Goal: Transaction & Acquisition: Purchase product/service

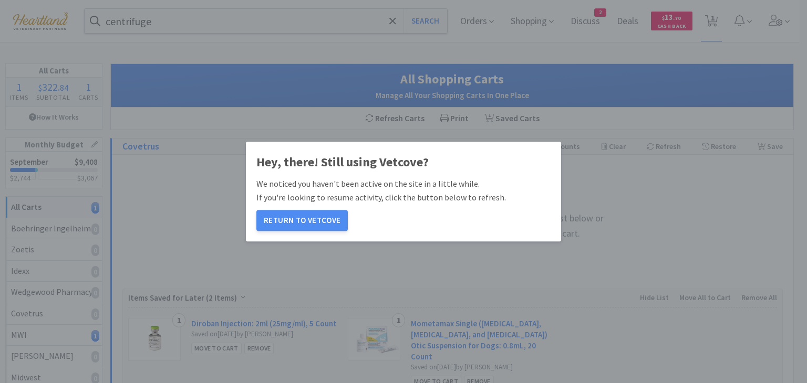
select select "1"
click at [293, 226] on button "Return to Vetcove" at bounding box center [301, 220] width 91 height 21
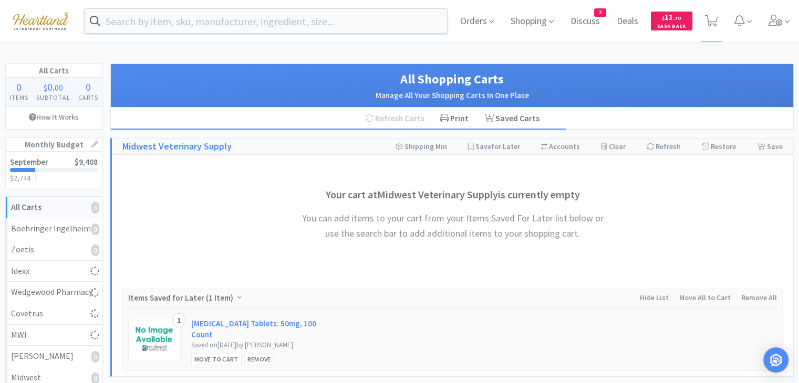
select select "1"
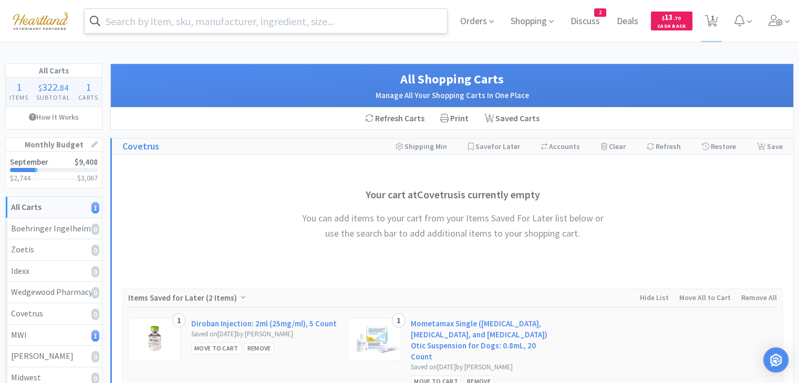
click at [273, 29] on input "text" at bounding box center [266, 21] width 362 height 24
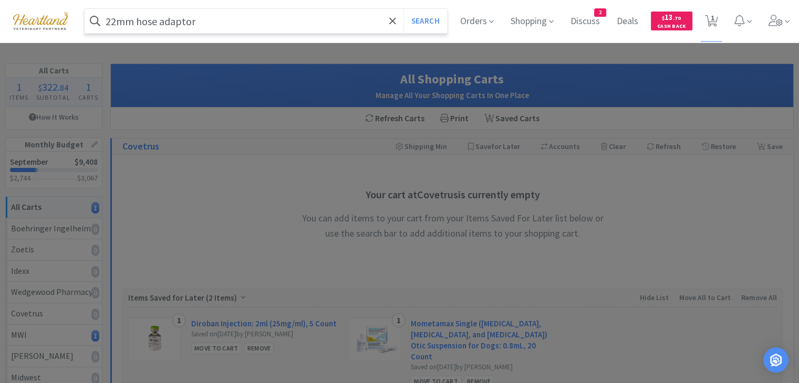
type input "22mm hose adaptor"
click at [403, 9] on button "Search" at bounding box center [425, 21] width 44 height 24
select select "1"
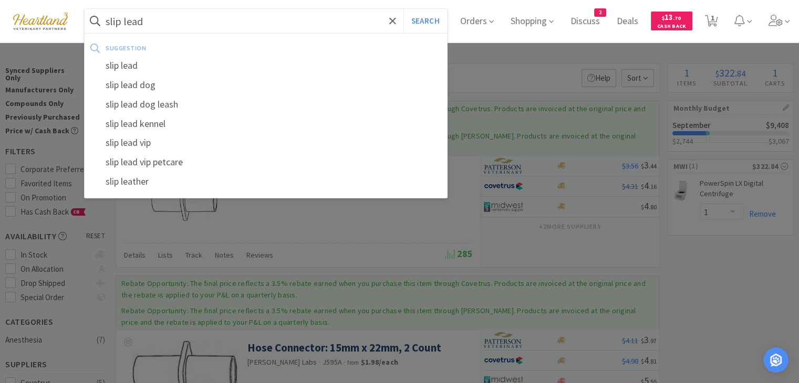
type input "slip lead"
click at [403, 9] on button "Search" at bounding box center [425, 21] width 44 height 24
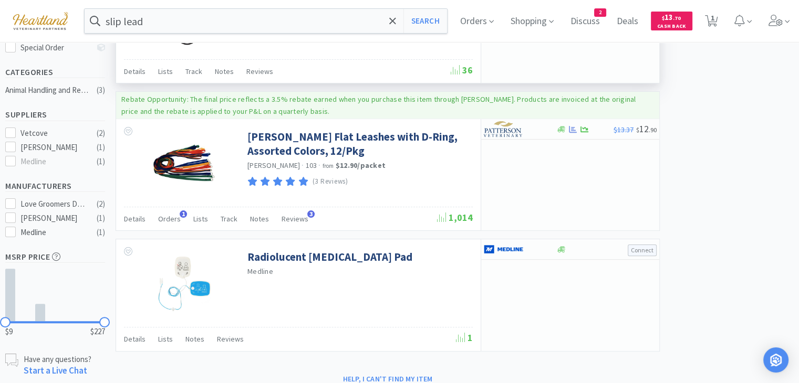
scroll to position [263, 0]
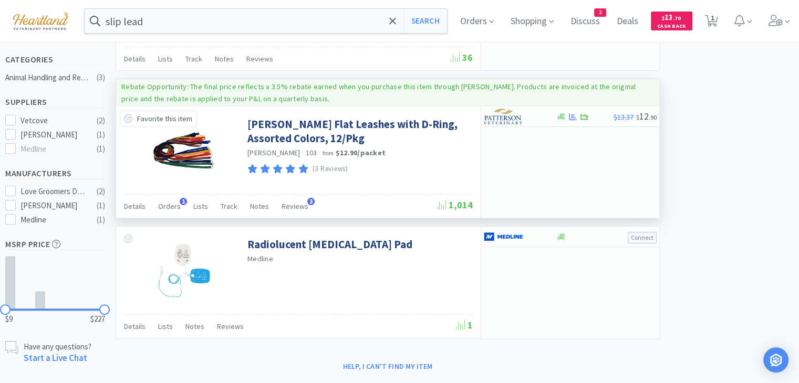
click at [126, 116] on icon at bounding box center [128, 119] width 8 height 8
click at [570, 115] on icon at bounding box center [573, 116] width 8 height 7
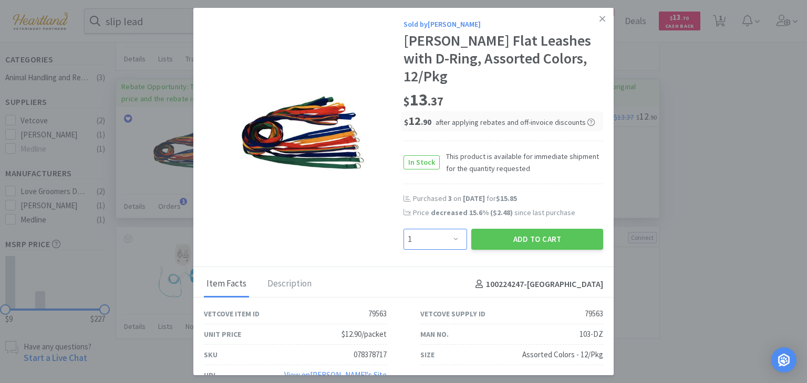
drag, startPoint x: 450, startPoint y: 221, endPoint x: 449, endPoint y: 212, distance: 9.0
click at [450, 229] on select "Enter Quantity 1 2 3 4 5 6 7 8 9 10 11 12 13 14 15 16 17 18 19 20 Enter Quantity" at bounding box center [435, 239] width 64 height 21
select select "2"
click at [403, 229] on select "Enter Quantity 1 2 3 4 5 6 7 8 9 10 11 12 13 14 15 16 17 18 19 20 Enter Quantity" at bounding box center [435, 239] width 64 height 21
click at [532, 229] on button "Add to Cart" at bounding box center [537, 239] width 132 height 21
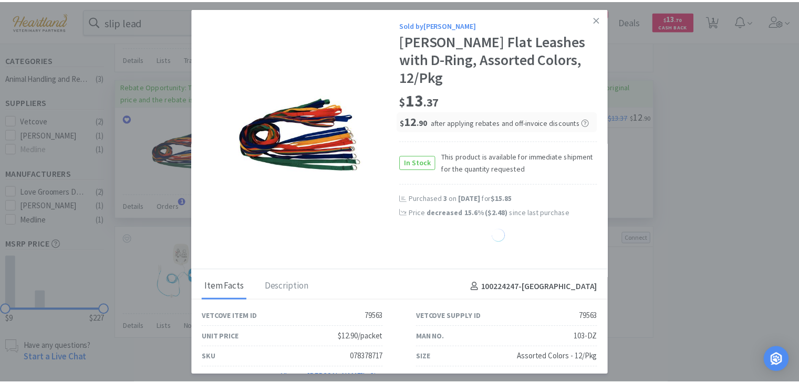
select select "2"
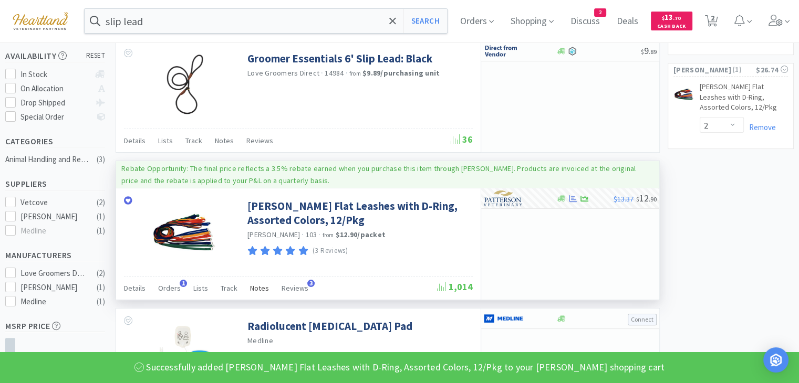
scroll to position [0, 0]
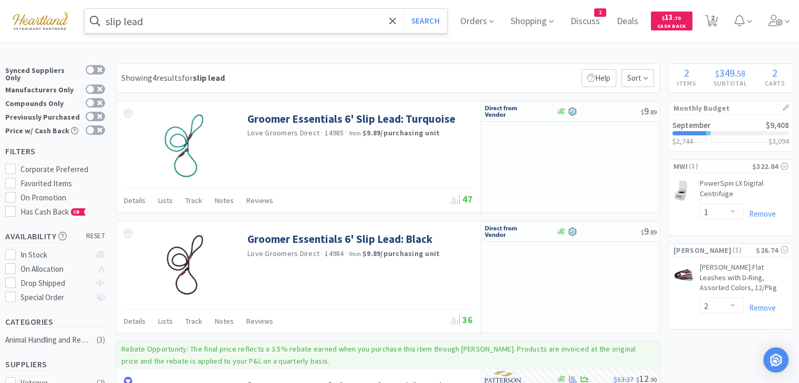
click at [229, 17] on input "slip lead" at bounding box center [266, 21] width 362 height 24
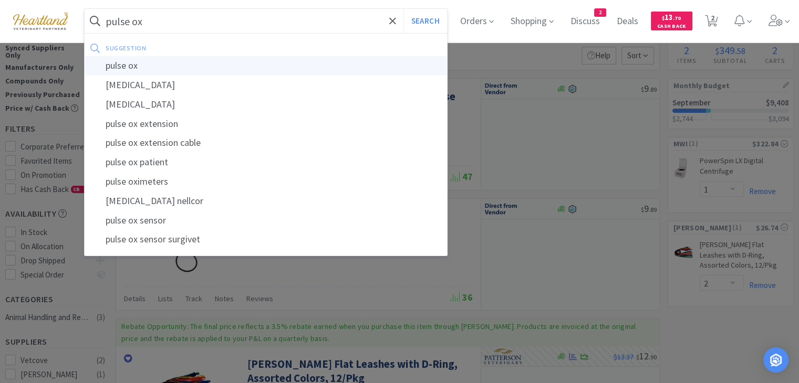
scroll to position [105, 0]
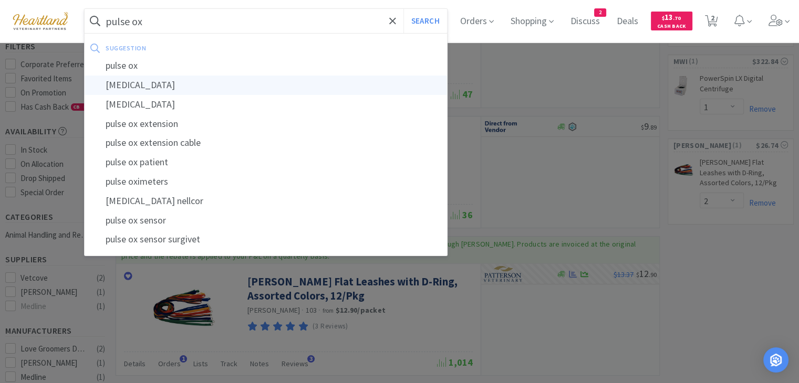
click at [168, 87] on div "[MEDICAL_DATA]" at bounding box center [266, 85] width 362 height 19
type input "[MEDICAL_DATA]"
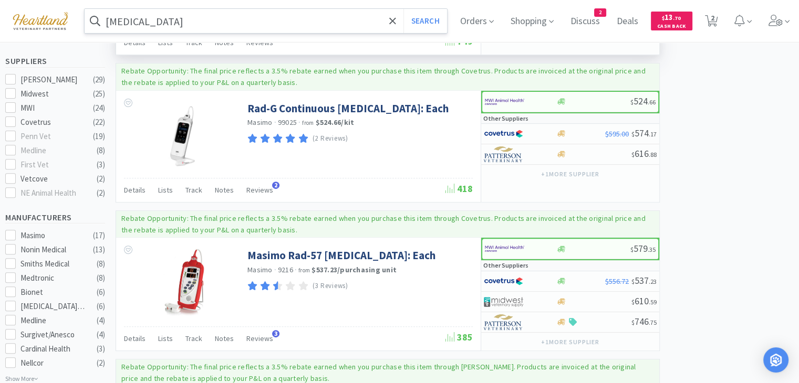
scroll to position [368, 0]
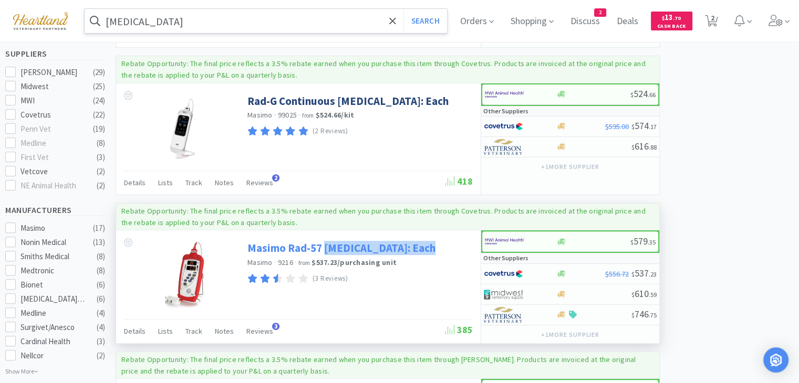
drag, startPoint x: 435, startPoint y: 245, endPoint x: 325, endPoint y: 251, distance: 110.0
click at [325, 251] on div "Masimo Rad-57 [MEDICAL_DATA]: Each Masimo · 9216 · from $537.23 / purchasing un…" at bounding box center [358, 261] width 223 height 50
copy link "[MEDICAL_DATA]: Each"
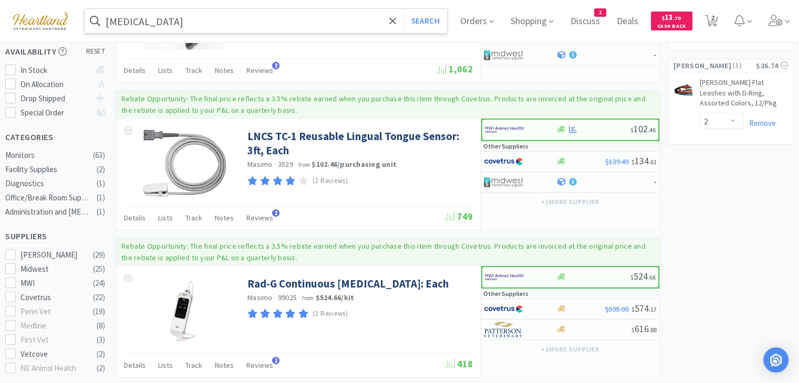
scroll to position [0, 0]
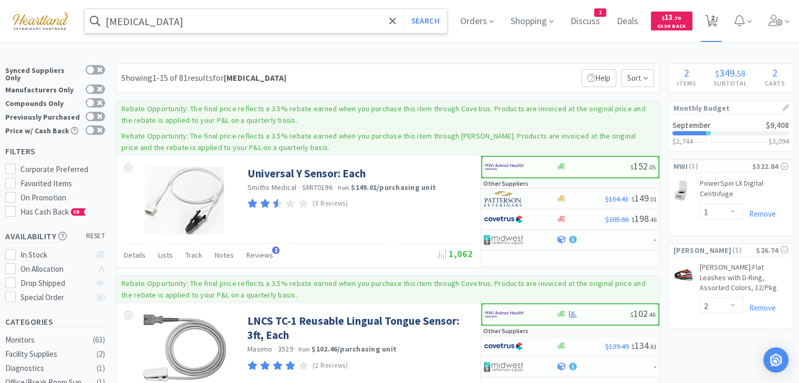
click at [714, 14] on span "2" at bounding box center [713, 18] width 4 height 42
select select "1"
select select "2"
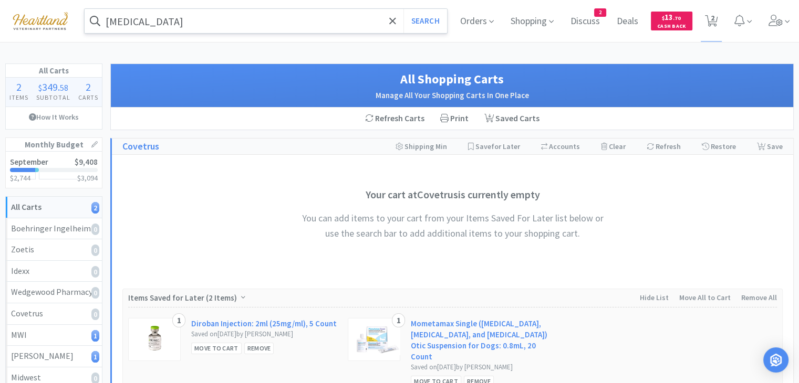
click at [248, 33] on div "[MEDICAL_DATA] Search" at bounding box center [266, 21] width 362 height 24
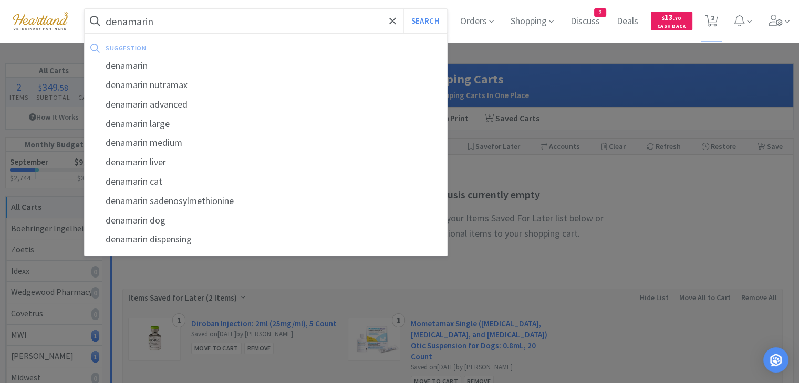
type input "denamarin"
click at [403, 9] on button "Search" at bounding box center [425, 21] width 44 height 24
select select "1"
select select "2"
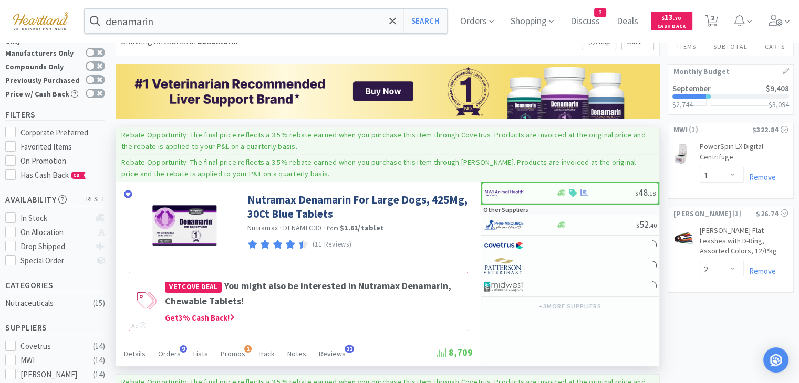
scroll to position [105, 0]
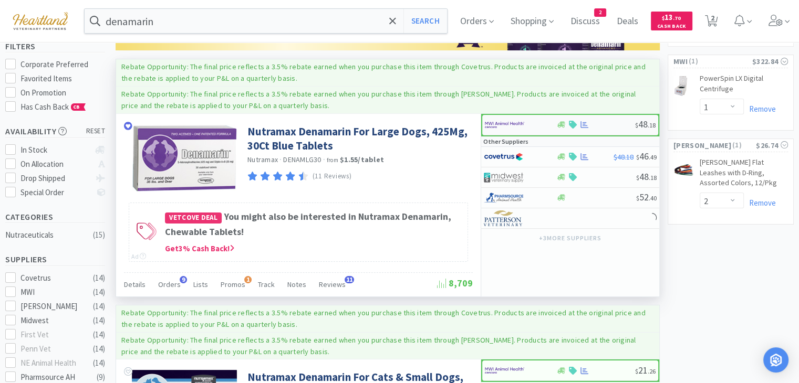
click at [490, 125] on img at bounding box center [504, 125] width 39 height 16
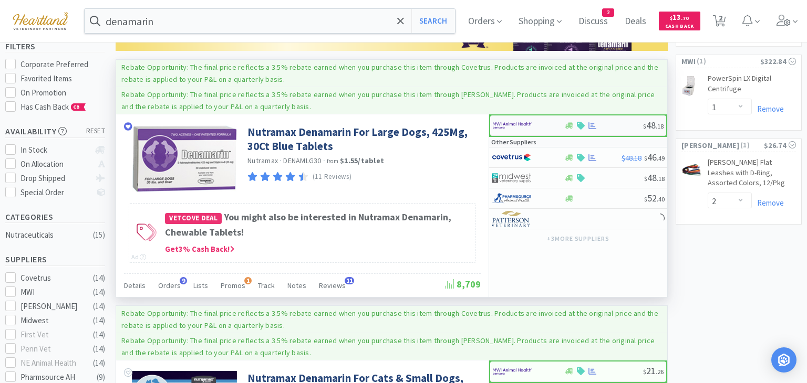
select select "1"
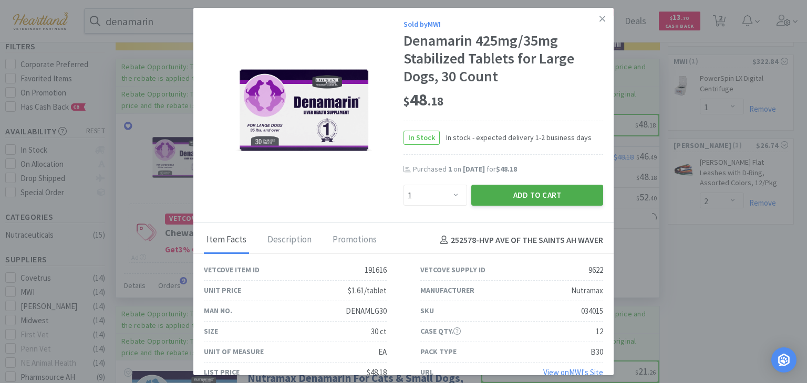
click at [550, 195] on button "Add to Cart" at bounding box center [537, 195] width 132 height 21
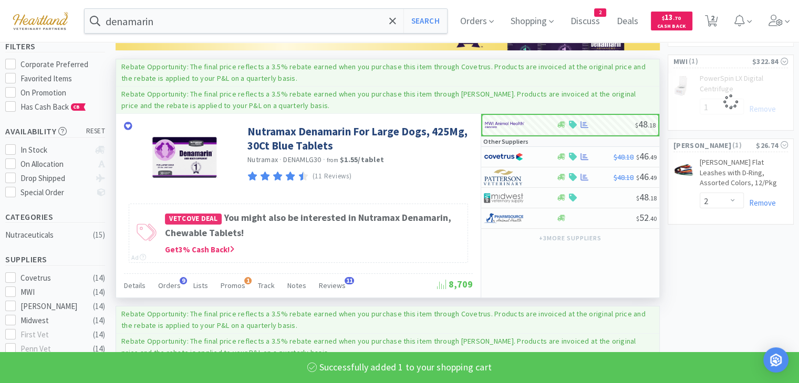
select select "1"
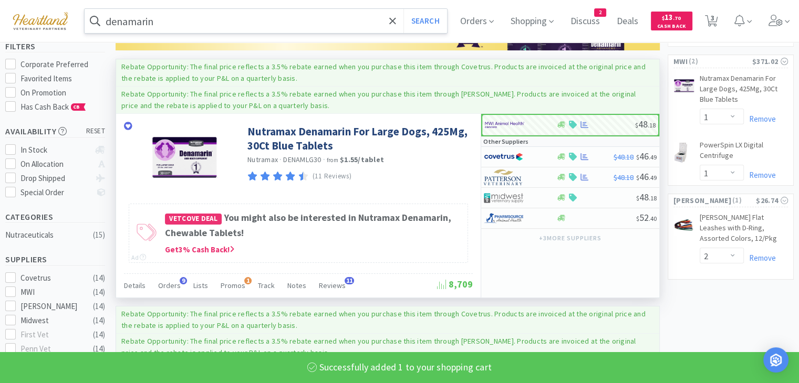
click at [352, 16] on input "denamarin" at bounding box center [266, 21] width 362 height 24
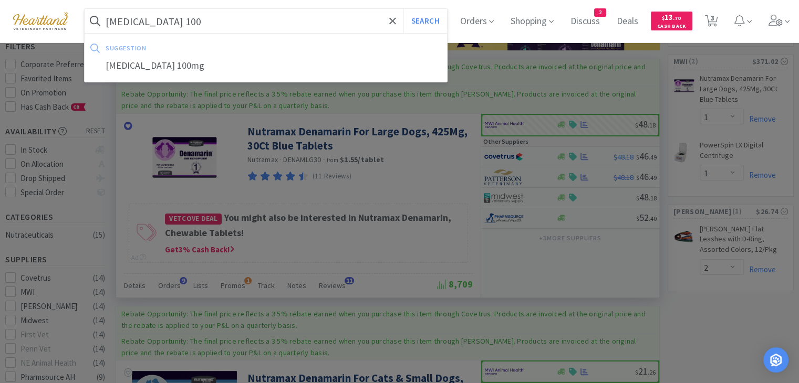
type input "[MEDICAL_DATA] 100"
click at [403, 9] on button "Search" at bounding box center [425, 21] width 44 height 24
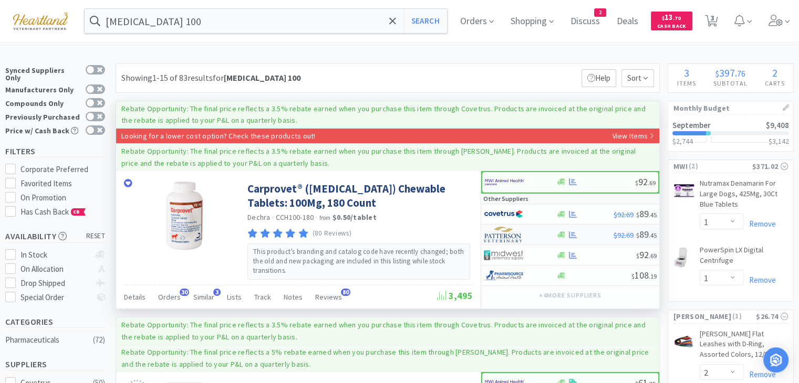
click at [500, 233] on img at bounding box center [503, 235] width 39 height 16
select select "1"
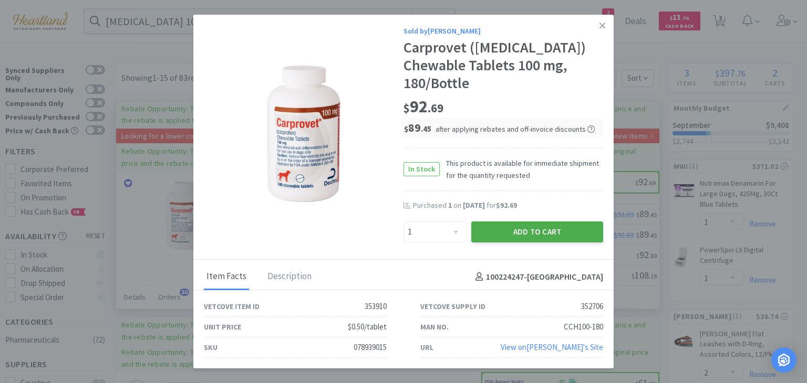
click at [519, 233] on button "Add to Cart" at bounding box center [537, 232] width 132 height 21
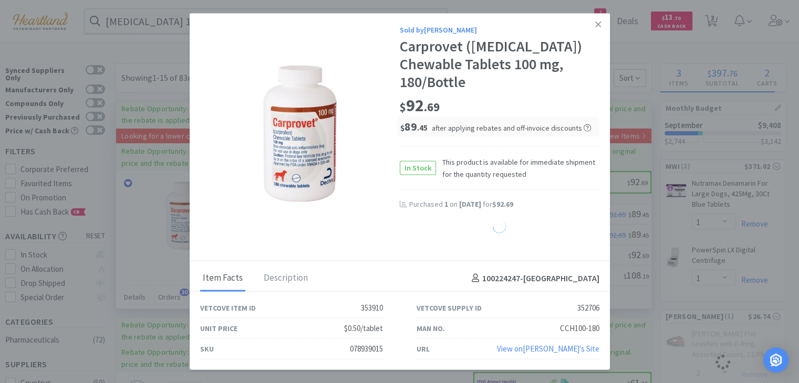
select select "1"
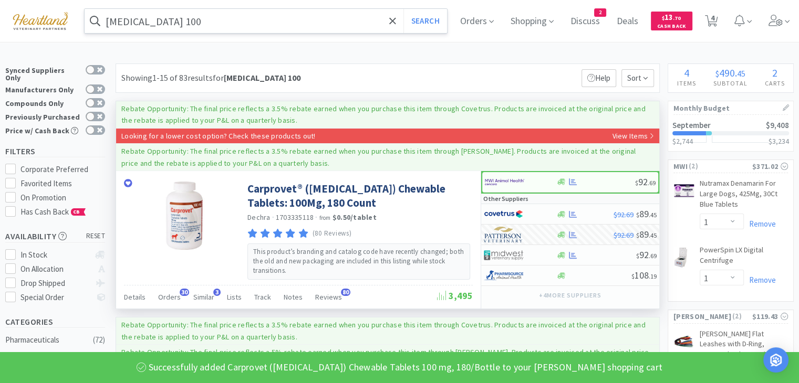
click at [321, 20] on input "[MEDICAL_DATA] 100" at bounding box center [266, 21] width 362 height 24
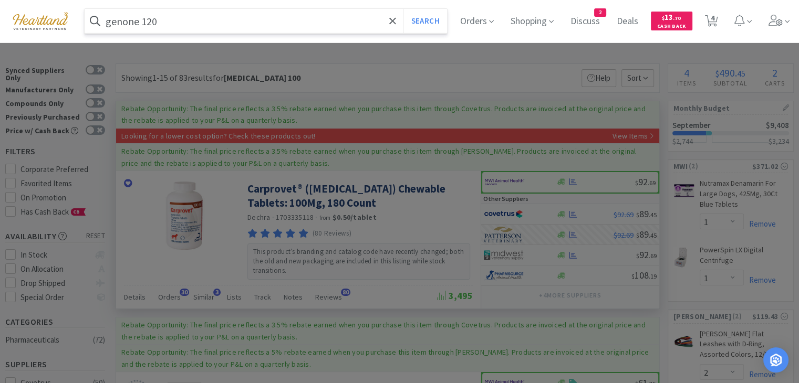
type input "genone 120"
click at [403, 9] on button "Search" at bounding box center [425, 21] width 44 height 24
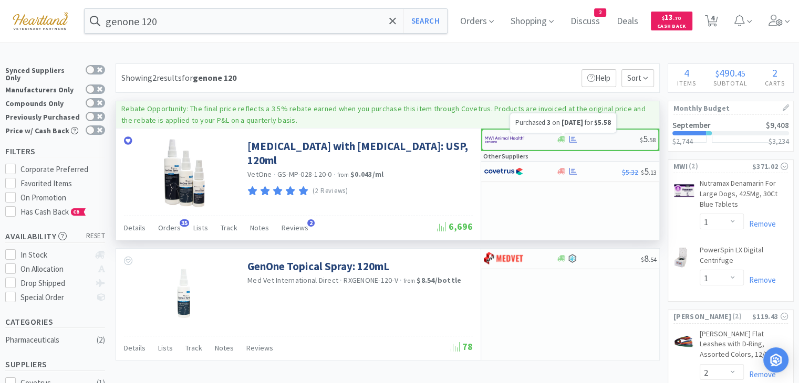
click at [574, 139] on icon at bounding box center [573, 140] width 8 height 8
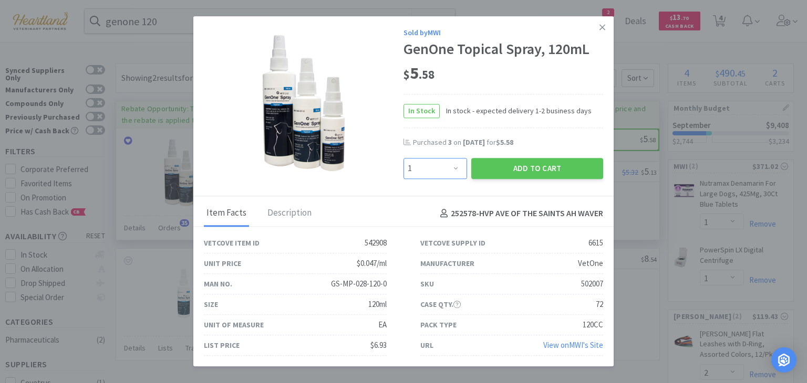
click at [447, 169] on select "Enter Quantity 1 2 3 4 5 6 7 8 9 10 11 12 13 14 15 16 17 18 19 20 Enter Quantity" at bounding box center [435, 168] width 64 height 21
select select "2"
click at [403, 159] on select "Enter Quantity 1 2 3 4 5 6 7 8 9 10 11 12 13 14 15 16 17 18 19 20 Enter Quantity" at bounding box center [435, 168] width 64 height 21
click at [534, 172] on button "Add to Cart" at bounding box center [537, 168] width 132 height 21
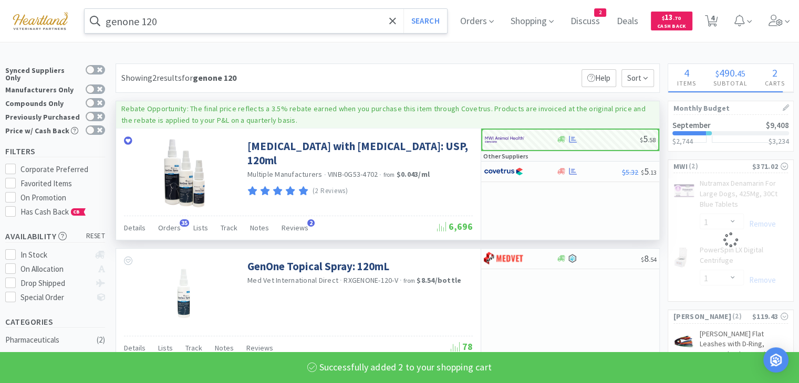
select select "2"
select select "1"
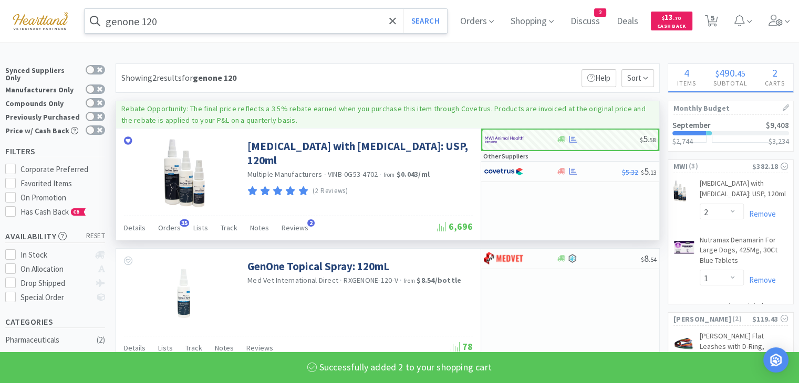
click at [300, 18] on input "genone 120" at bounding box center [266, 21] width 362 height 24
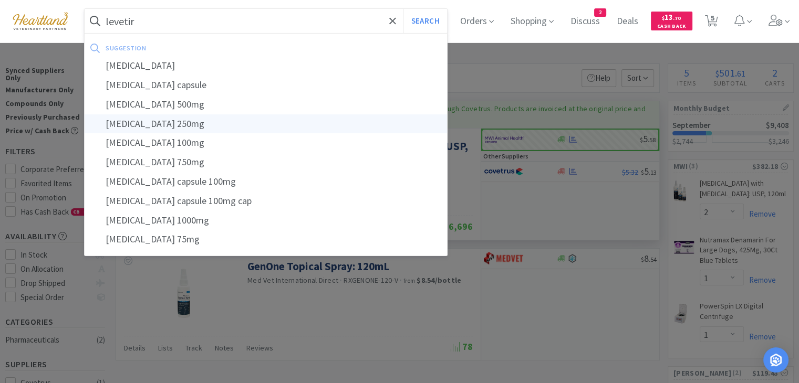
click at [140, 125] on div "[MEDICAL_DATA] 250mg" at bounding box center [266, 124] width 362 height 19
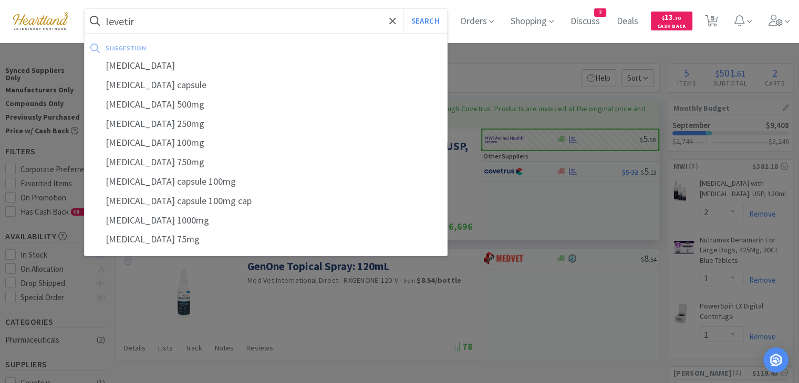
type input "[MEDICAL_DATA] 250mg"
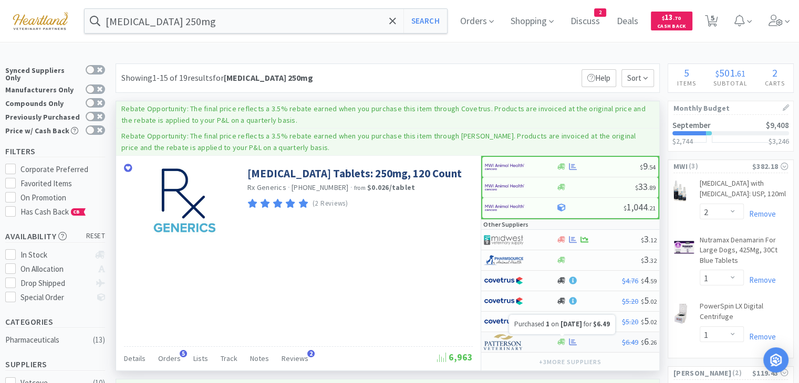
click at [573, 341] on icon at bounding box center [573, 342] width 8 height 7
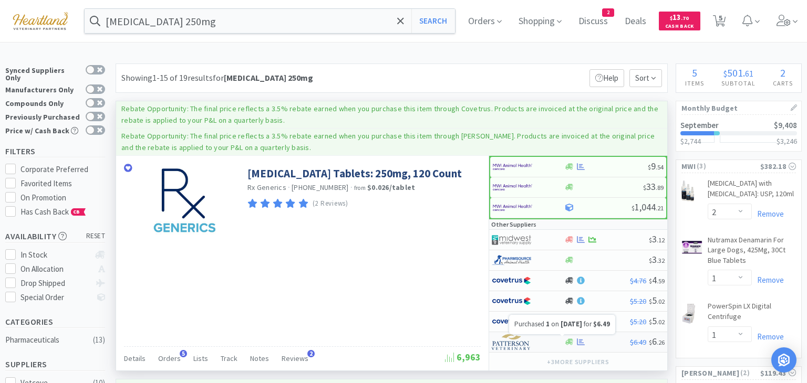
select select "1"
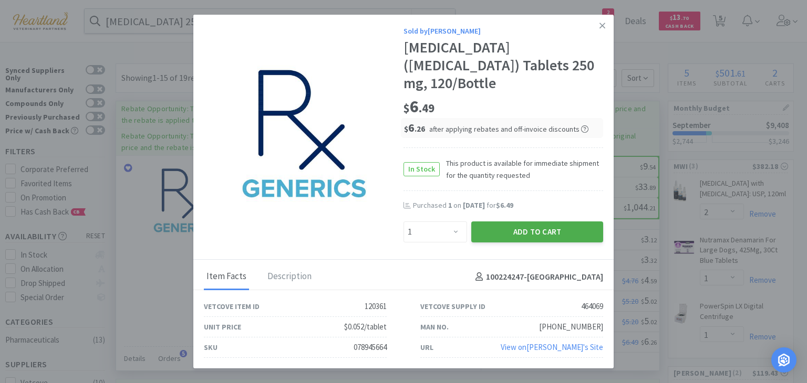
click at [543, 228] on button "Add to Cart" at bounding box center [537, 232] width 132 height 21
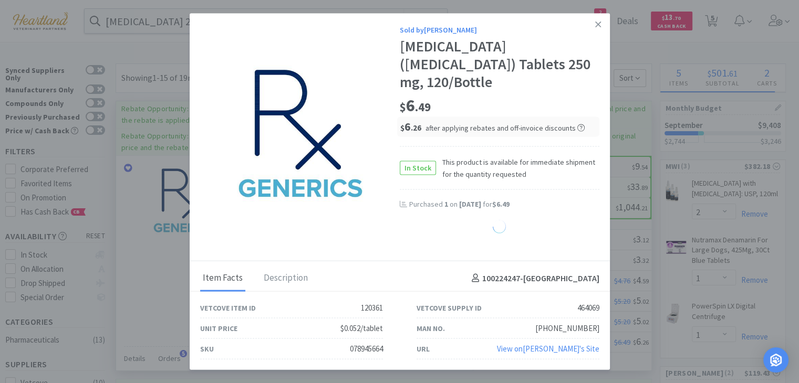
select select "1"
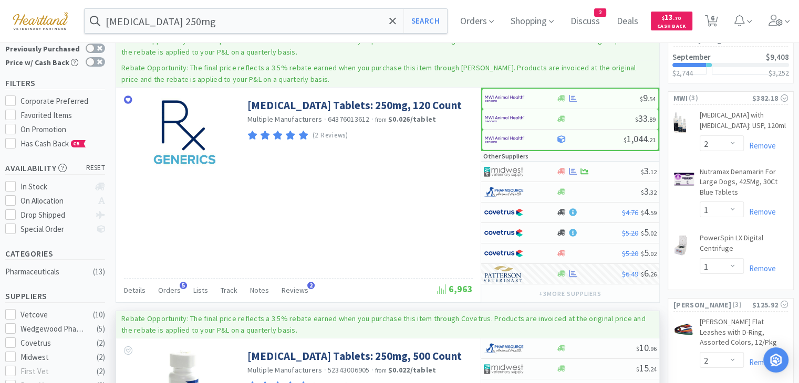
scroll to position [53, 0]
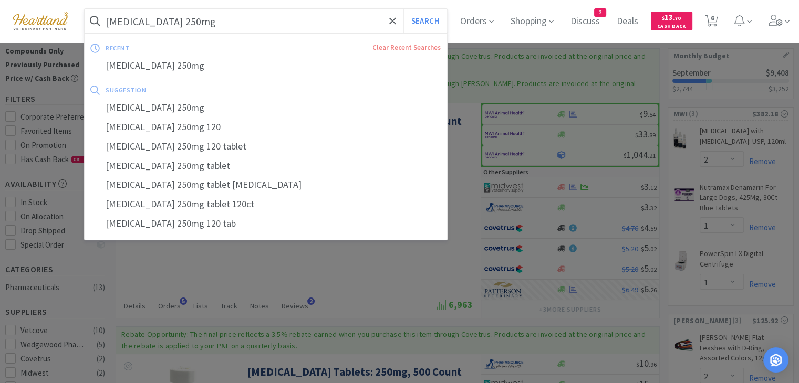
click at [237, 27] on input "[MEDICAL_DATA] 250mg" at bounding box center [266, 21] width 362 height 24
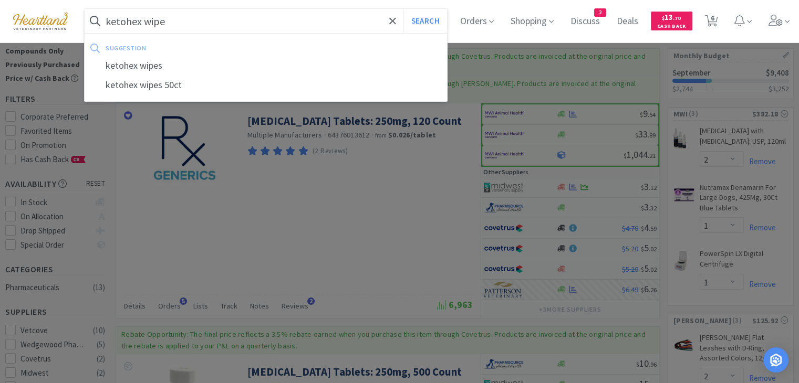
type input "ketohex wipe"
click at [403, 9] on button "Search" at bounding box center [425, 21] width 44 height 24
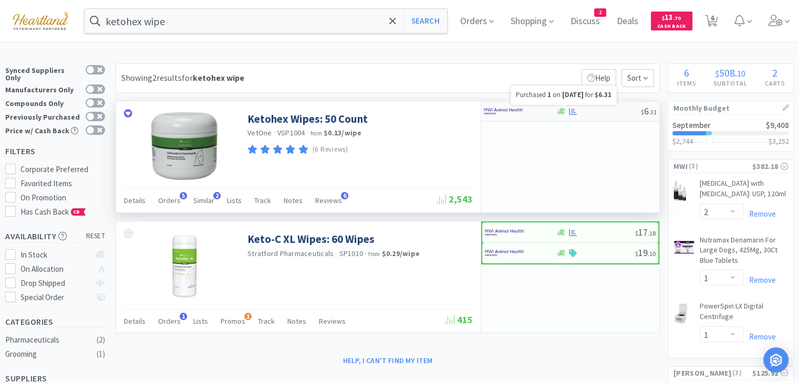
click at [574, 113] on icon at bounding box center [573, 112] width 8 height 8
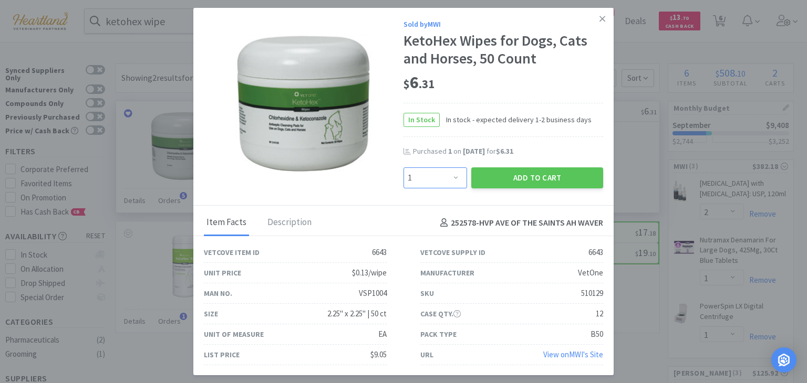
drag, startPoint x: 454, startPoint y: 178, endPoint x: 450, endPoint y: 170, distance: 9.2
click at [454, 178] on select "Enter Quantity 1 2 3 4 5 6 7 8 9 10 11 12 13 14 15 16 17 18 19 20 Enter Quantity" at bounding box center [435, 178] width 64 height 21
select select "2"
click at [403, 168] on select "Enter Quantity 1 2 3 4 5 6 7 8 9 10 11 12 13 14 15 16 17 18 19 20 Enter Quantity" at bounding box center [435, 178] width 64 height 21
click at [539, 179] on button "Add to Cart" at bounding box center [537, 178] width 132 height 21
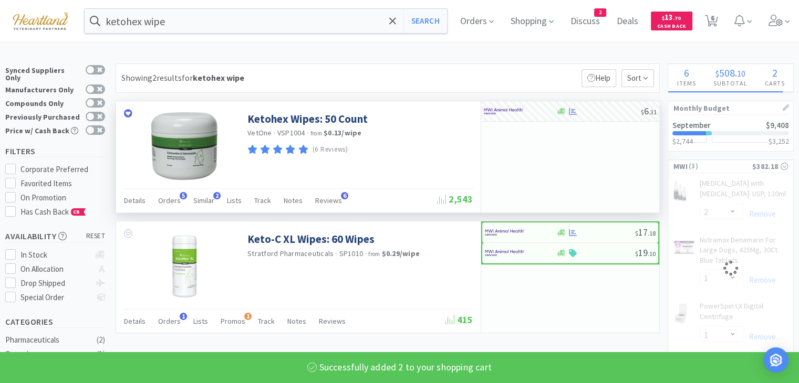
select select "2"
select select "1"
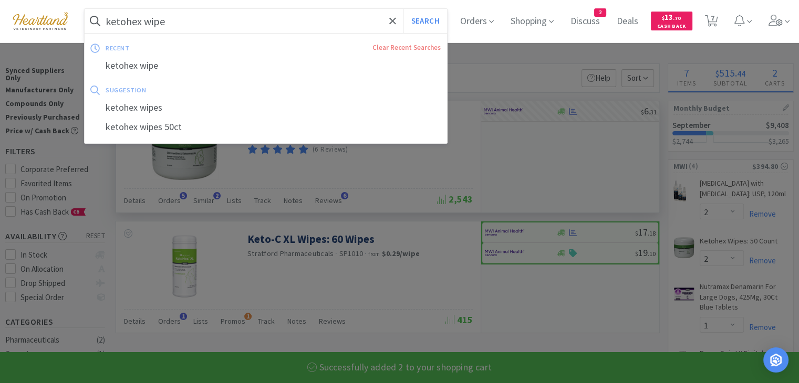
click at [190, 16] on input "ketohex wipe" at bounding box center [266, 21] width 362 height 24
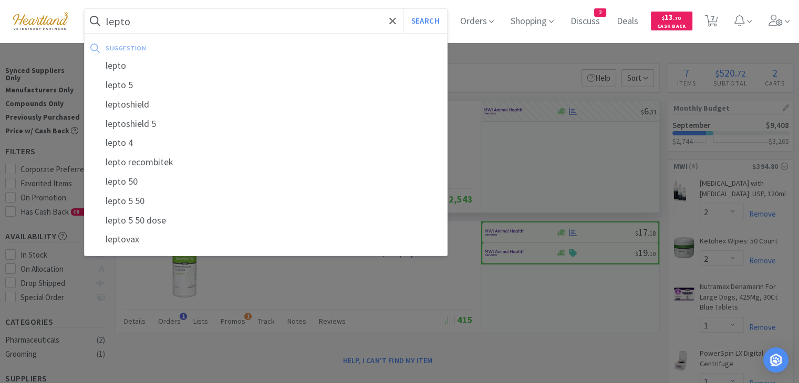
type input "lepto"
click at [403, 9] on button "Search" at bounding box center [425, 21] width 44 height 24
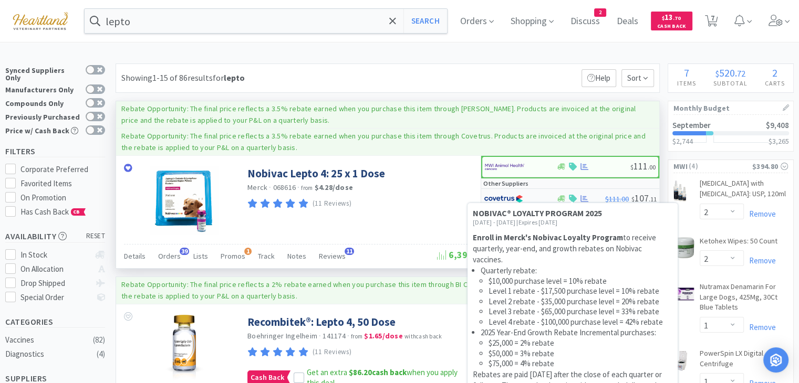
click at [573, 196] on icon at bounding box center [573, 199] width 8 height 8
select select "1"
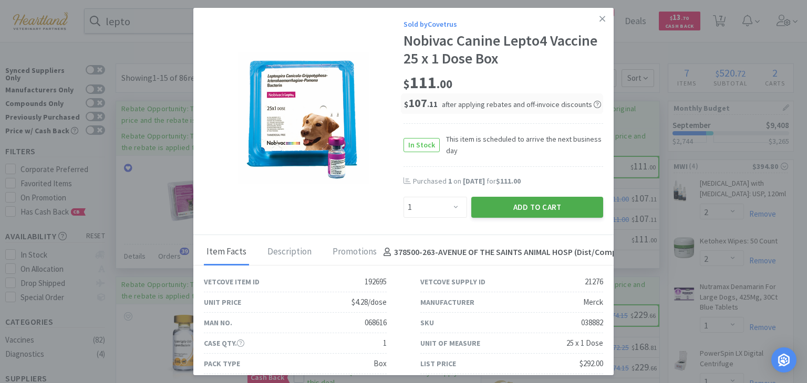
click at [553, 215] on button "Add to Cart" at bounding box center [537, 207] width 132 height 21
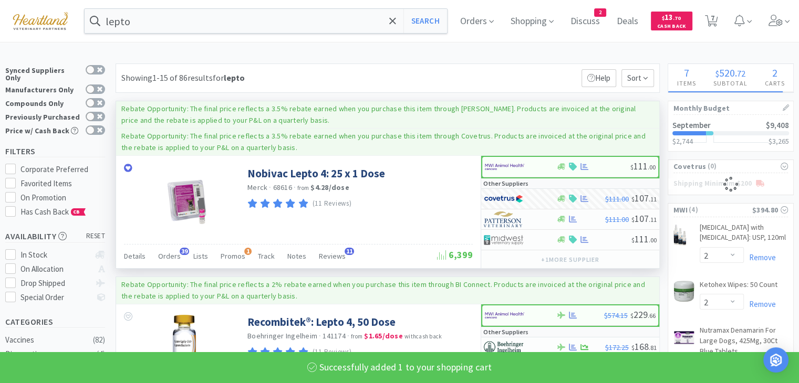
select select "1"
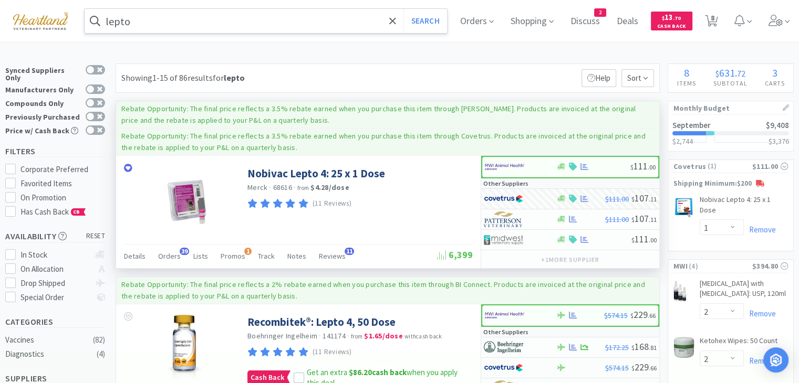
click at [181, 19] on input "lepto" at bounding box center [266, 21] width 362 height 24
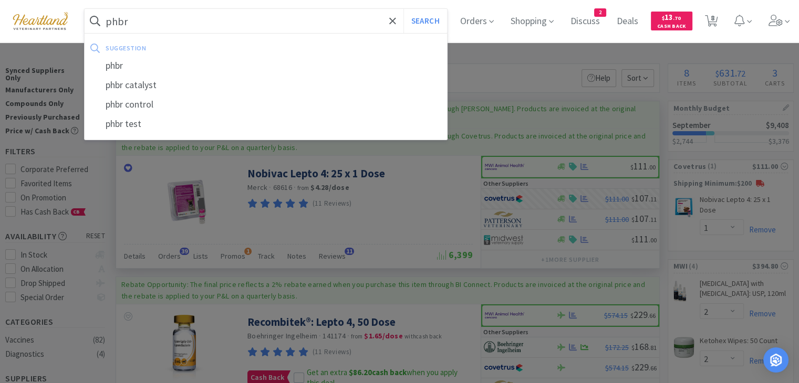
type input "phbr"
click at [403, 9] on button "Search" at bounding box center [425, 21] width 44 height 24
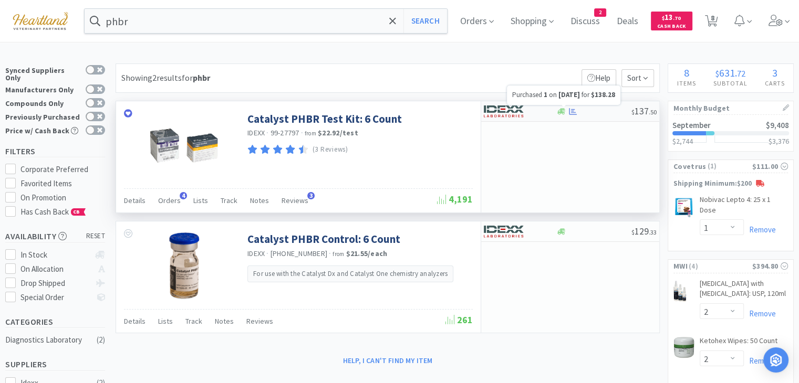
click at [573, 111] on icon at bounding box center [573, 111] width 8 height 7
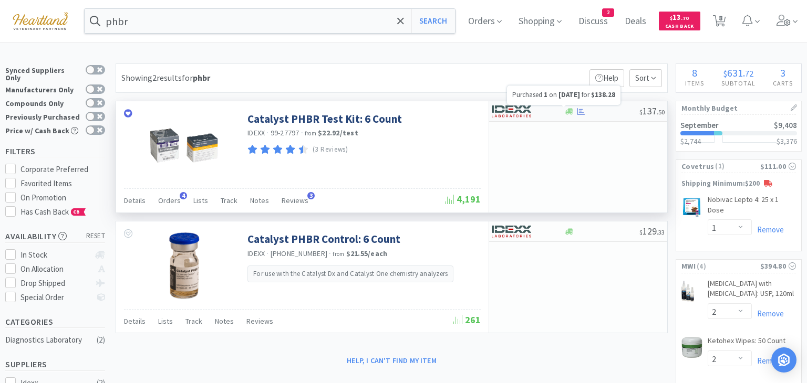
select select "1"
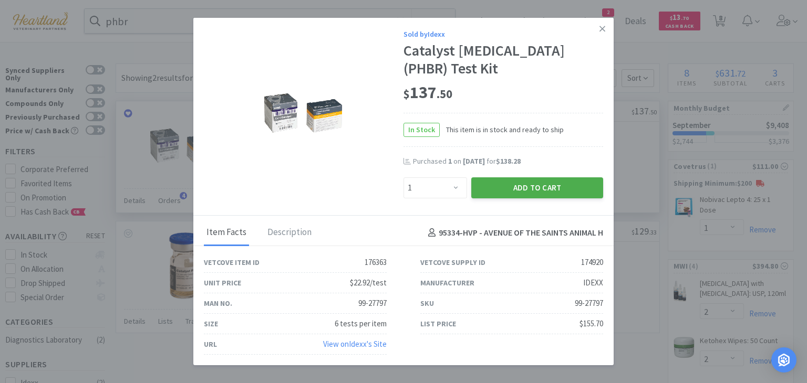
click at [553, 189] on button "Add to Cart" at bounding box center [537, 188] width 132 height 21
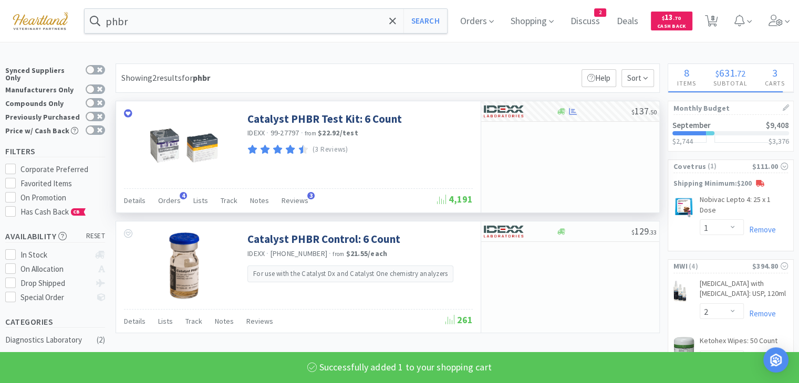
select select "1"
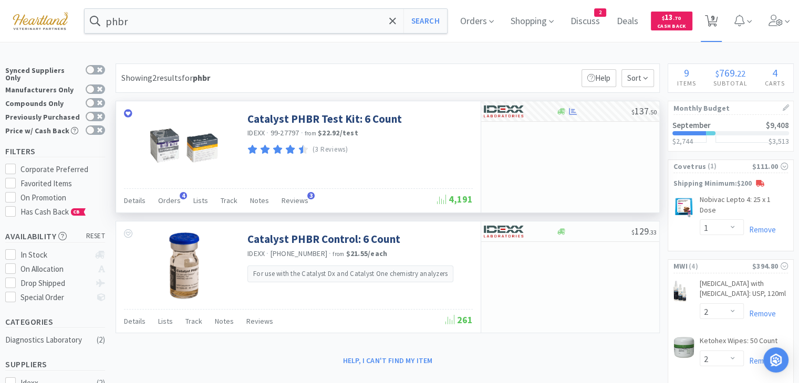
click at [714, 19] on span "9" at bounding box center [713, 18] width 4 height 42
select select "1"
select select "2"
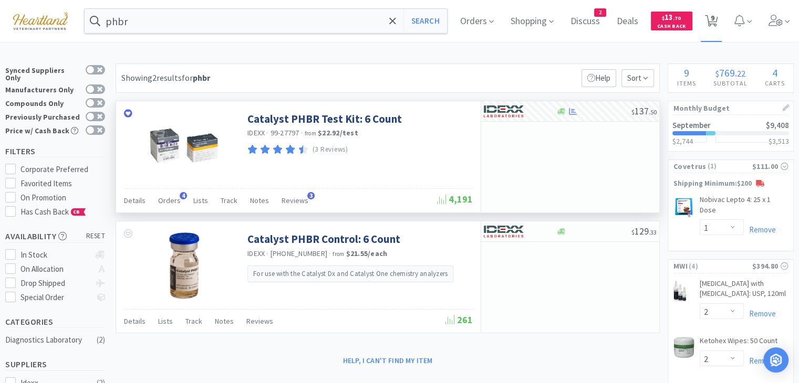
select select "1"
select select "2"
select select "1"
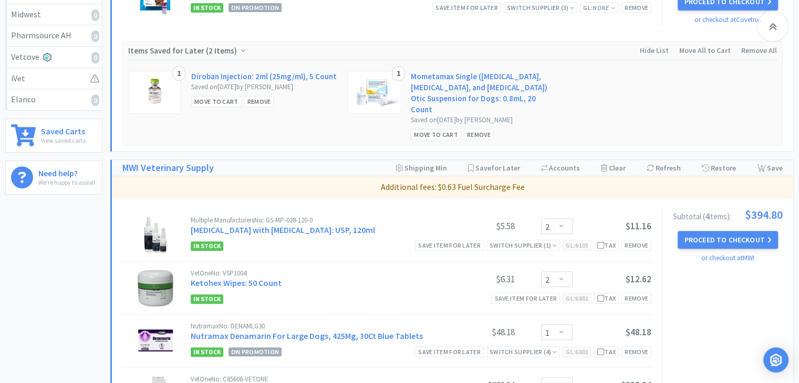
scroll to position [368, 0]
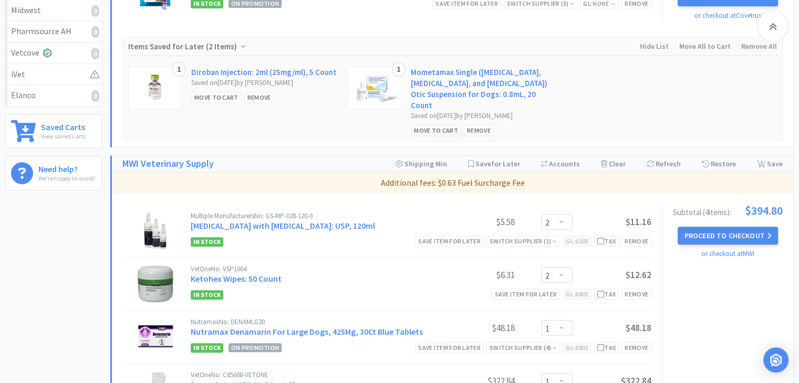
click at [434, 125] on div "Move to Cart" at bounding box center [436, 130] width 50 height 11
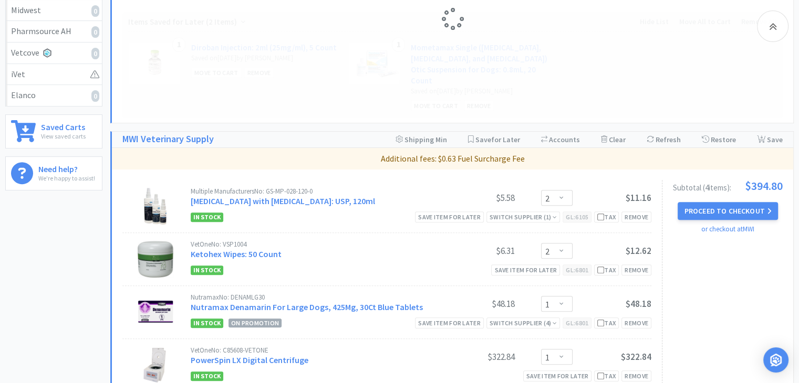
select select "1"
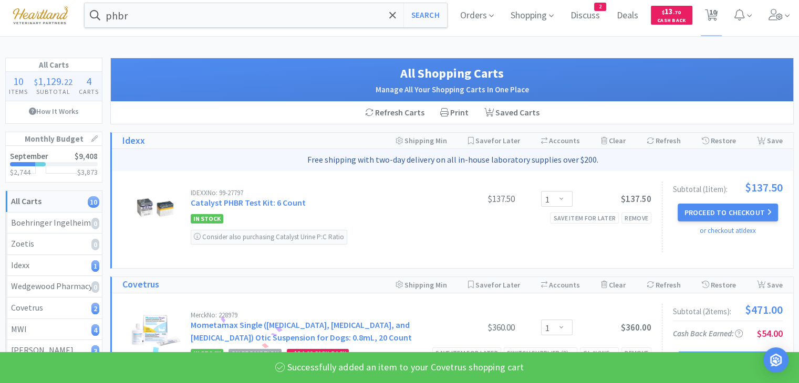
scroll to position [0, 0]
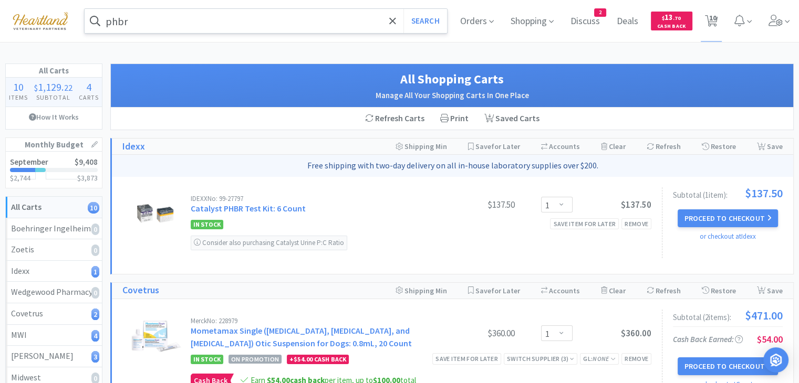
click at [273, 22] on input "phbr" at bounding box center [266, 21] width 362 height 24
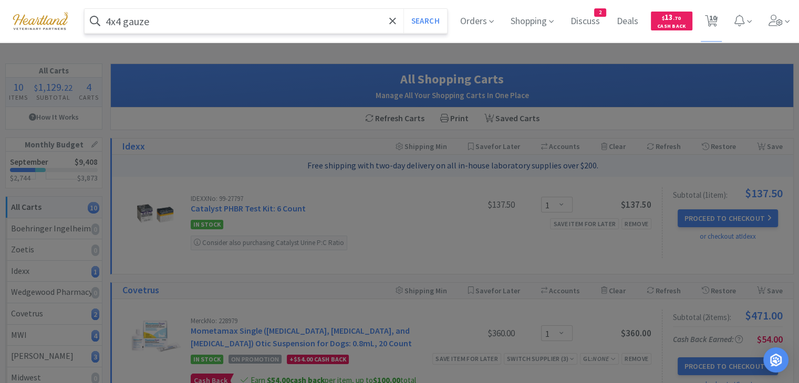
type input "4x4 gauze"
click at [403, 9] on button "Search" at bounding box center [425, 21] width 44 height 24
select select "1"
select select "2"
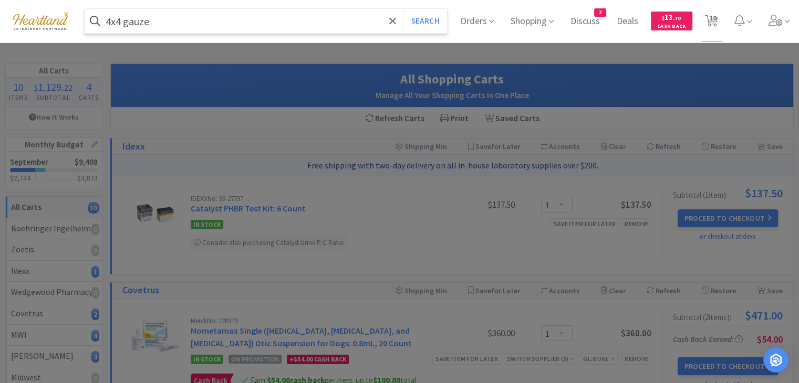
select select "2"
select select "1"
select select "2"
select select "1"
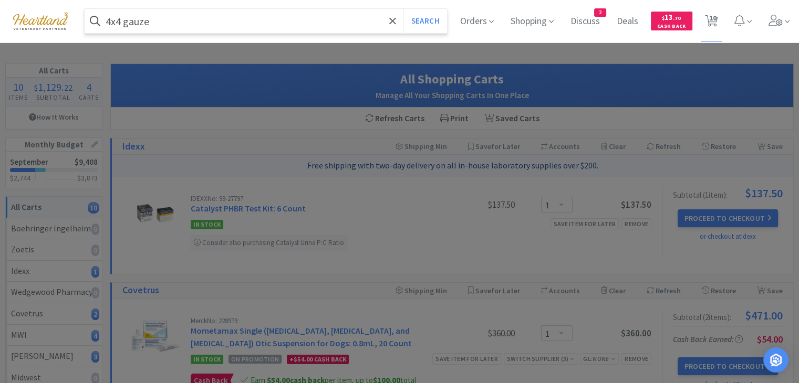
select select "1"
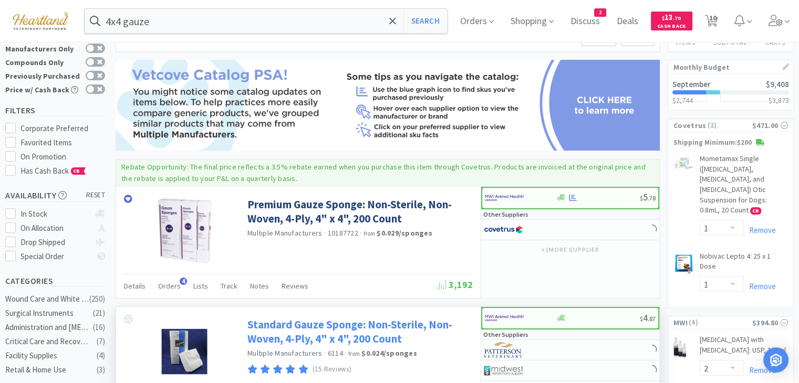
scroll to position [53, 0]
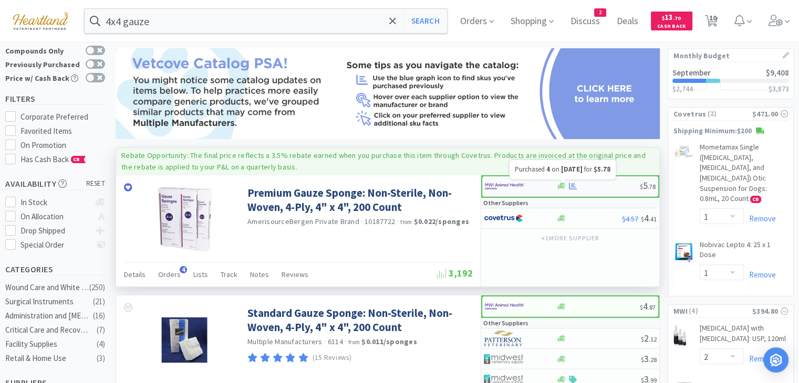
click at [572, 187] on icon at bounding box center [573, 186] width 8 height 8
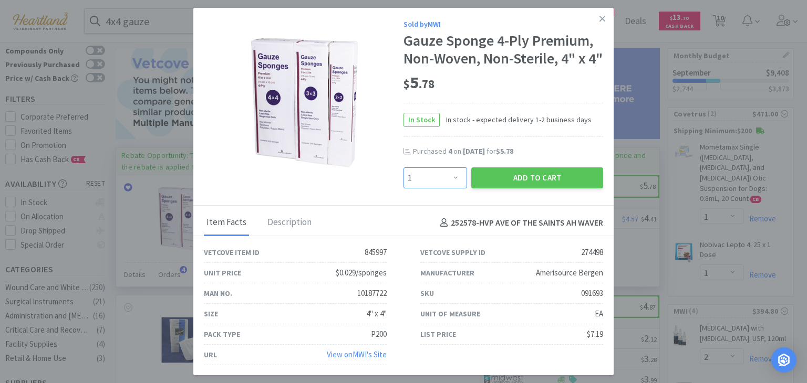
click at [452, 189] on select "Enter Quantity 1 2 3 4 5 6 7 8 9 10 11 12 13 14 15 16 17 18 19 20 Enter Quantity" at bounding box center [435, 178] width 64 height 21
select select "6"
click at [403, 184] on select "Enter Quantity 1 2 3 4 5 6 7 8 9 10 11 12 13 14 15 16 17 18 19 20 Enter Quantity" at bounding box center [435, 178] width 64 height 21
click at [537, 189] on button "Add to Cart" at bounding box center [537, 178] width 132 height 21
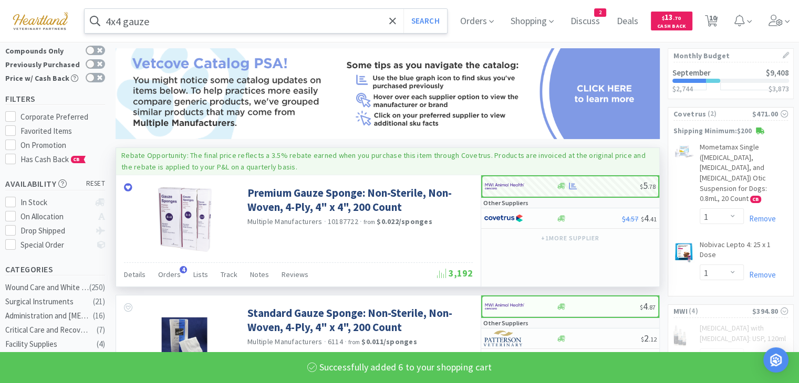
click at [204, 17] on input "4x4 gauze" at bounding box center [266, 21] width 362 height 24
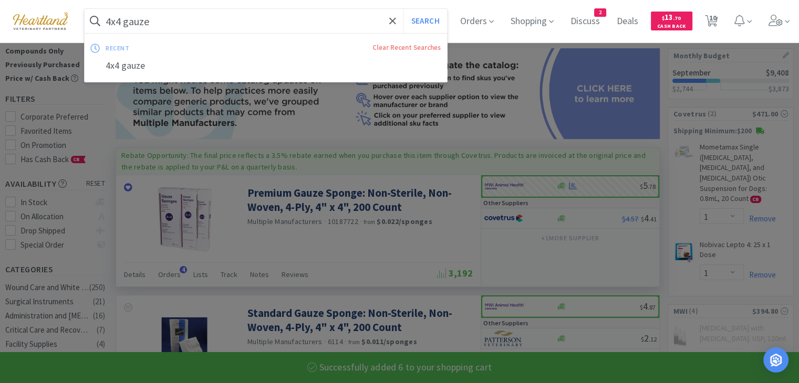
select select "6"
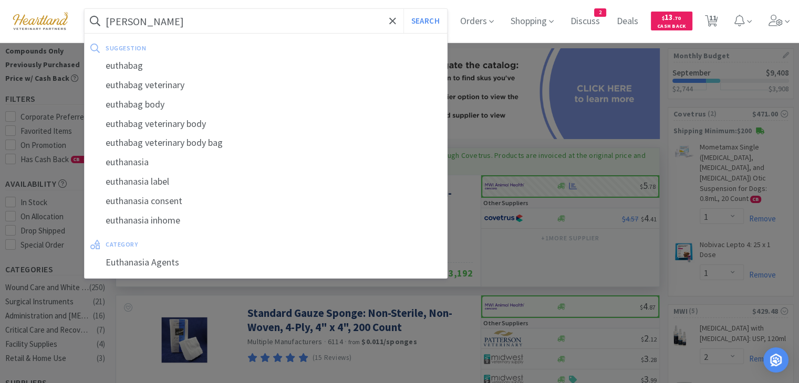
type input "[PERSON_NAME]"
click at [403, 9] on button "Search" at bounding box center [425, 21] width 44 height 24
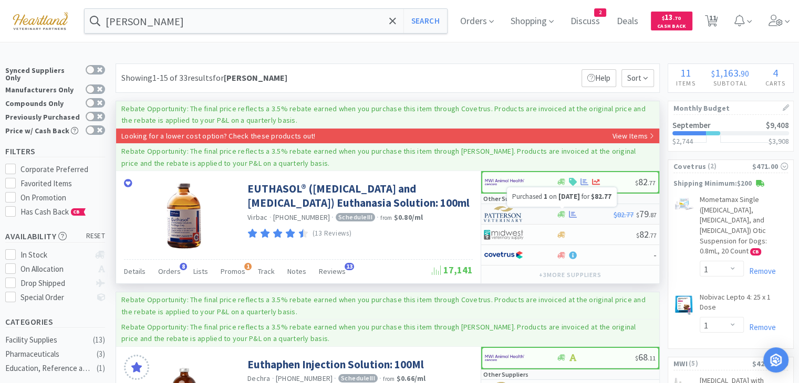
click at [573, 213] on icon at bounding box center [573, 214] width 8 height 7
select select "1"
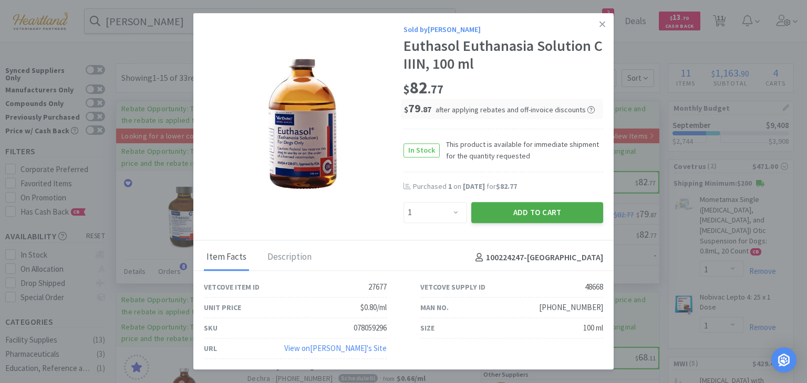
click at [553, 212] on button "Add to Cart" at bounding box center [537, 212] width 132 height 21
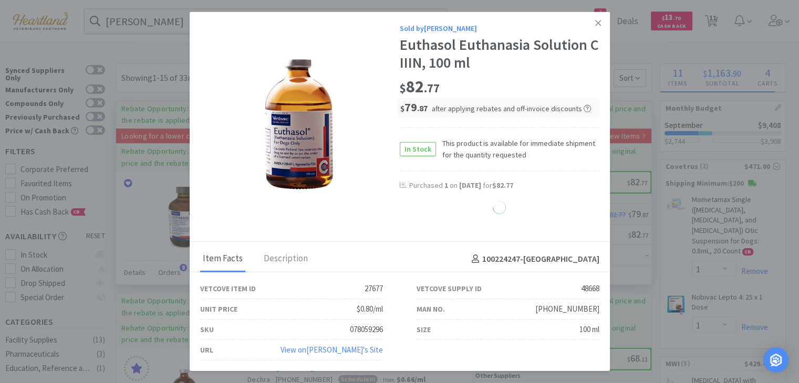
select select "1"
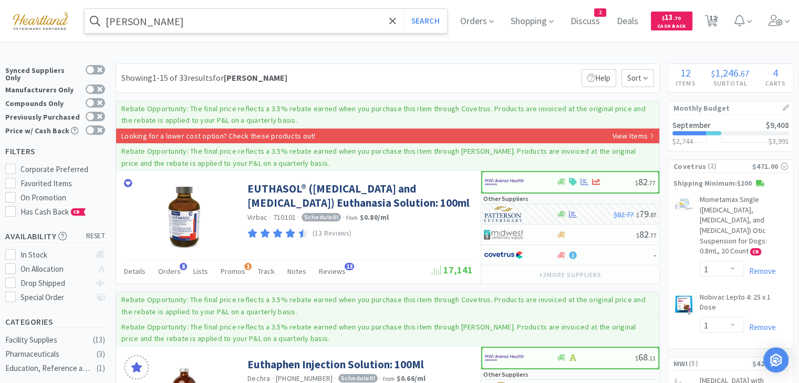
click at [209, 24] on input "[PERSON_NAME]" at bounding box center [266, 21] width 362 height 24
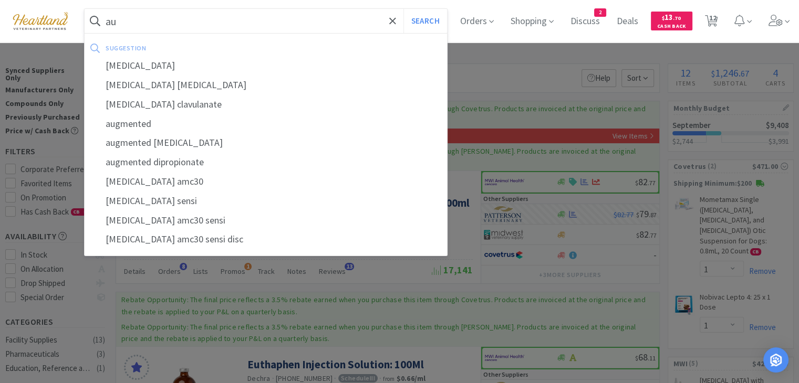
type input "a"
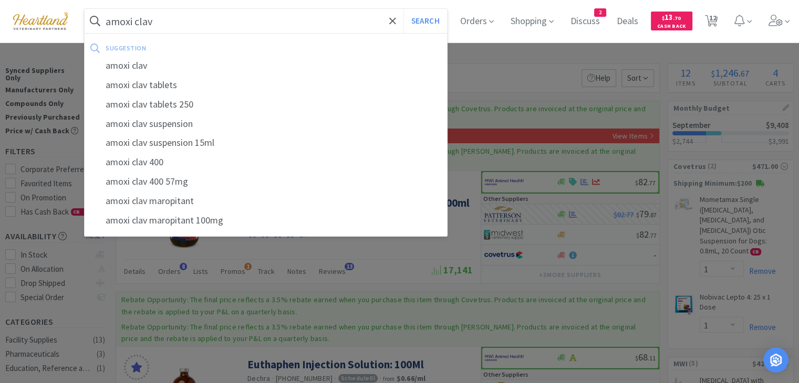
type input "amoxi clav"
click at [403, 9] on button "Search" at bounding box center [425, 21] width 44 height 24
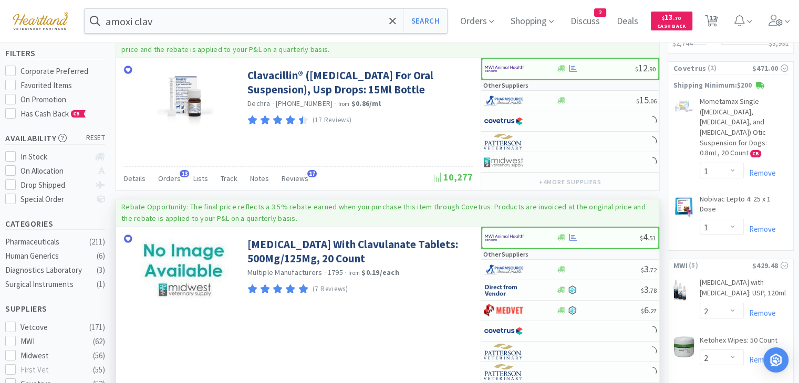
scroll to position [158, 0]
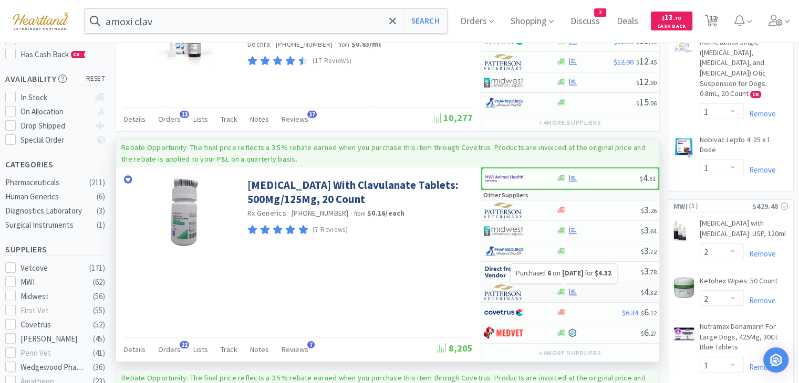
click at [573, 289] on icon at bounding box center [573, 292] width 8 height 7
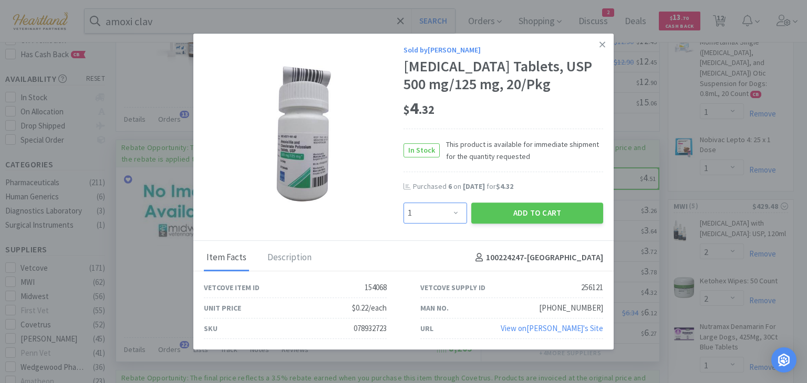
click at [460, 224] on select "Enter Quantity 1 2 3 4 5 6 7 8 9 10 11 12 13 14 15 16 17 18 19 20 Enter Quantity" at bounding box center [435, 213] width 64 height 21
select select "6"
click at [403, 211] on select "Enter Quantity 1 2 3 4 5 6 7 8 9 10 11 12 13 14 15 16 17 18 19 20 Enter Quantity" at bounding box center [435, 213] width 64 height 21
click at [548, 224] on button "Add to Cart" at bounding box center [537, 213] width 132 height 21
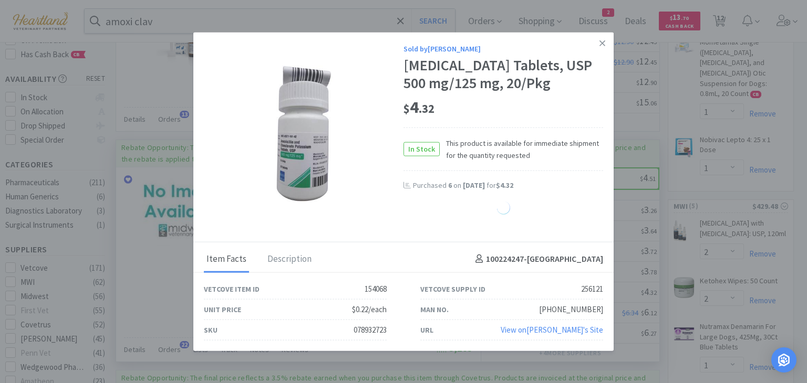
select select "6"
select select "2"
select select "1"
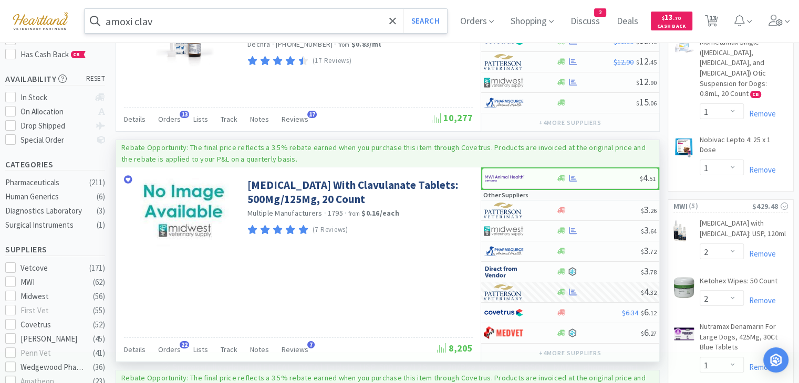
click at [334, 17] on input "amoxi clav" at bounding box center [266, 21] width 362 height 24
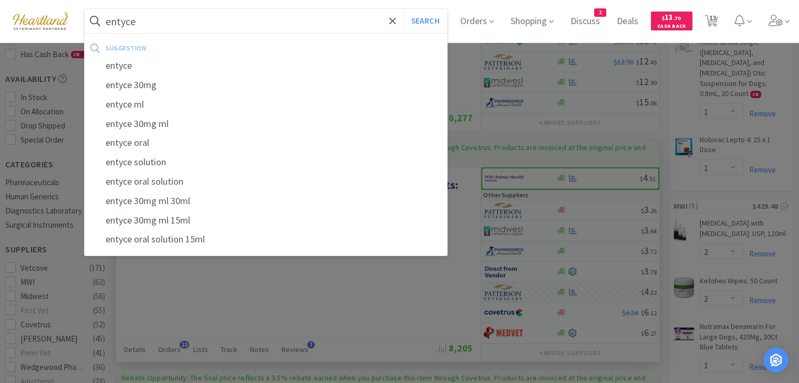
type input "entyce"
click at [403, 9] on button "Search" at bounding box center [425, 21] width 44 height 24
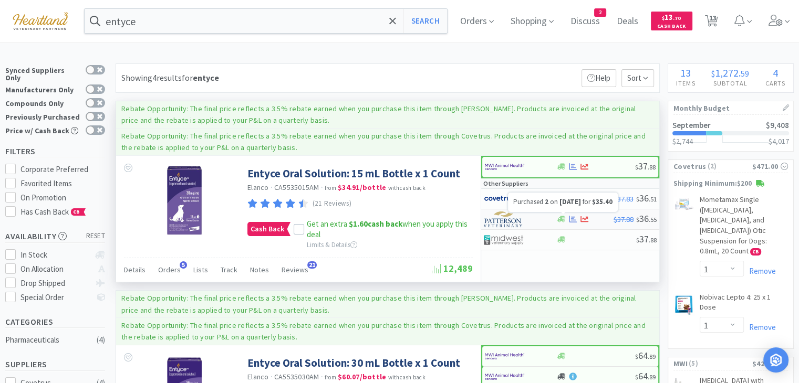
click at [571, 217] on icon at bounding box center [573, 219] width 8 height 7
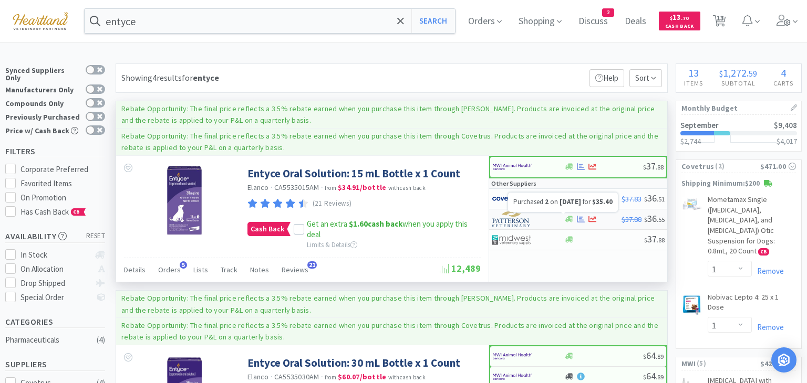
select select "1"
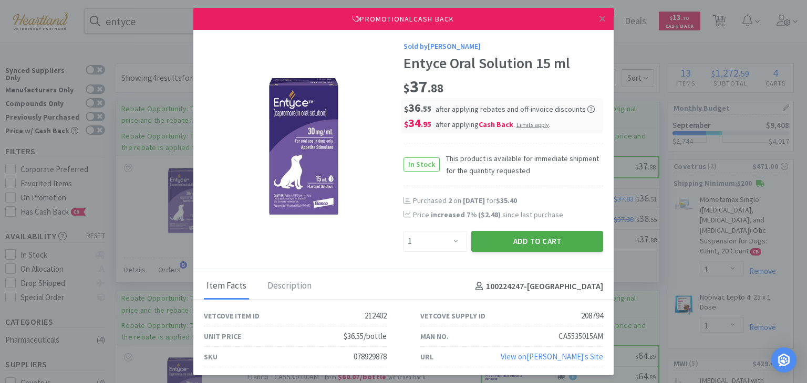
click at [527, 241] on button "Add to Cart" at bounding box center [537, 241] width 132 height 21
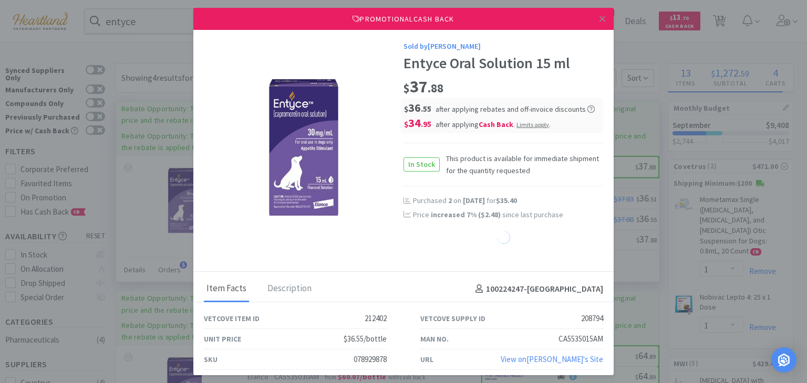
select select "1"
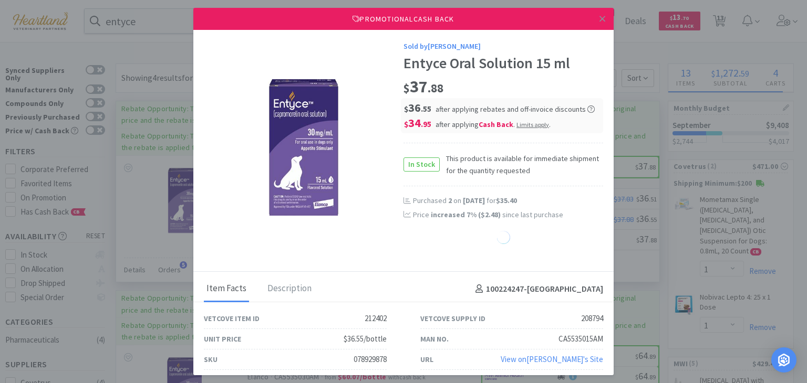
select select "1"
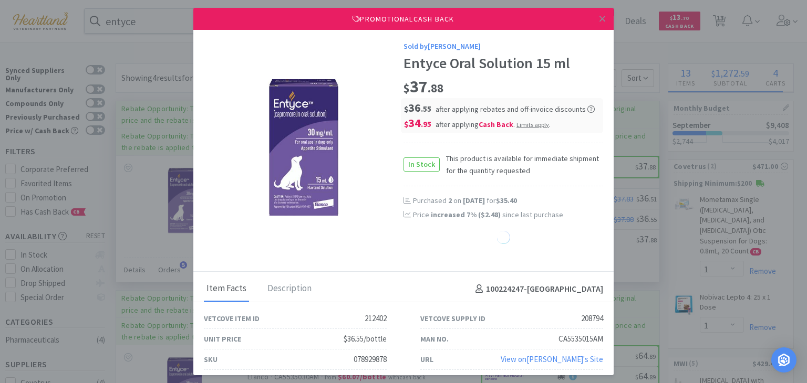
select select "1"
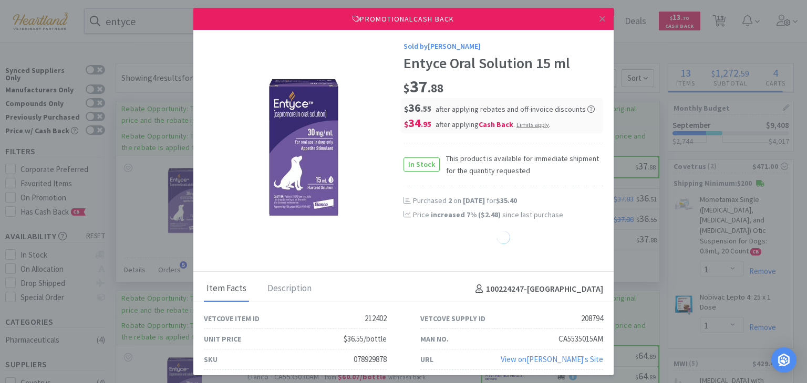
select select "1"
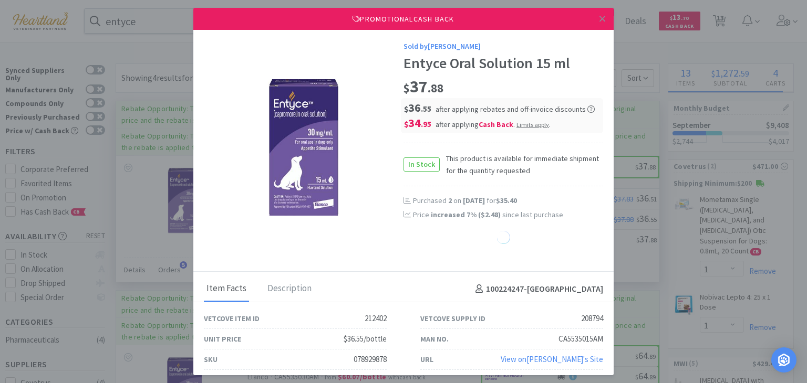
select select "1"
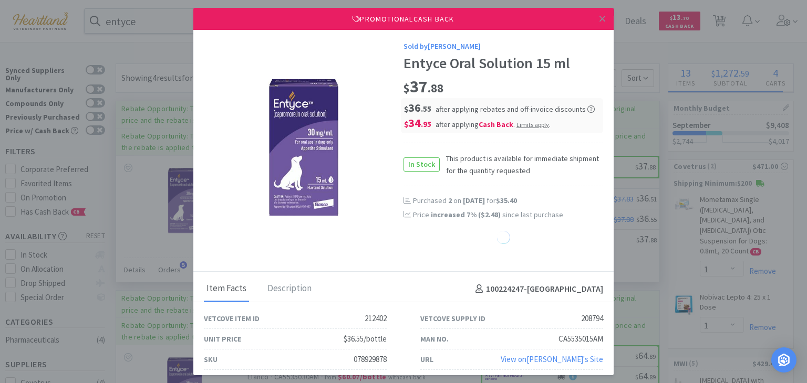
select select "1"
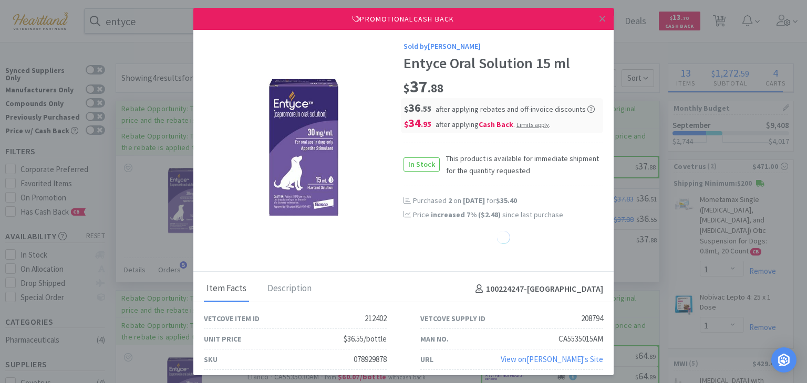
select select "1"
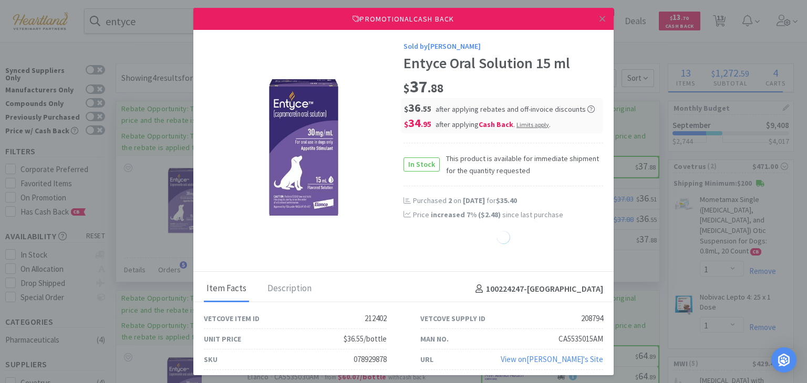
select select "1"
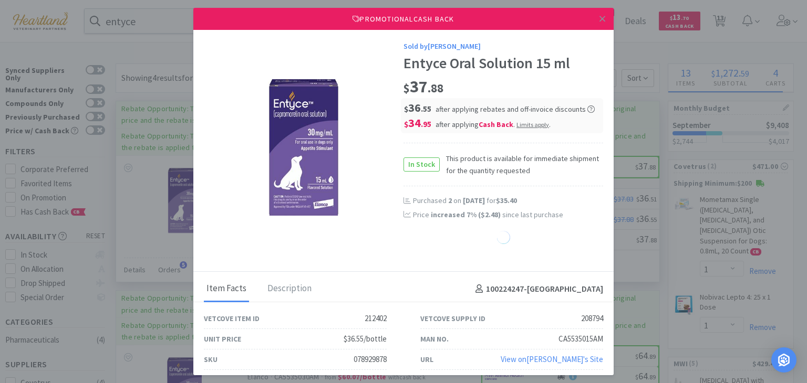
select select "1"
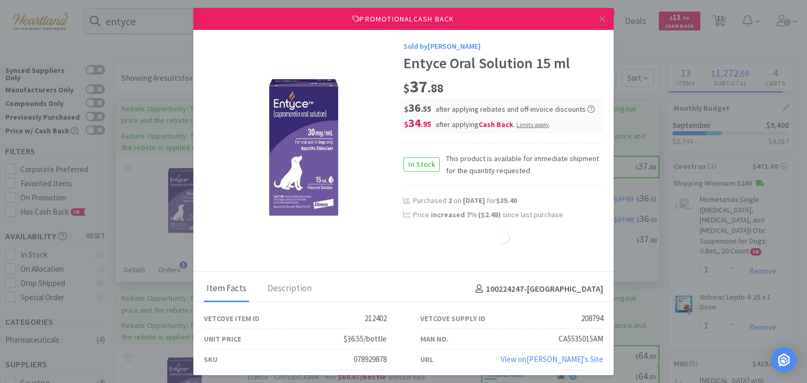
select select "1"
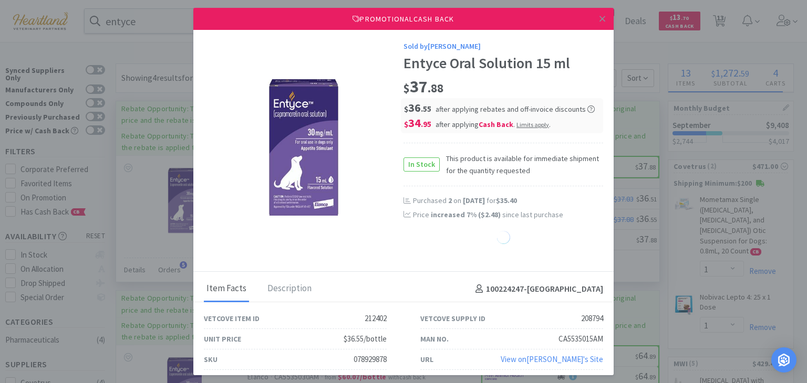
select select "1"
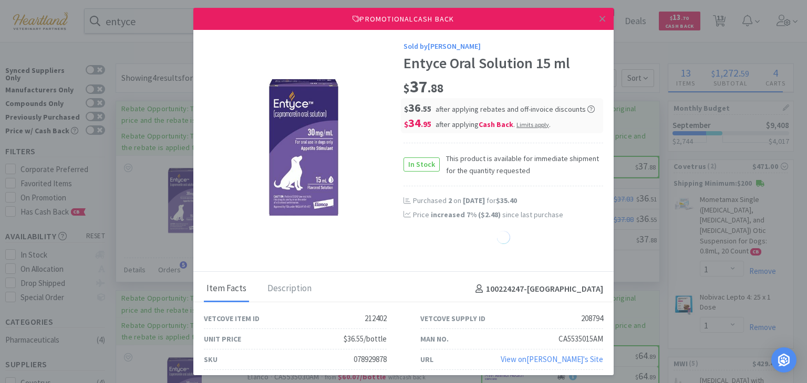
select select "1"
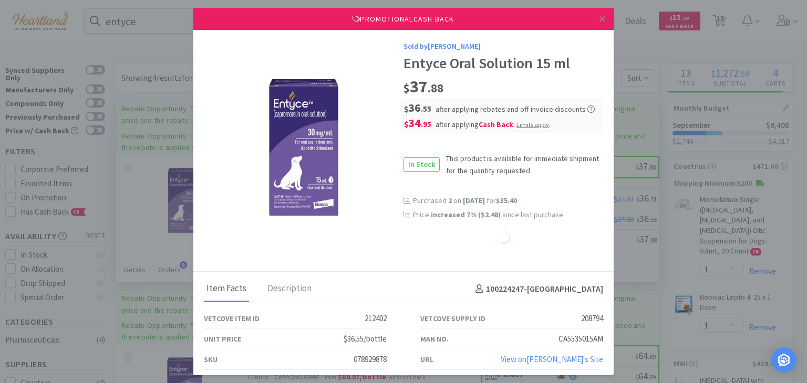
select select "1"
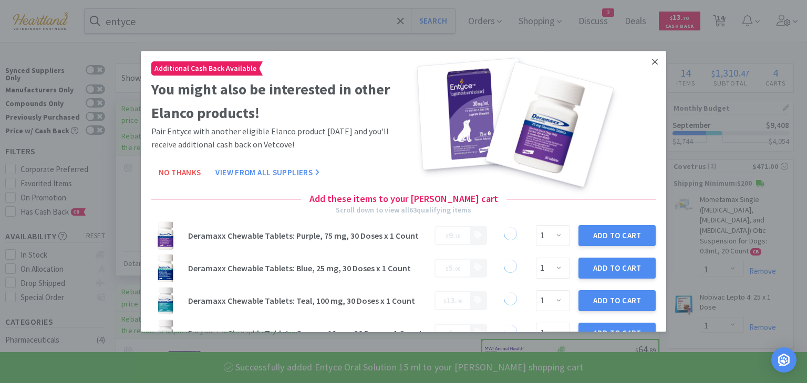
click at [652, 64] on icon at bounding box center [655, 62] width 6 height 6
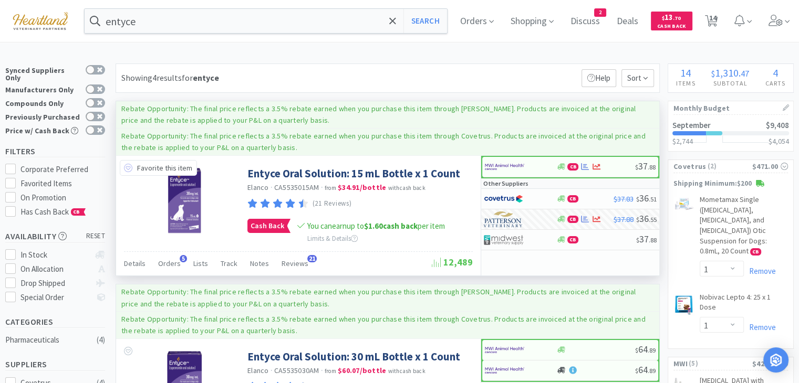
click at [130, 167] on icon at bounding box center [128, 168] width 8 height 8
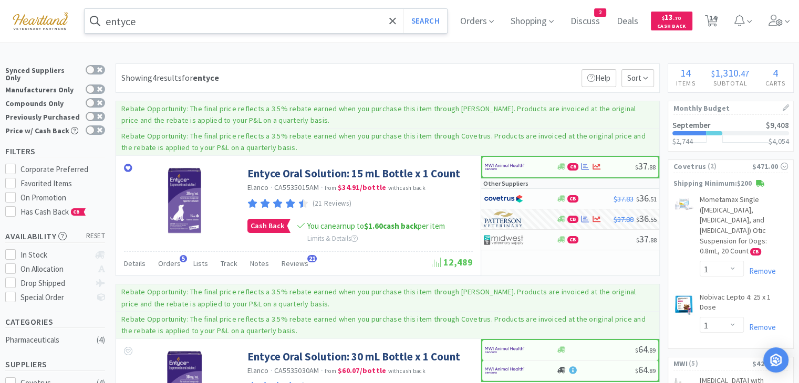
click at [174, 9] on div "entyce Search" at bounding box center [265, 20] width 363 height 25
click at [178, 17] on input "entyce" at bounding box center [266, 21] width 362 height 24
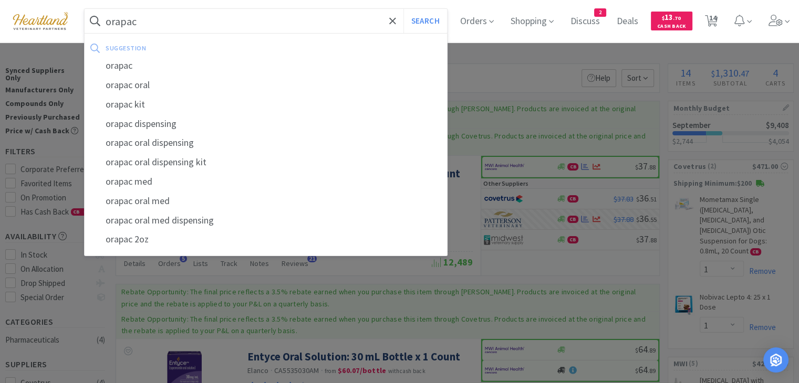
type input "orapac"
click at [403, 9] on button "Search" at bounding box center [425, 21] width 44 height 24
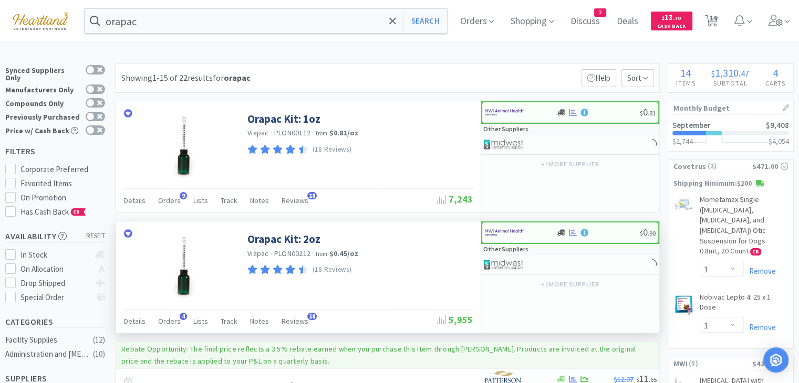
scroll to position [53, 0]
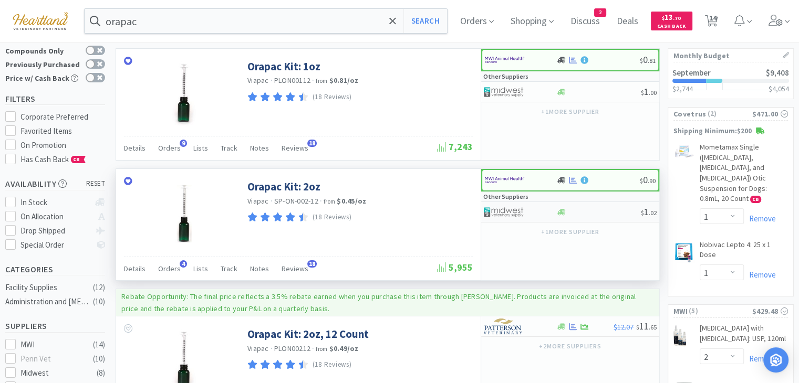
click at [504, 211] on img at bounding box center [503, 212] width 39 height 16
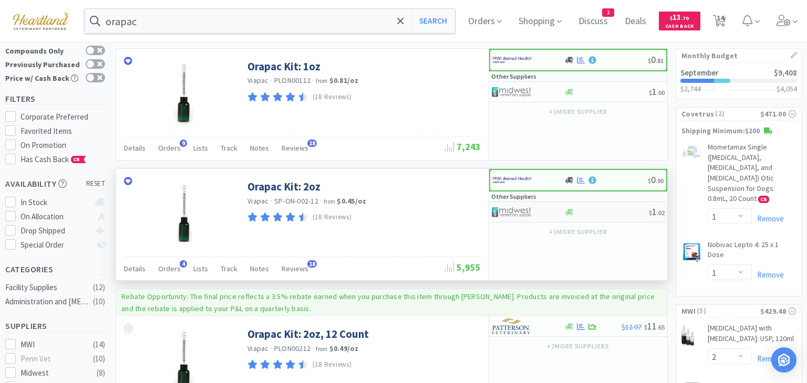
select select "1"
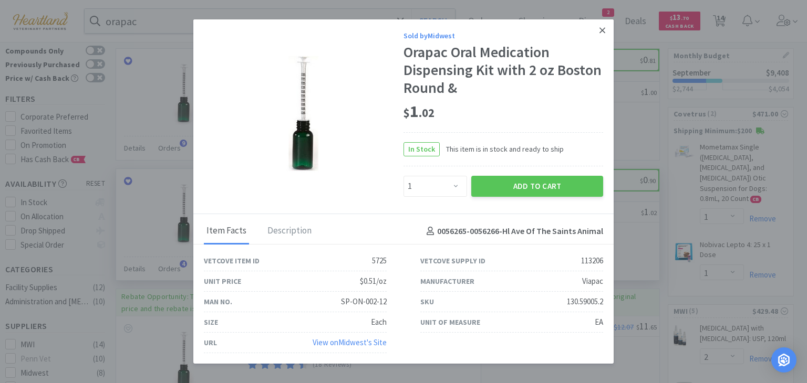
click at [599, 33] on icon at bounding box center [602, 30] width 6 height 9
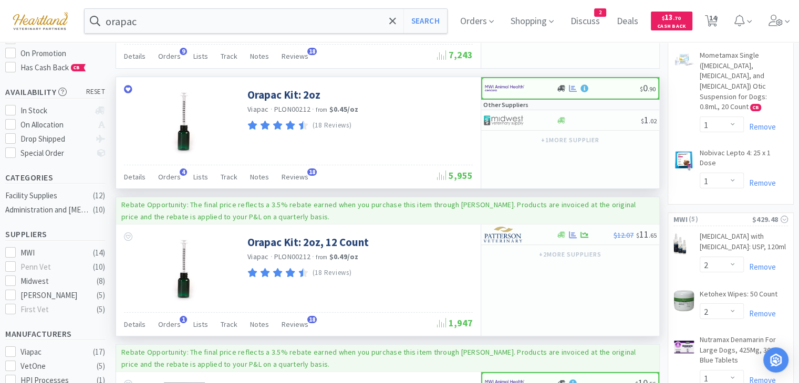
scroll to position [158, 0]
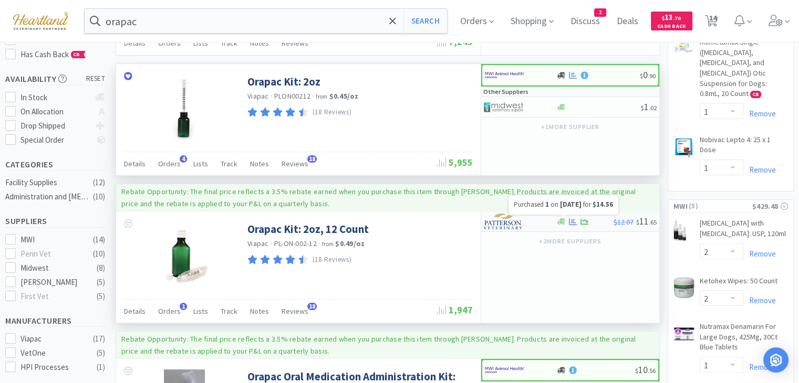
click at [576, 219] on icon at bounding box center [573, 222] width 8 height 8
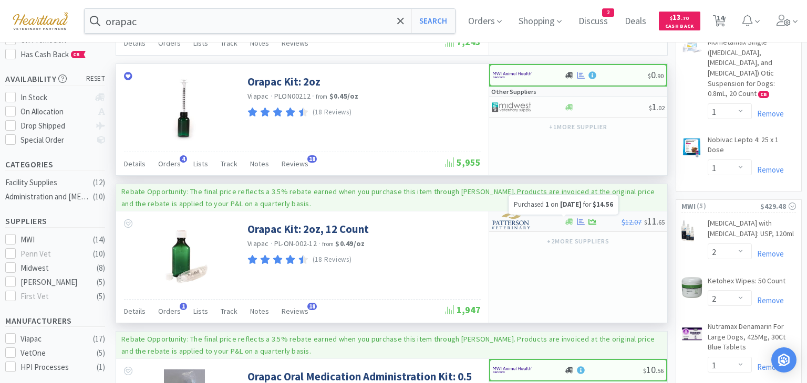
select select "1"
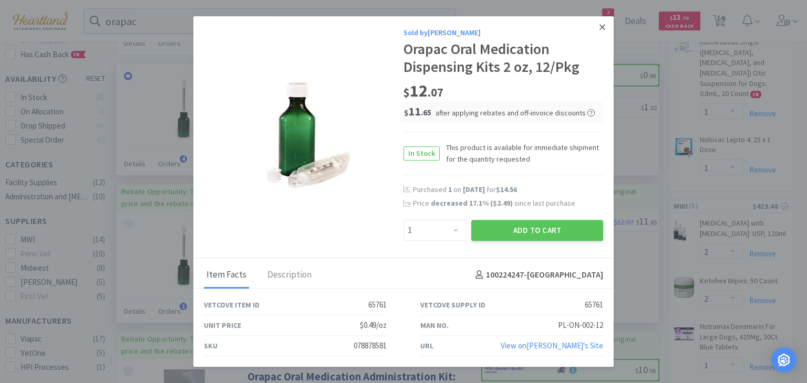
click at [603, 24] on icon at bounding box center [602, 27] width 6 height 9
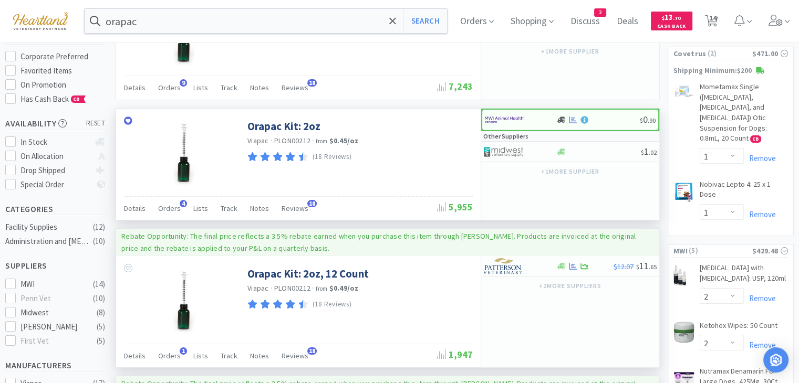
scroll to position [105, 0]
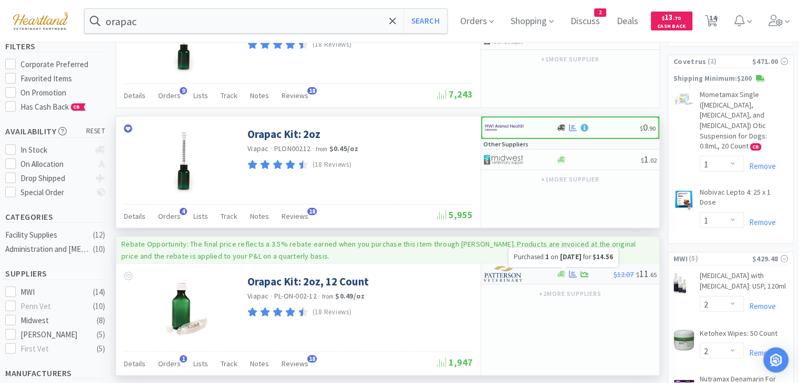
click at [574, 275] on icon at bounding box center [573, 275] width 8 height 8
select select "1"
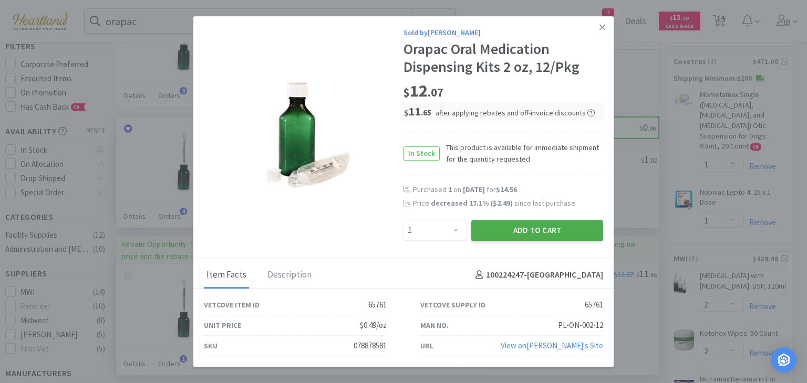
click at [562, 235] on button "Add to Cart" at bounding box center [537, 230] width 132 height 21
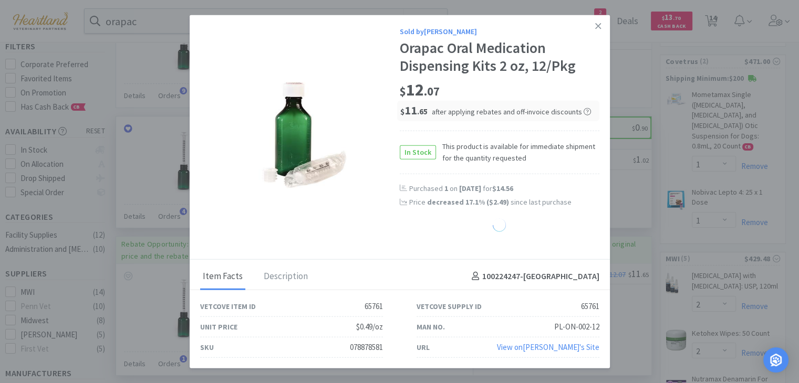
select select "1"
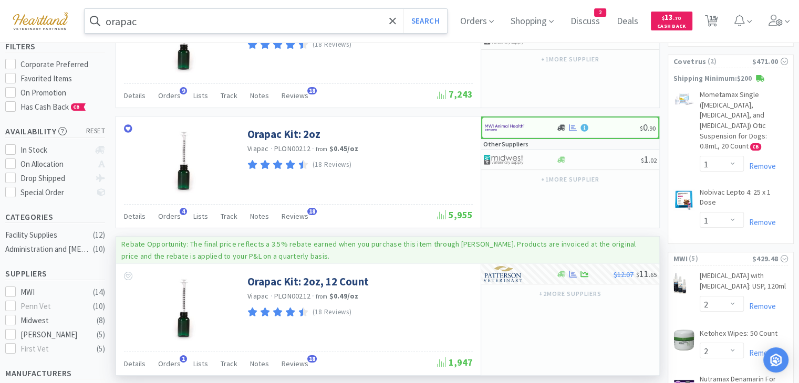
click at [259, 15] on input "orapac" at bounding box center [266, 21] width 362 height 24
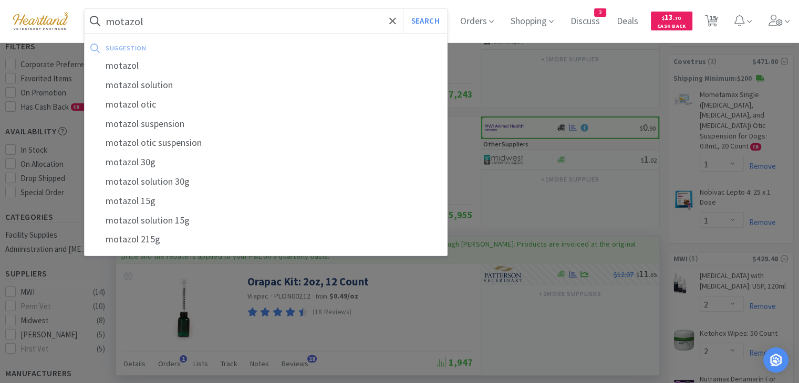
type input "motazol"
click at [403, 9] on button "Search" at bounding box center [425, 21] width 44 height 24
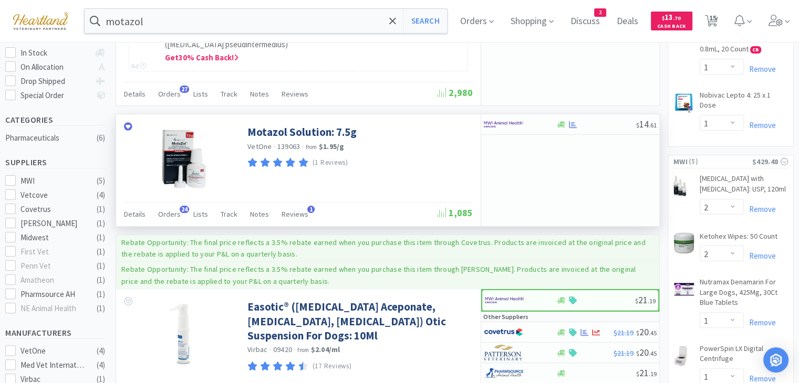
scroll to position [210, 0]
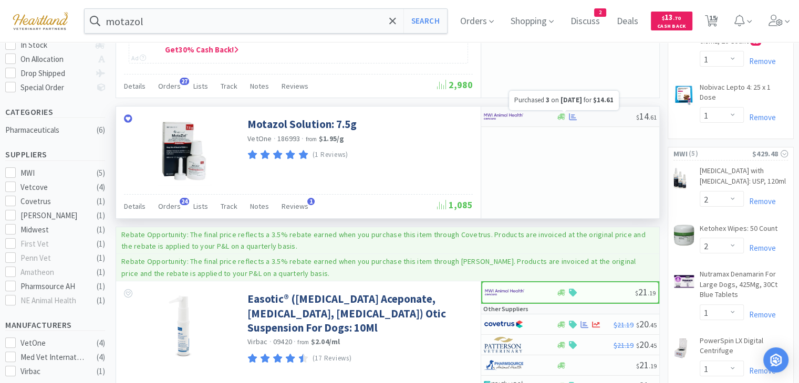
click at [574, 114] on icon at bounding box center [573, 117] width 8 height 8
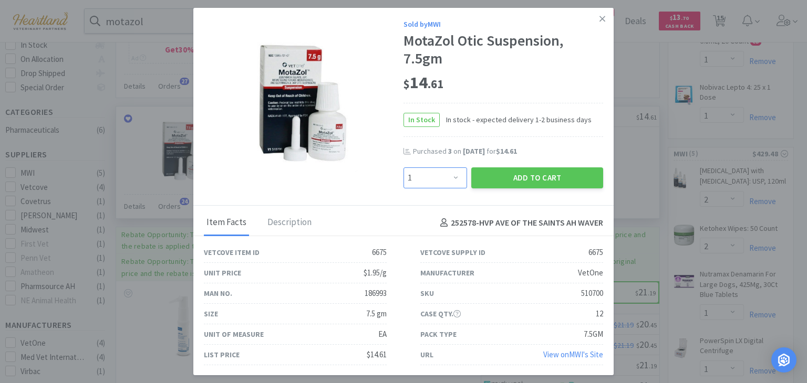
drag, startPoint x: 456, startPoint y: 176, endPoint x: 456, endPoint y: 169, distance: 7.9
click at [456, 176] on select "Enter Quantity 1 2 3 4 5 6 7 8 9 10 11 12 13 14 15 16 17 18 19 20 Enter Quantity" at bounding box center [435, 178] width 64 height 21
click at [403, 168] on select "Enter Quantity 1 2 3 4 5 6 7 8 9 10 11 12 13 14 15 16 17 18 19 20 Enter Quantity" at bounding box center [435, 178] width 64 height 21
click at [459, 179] on select "Enter Quantity 1 2 3 4 5 6 7 8 9 10 11 12 13 14 15 16 17 18 19 20 Enter Quantity" at bounding box center [435, 178] width 64 height 21
select select "4"
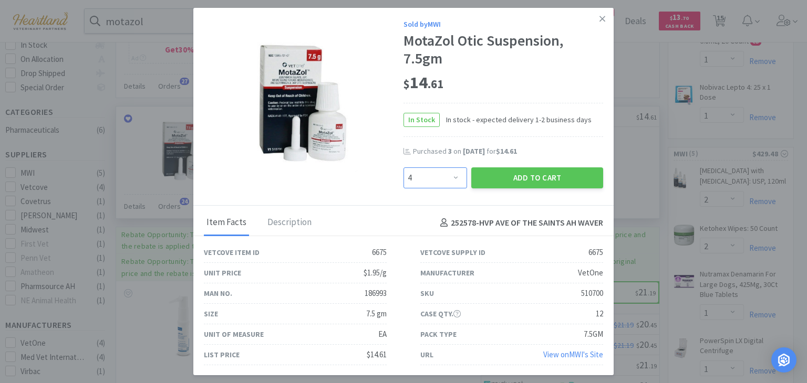
click at [403, 168] on select "Enter Quantity 1 2 3 4 5 6 7 8 9 10 11 12 13 14 15 16 17 18 19 20 Enter Quantity" at bounding box center [435, 178] width 64 height 21
click at [530, 179] on button "Add to Cart" at bounding box center [537, 178] width 132 height 21
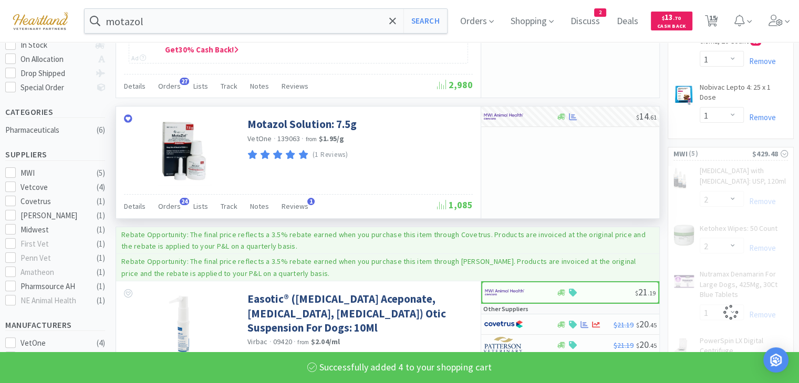
select select "4"
select select "1"
select select "6"
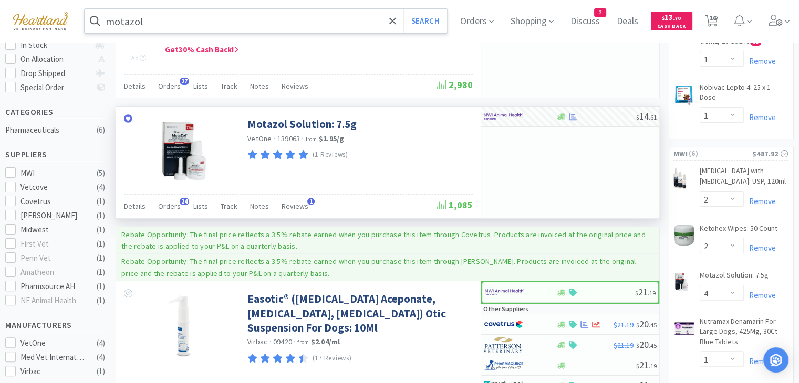
click at [165, 26] on input "motazol" at bounding box center [266, 21] width 362 height 24
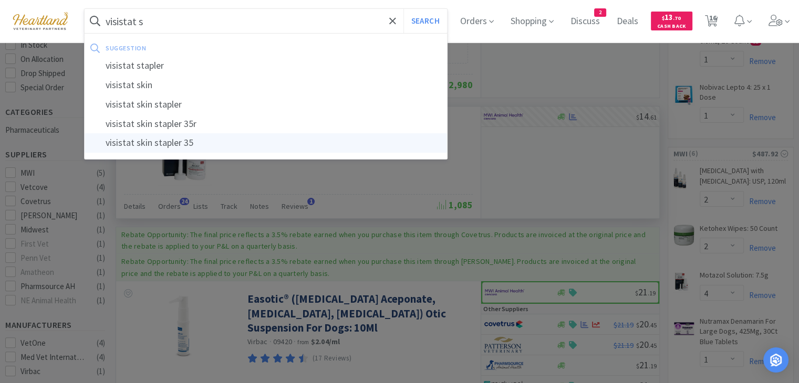
click at [175, 141] on div "visistat skin stapler 35" at bounding box center [266, 142] width 362 height 19
type input "visistat skin stapler 35"
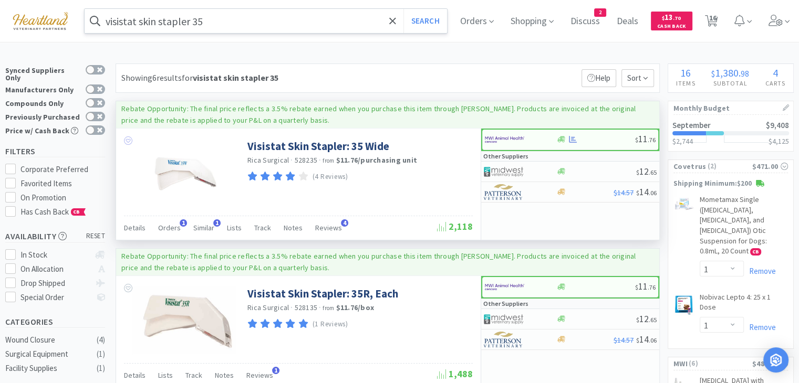
click at [129, 142] on icon at bounding box center [128, 141] width 8 height 8
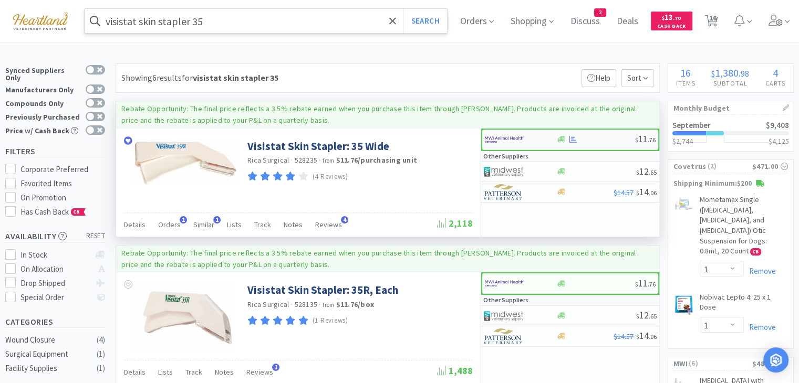
click at [493, 141] on img at bounding box center [504, 140] width 39 height 16
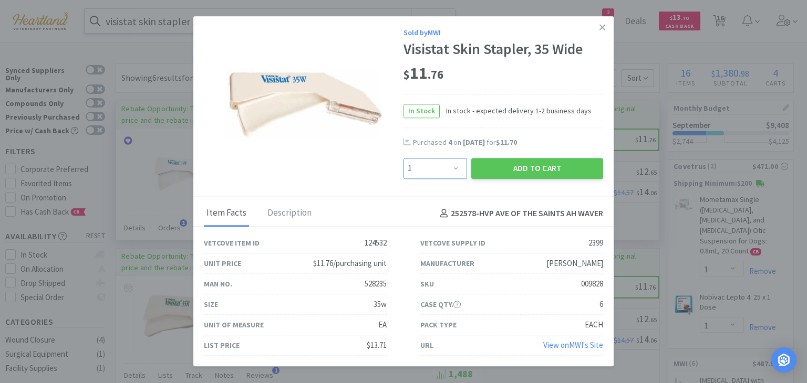
click at [461, 168] on select "Enter Quantity 1 2 3 4 5 6 7 8 9 10 11 12 13 14 15 16 17 18 19 20 Enter Quantity" at bounding box center [435, 168] width 64 height 21
select select "3"
click at [403, 159] on select "Enter Quantity 1 2 3 4 5 6 7 8 9 10 11 12 13 14 15 16 17 18 19 20 Enter Quantity" at bounding box center [435, 168] width 64 height 21
click at [513, 170] on button "Add to Cart" at bounding box center [537, 168] width 132 height 21
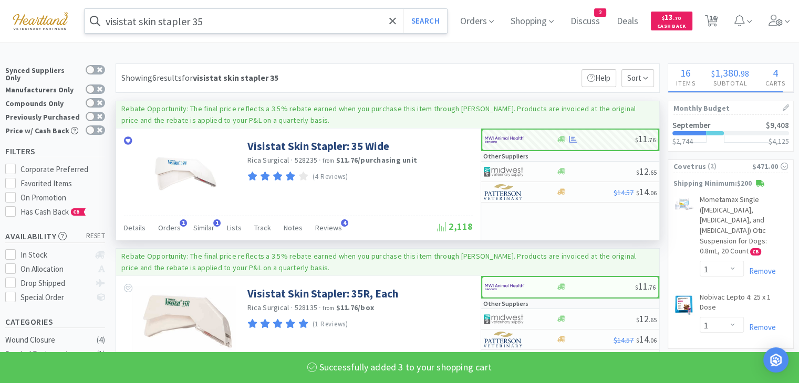
select select "3"
click at [292, 25] on input "visistat skin stapler 35" at bounding box center [266, 21] width 362 height 24
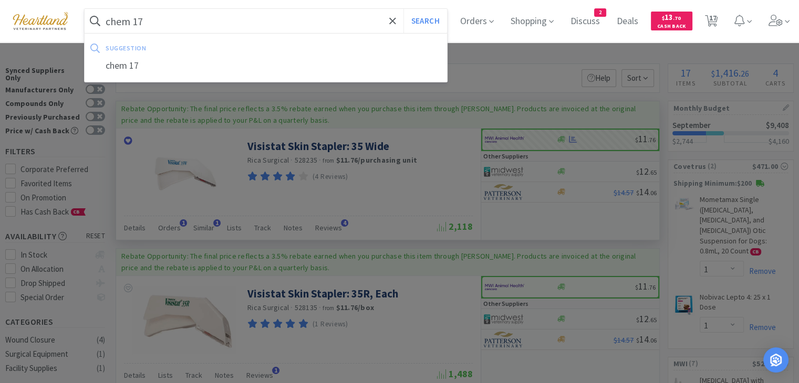
type input "chem 17"
click at [403, 9] on button "Search" at bounding box center [425, 21] width 44 height 24
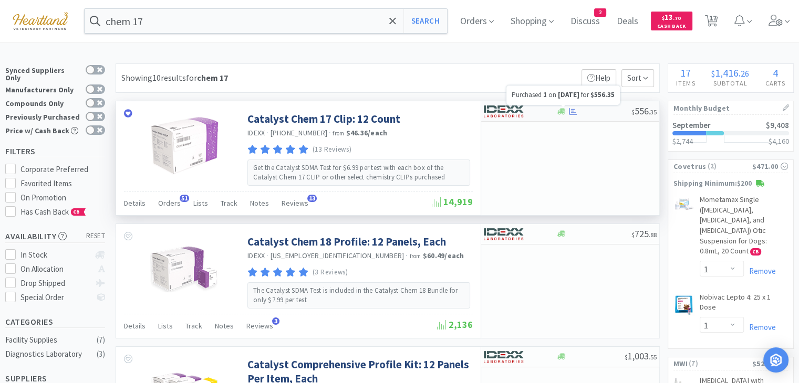
click at [571, 110] on icon at bounding box center [573, 111] width 8 height 7
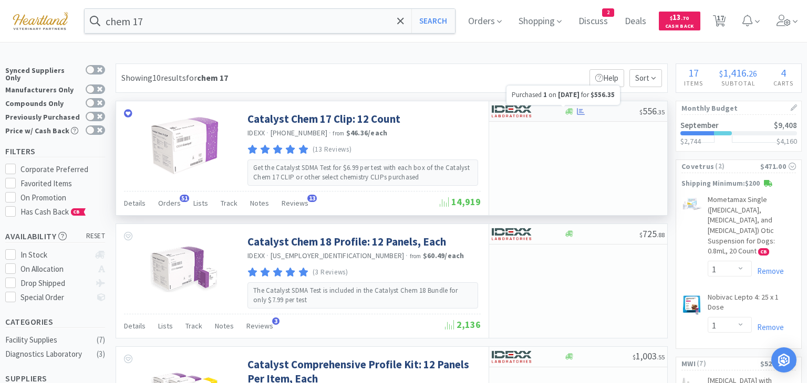
select select "1"
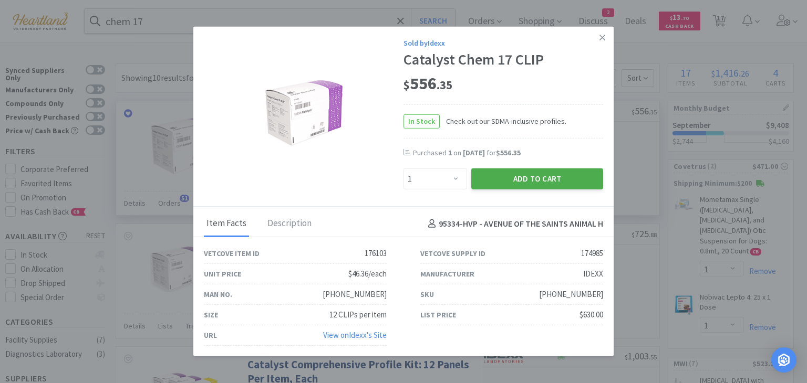
click at [545, 176] on button "Add to Cart" at bounding box center [537, 179] width 132 height 21
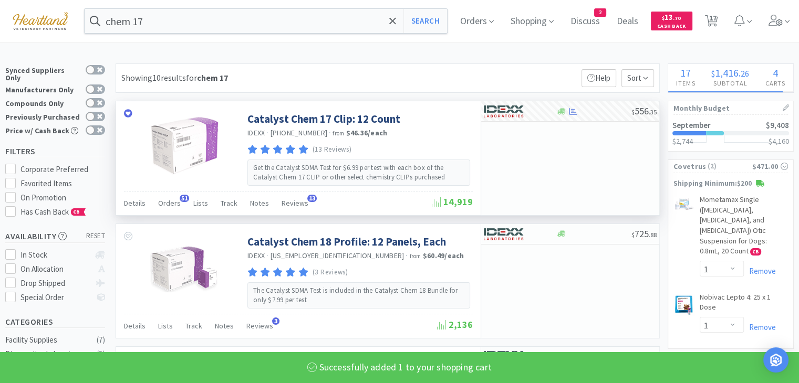
select select "1"
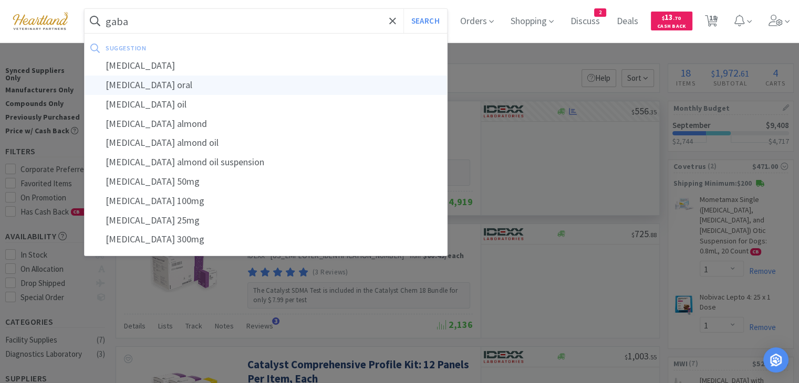
click at [137, 87] on div "[MEDICAL_DATA] oral" at bounding box center [266, 85] width 362 height 19
type input "[MEDICAL_DATA] oral"
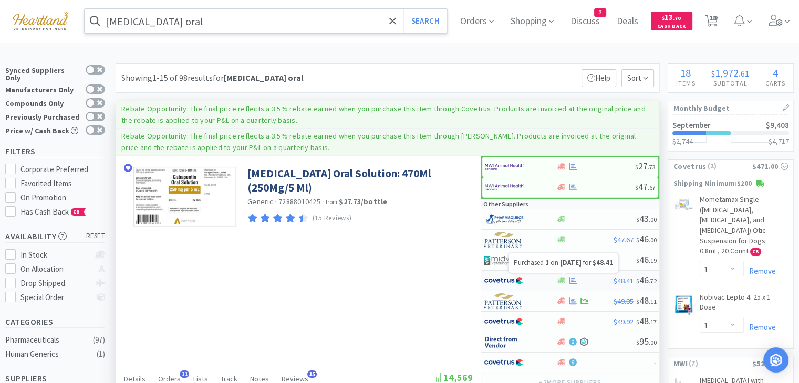
scroll to position [53, 0]
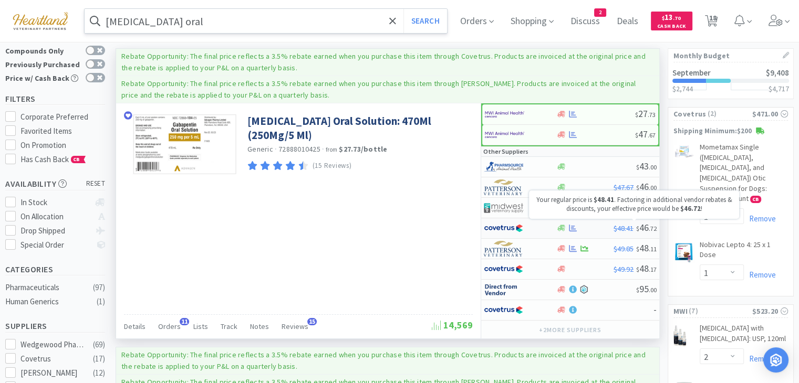
click at [646, 227] on span "$ 46 . 72" at bounding box center [646, 228] width 20 height 12
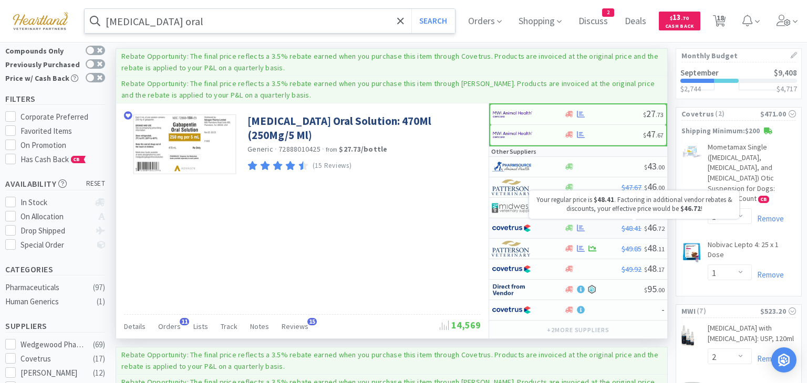
select select "1"
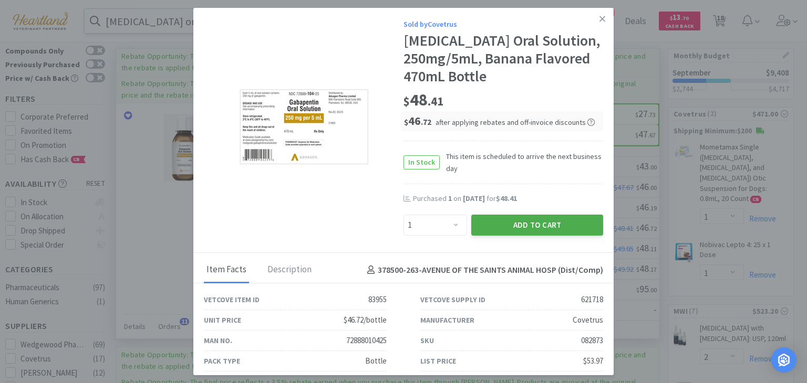
click at [546, 226] on button "Add to Cart" at bounding box center [537, 225] width 132 height 21
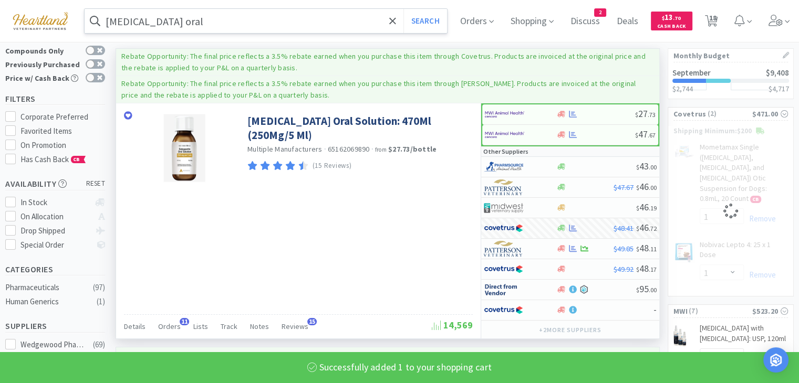
select select "1"
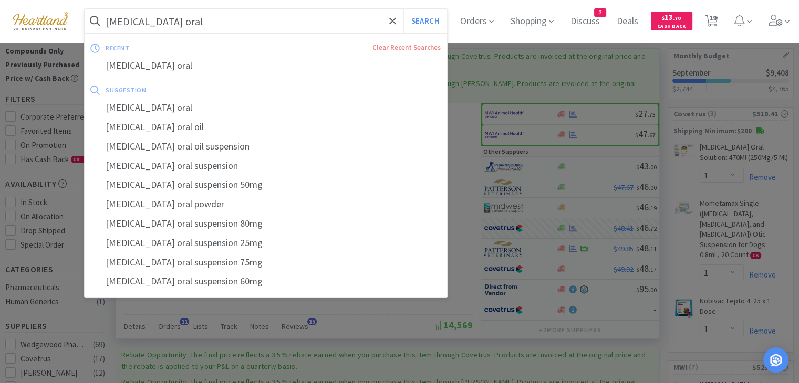
click at [203, 25] on input "[MEDICAL_DATA] oral" at bounding box center [266, 21] width 362 height 24
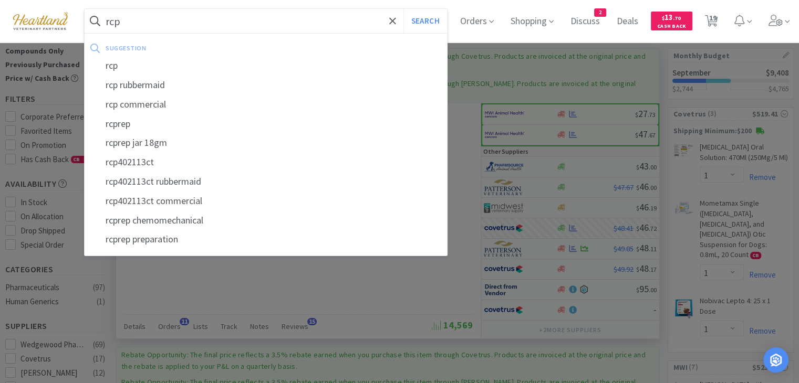
type input "rcp"
click at [403, 9] on button "Search" at bounding box center [425, 21] width 44 height 24
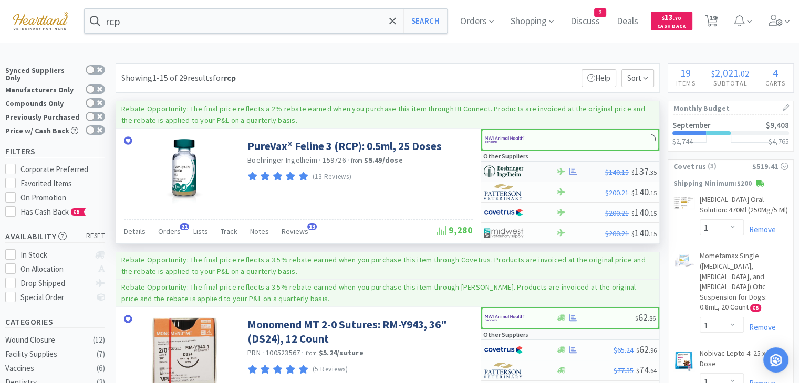
click at [514, 169] on img at bounding box center [503, 172] width 39 height 16
select select "1"
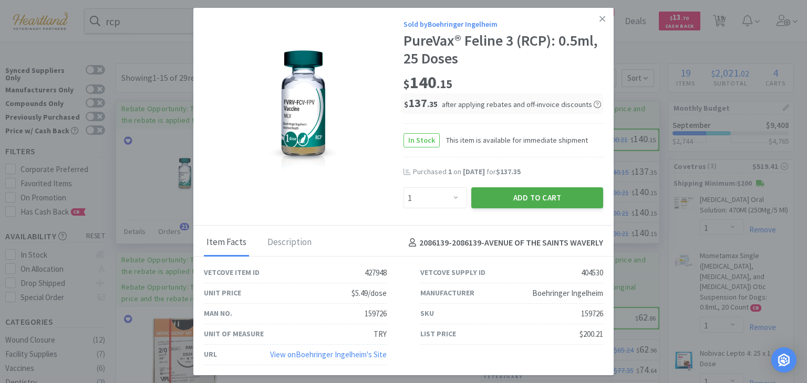
click at [565, 204] on button "Add to Cart" at bounding box center [537, 198] width 132 height 21
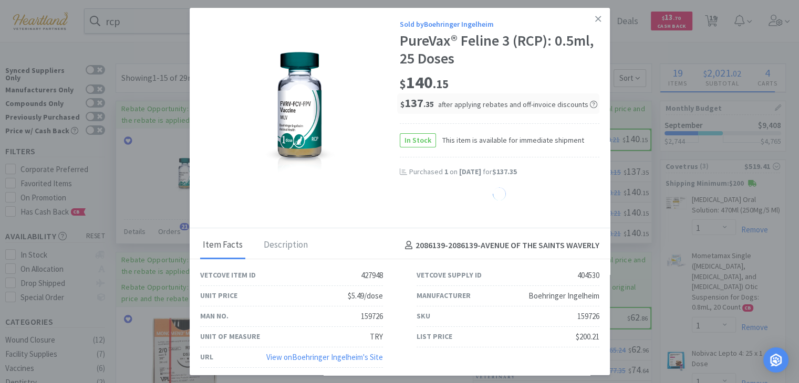
select select "1"
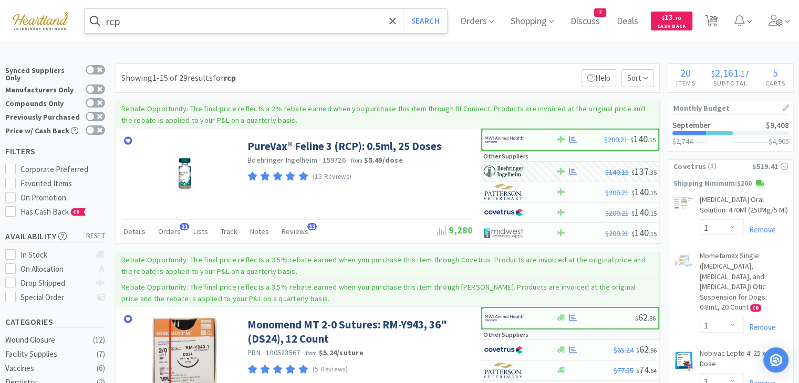
click at [217, 23] on input "rcp" at bounding box center [266, 21] width 362 height 24
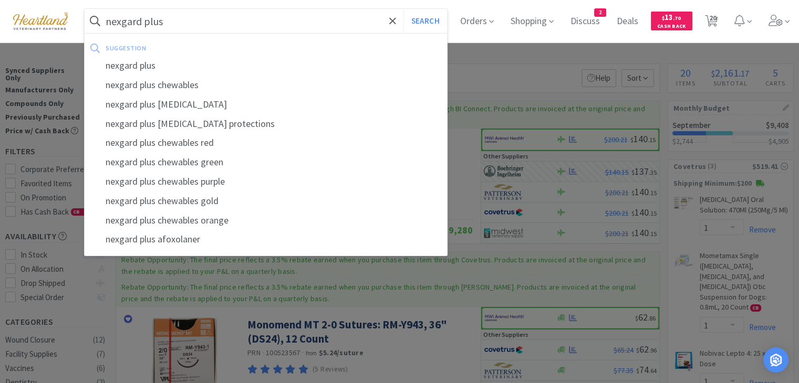
type input "nexgard plus"
click at [403, 9] on button "Search" at bounding box center [425, 21] width 44 height 24
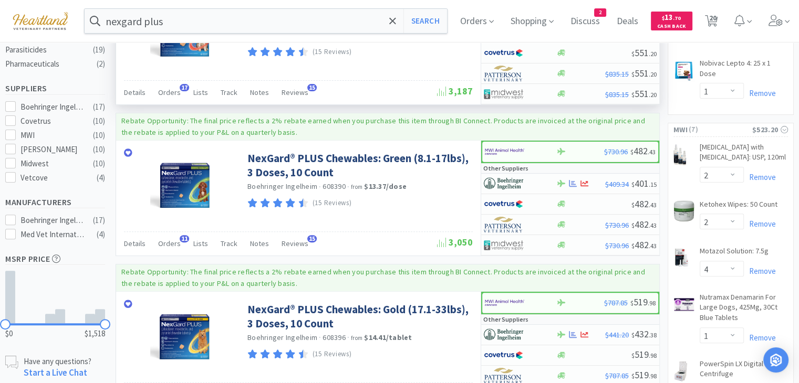
scroll to position [315, 0]
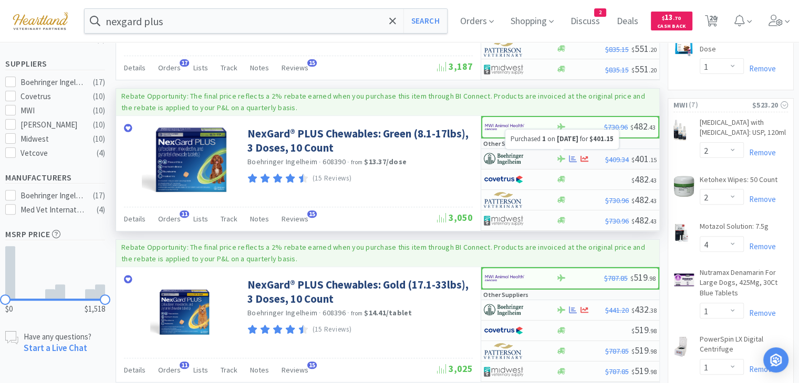
click at [570, 155] on icon at bounding box center [573, 158] width 8 height 7
select select "1"
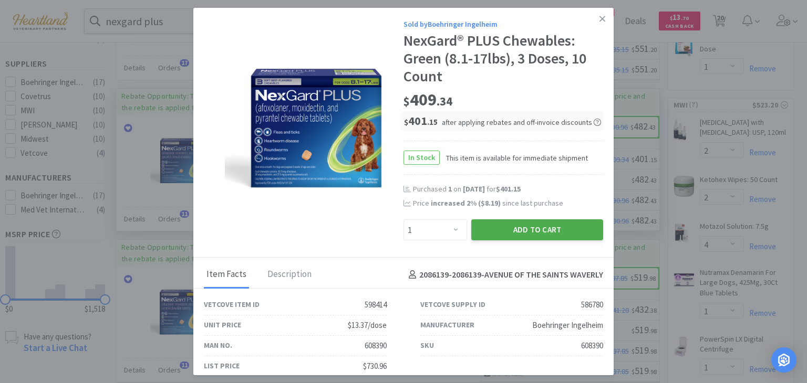
click at [572, 232] on button "Add to Cart" at bounding box center [537, 230] width 132 height 21
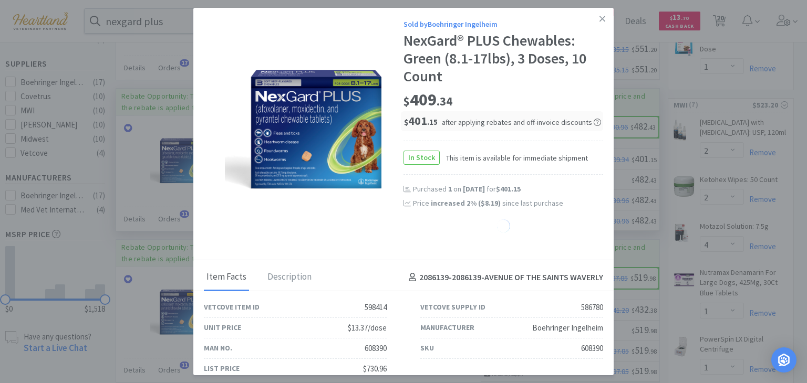
select select "1"
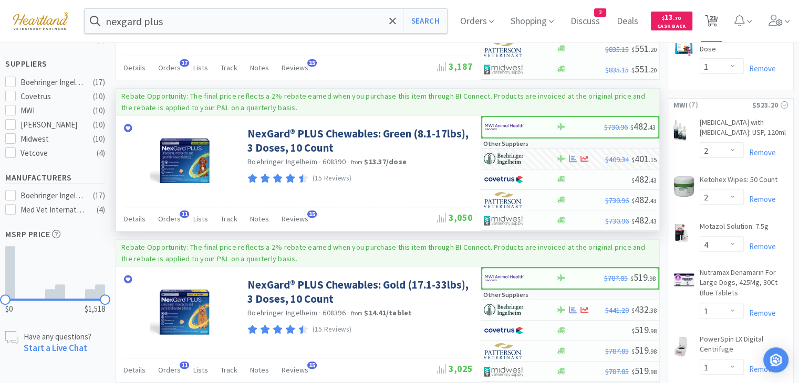
click at [716, 24] on span "21" at bounding box center [712, 18] width 7 height 42
select select "1"
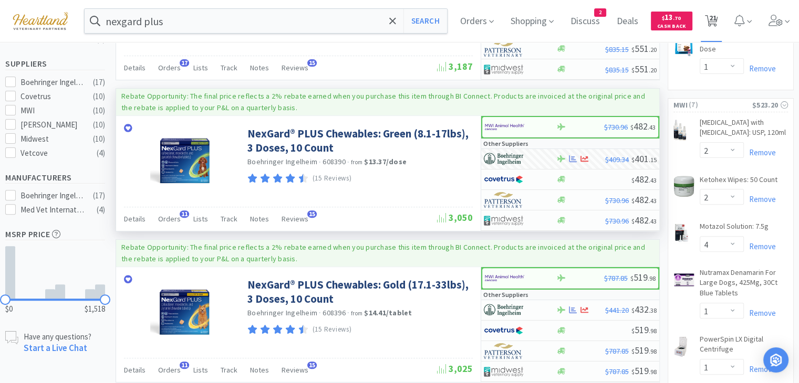
select select "1"
select select "2"
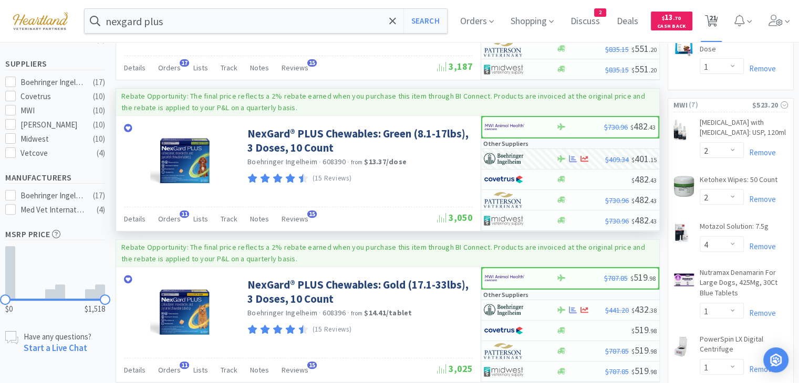
select select "4"
select select "1"
select select "6"
select select "3"
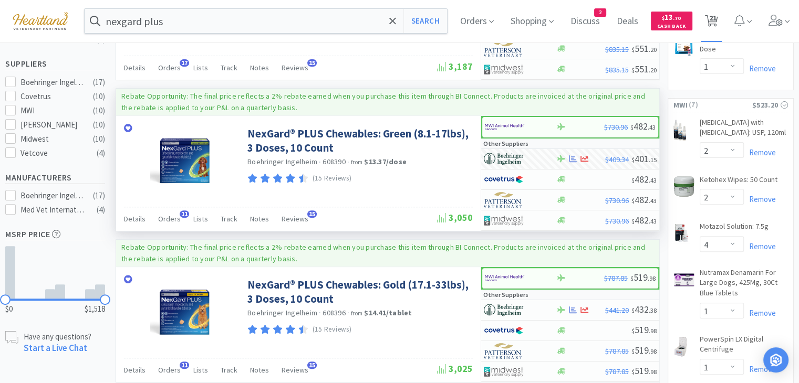
select select "6"
select select "2"
select select "1"
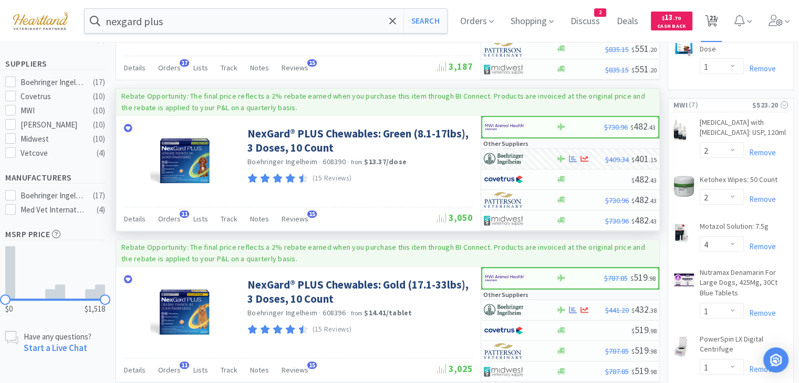
select select "1"
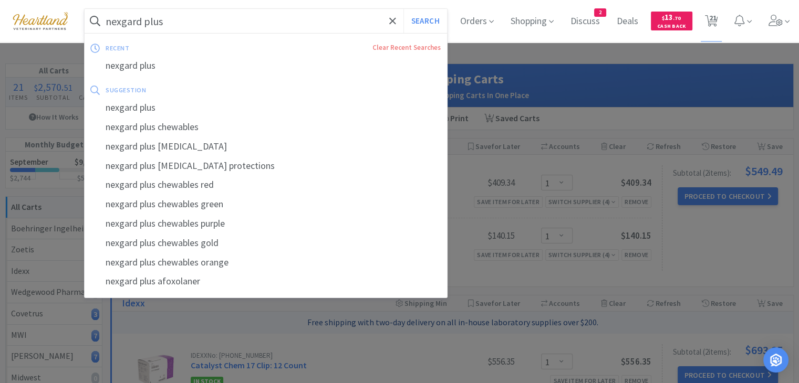
click at [332, 26] on input "nexgard plus" at bounding box center [266, 21] width 362 height 24
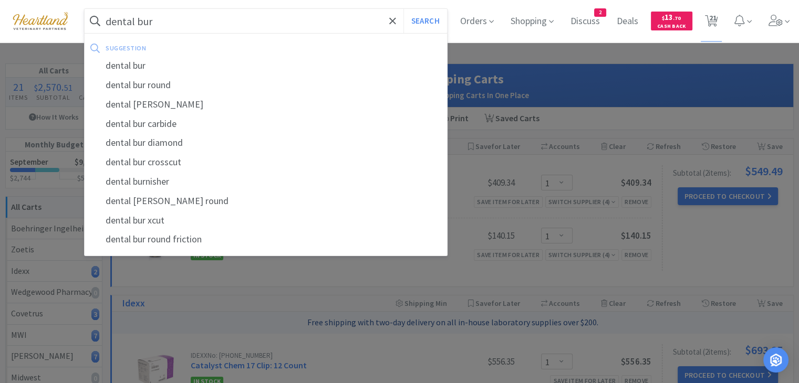
type input "dental bur"
click at [403, 9] on button "Search" at bounding box center [425, 21] width 44 height 24
select select "1"
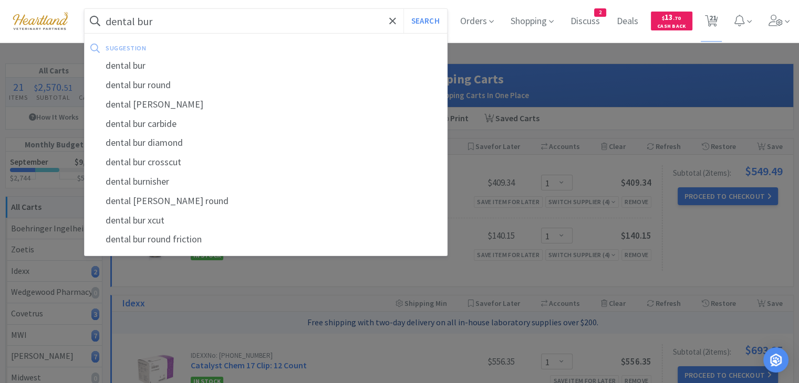
select select "2"
select select "4"
select select "1"
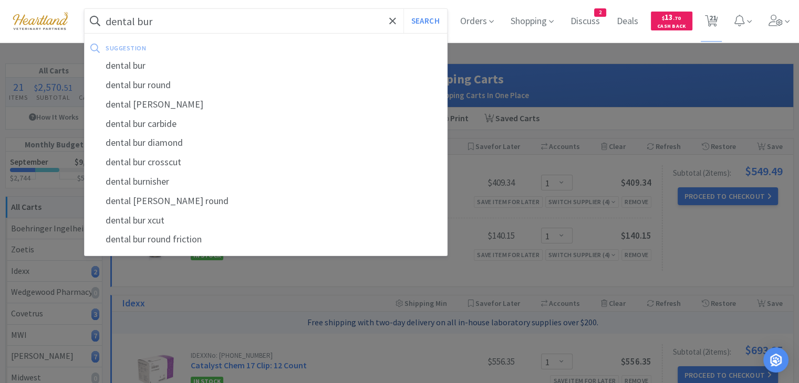
select select "6"
select select "3"
select select "6"
select select "2"
select select "1"
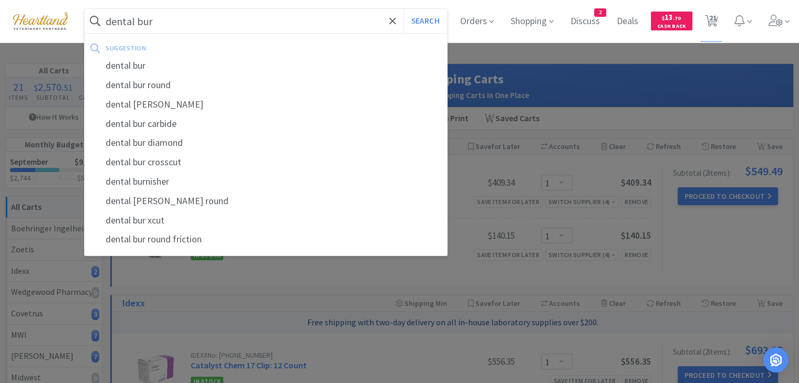
select select "1"
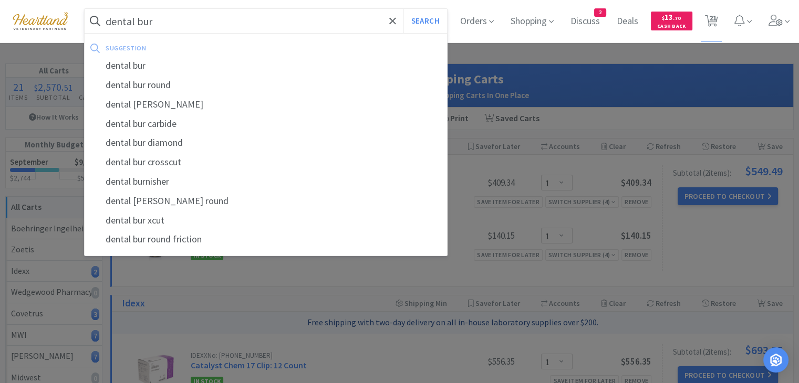
select select "1"
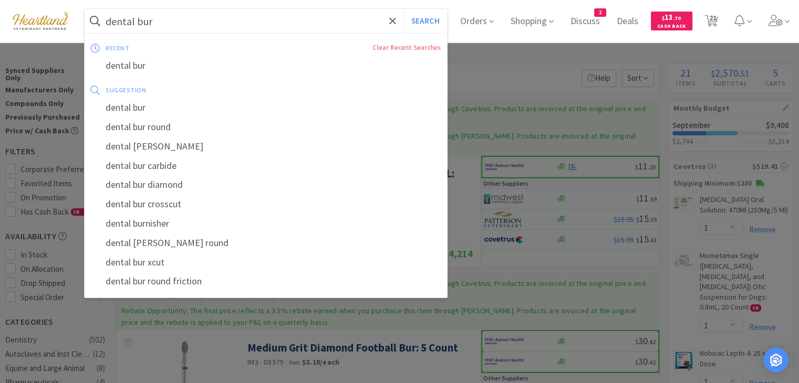
click at [228, 22] on input "dental bur" at bounding box center [266, 21] width 362 height 24
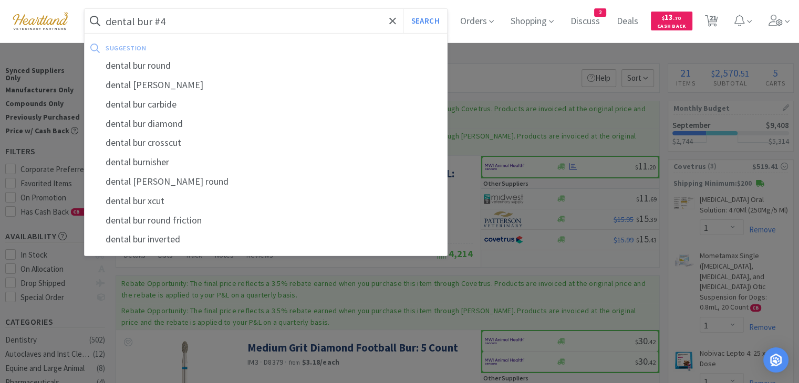
click at [403, 9] on button "Search" at bounding box center [425, 21] width 44 height 24
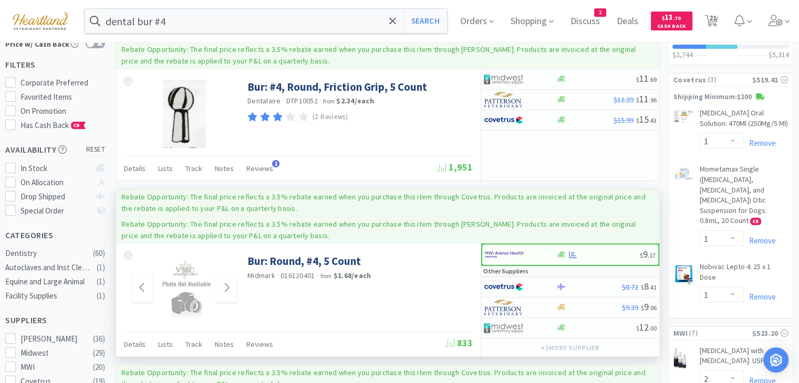
scroll to position [105, 0]
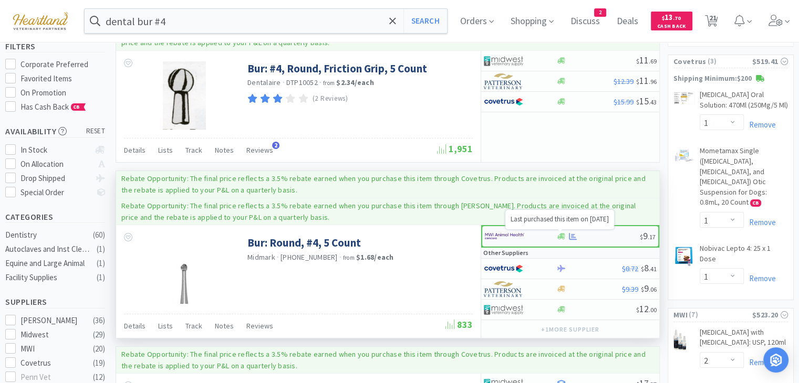
click at [573, 234] on icon at bounding box center [573, 237] width 8 height 8
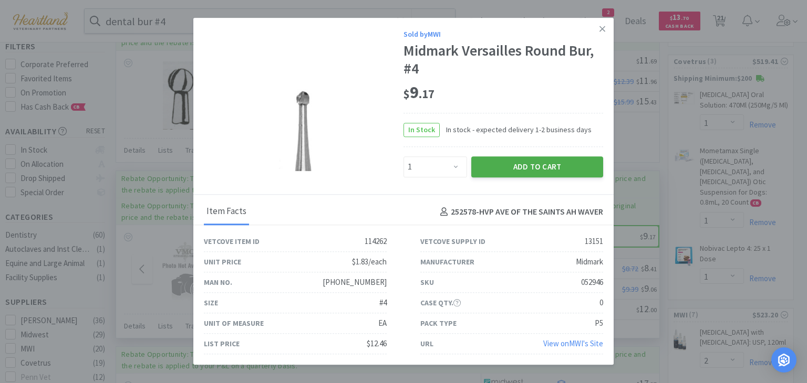
click at [536, 166] on button "Add to Cart" at bounding box center [537, 167] width 132 height 21
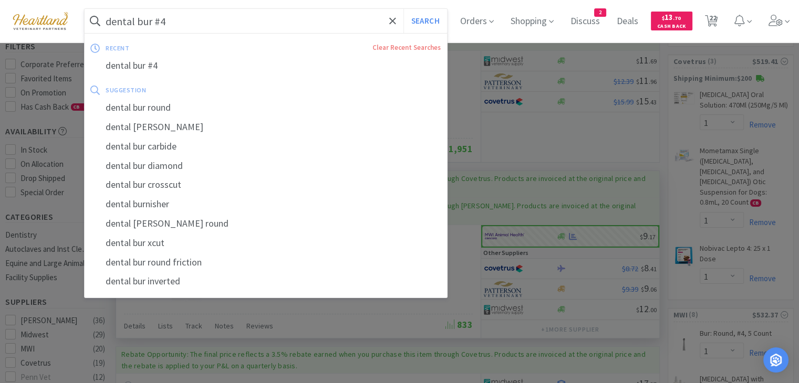
click at [257, 20] on input "dental bur #4" at bounding box center [266, 21] width 362 height 24
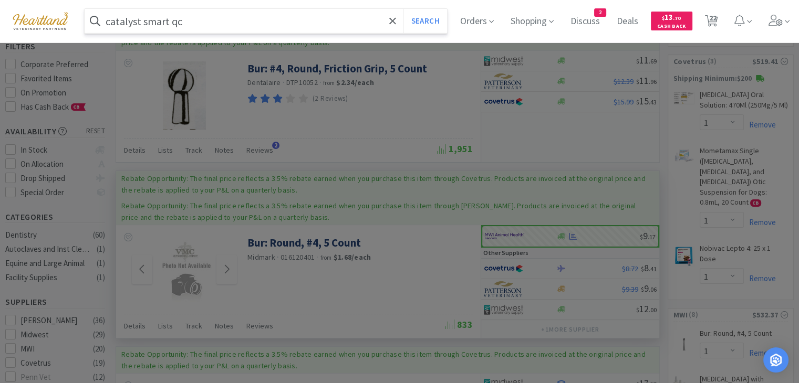
click at [403, 9] on button "Search" at bounding box center [425, 21] width 44 height 24
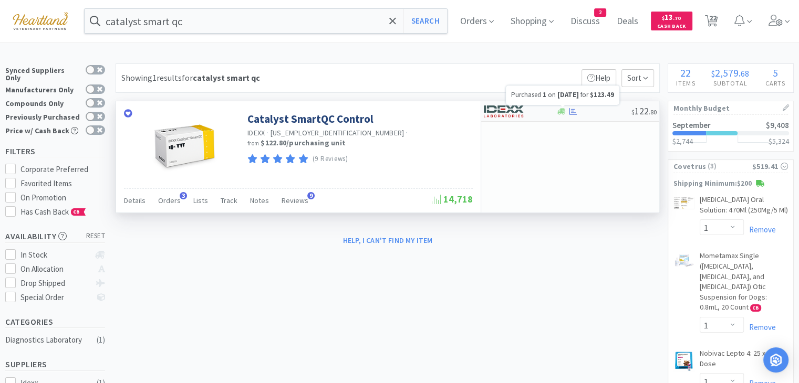
click at [573, 108] on icon at bounding box center [573, 112] width 8 height 8
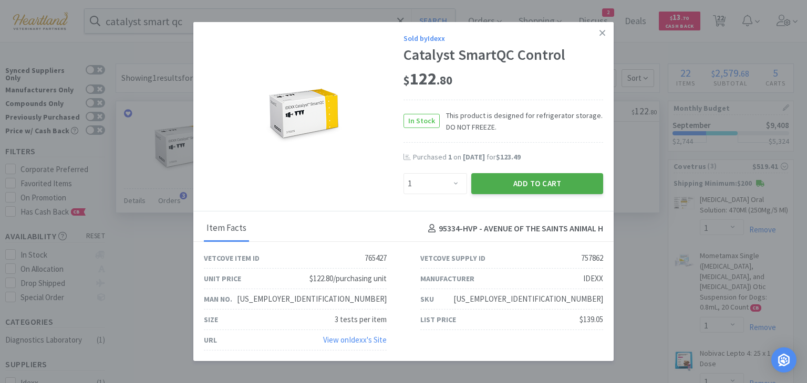
click at [572, 185] on button "Add to Cart" at bounding box center [537, 183] width 132 height 21
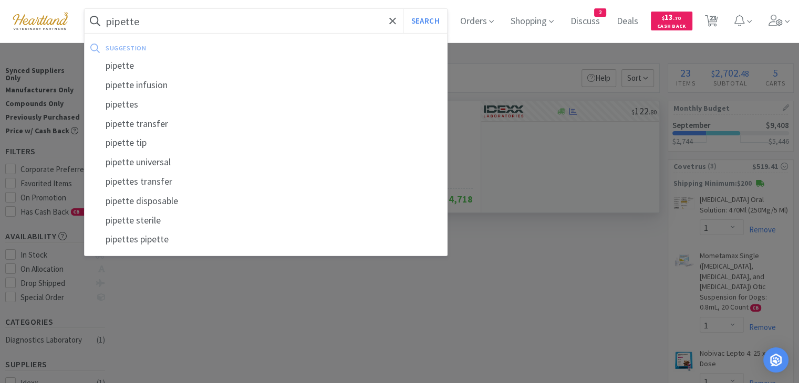
click at [403, 9] on button "Search" at bounding box center [425, 21] width 44 height 24
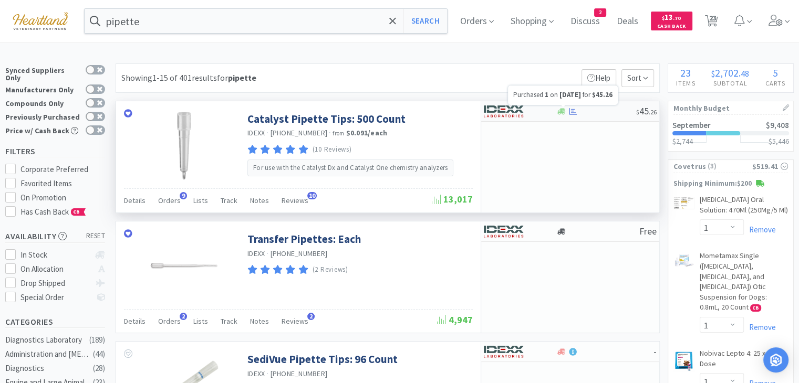
click at [576, 111] on icon at bounding box center [573, 112] width 8 height 8
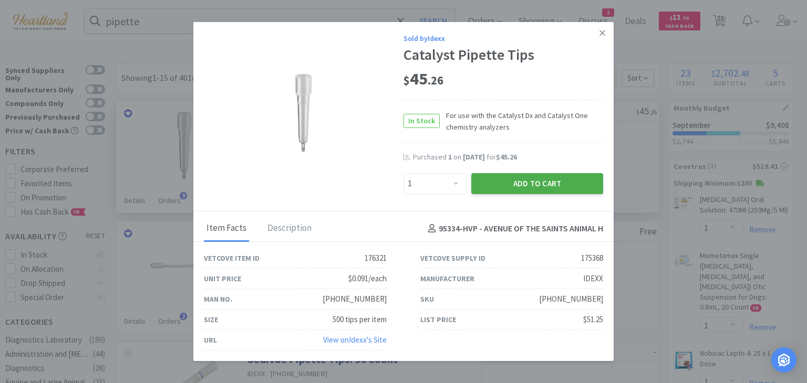
click at [545, 188] on button "Add to Cart" at bounding box center [537, 183] width 132 height 21
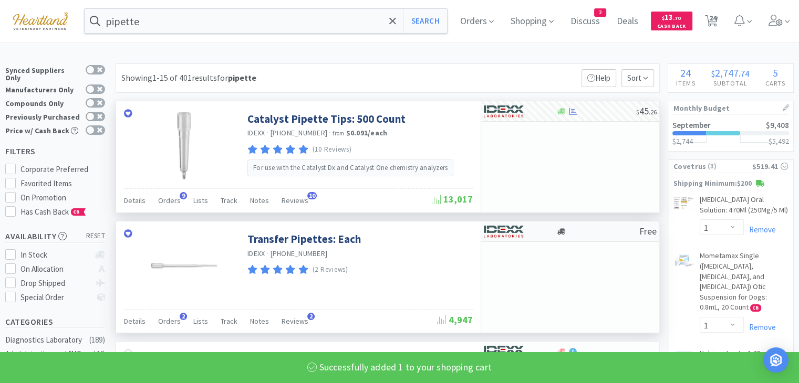
click at [513, 227] on img at bounding box center [503, 232] width 39 height 16
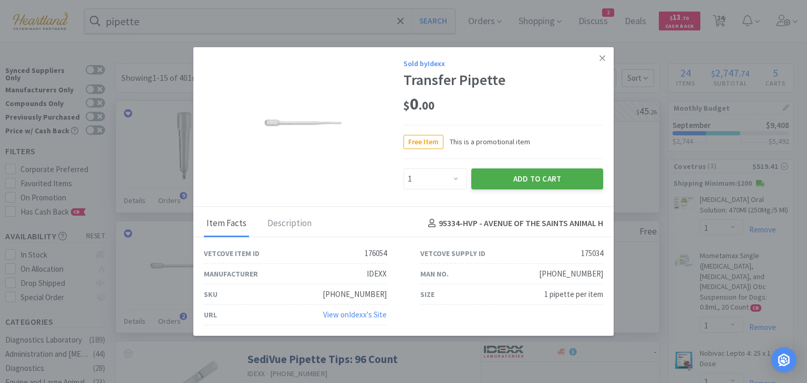
click at [557, 177] on button "Add to Cart" at bounding box center [537, 179] width 132 height 21
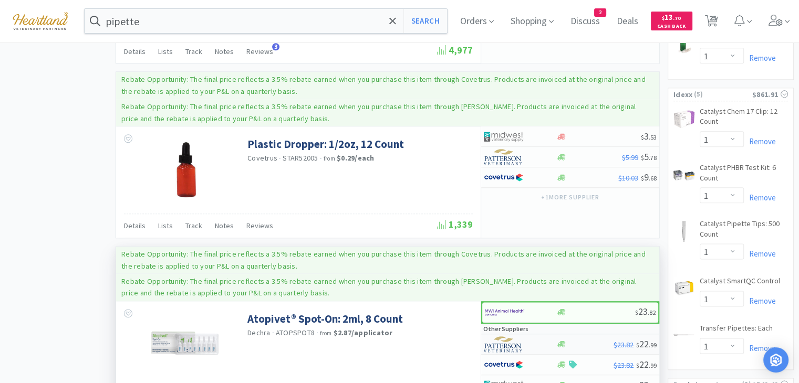
scroll to position [1366, 0]
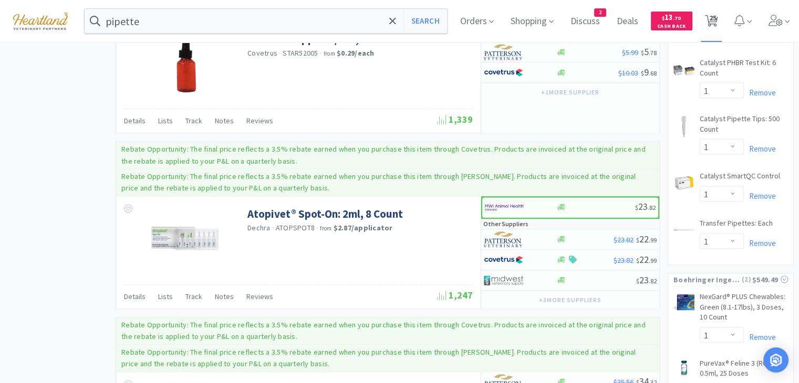
click at [722, 17] on span "25" at bounding box center [712, 21] width 22 height 42
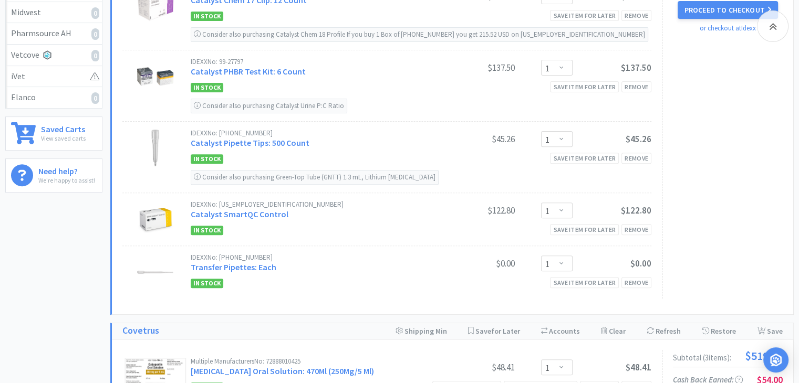
scroll to position [368, 0]
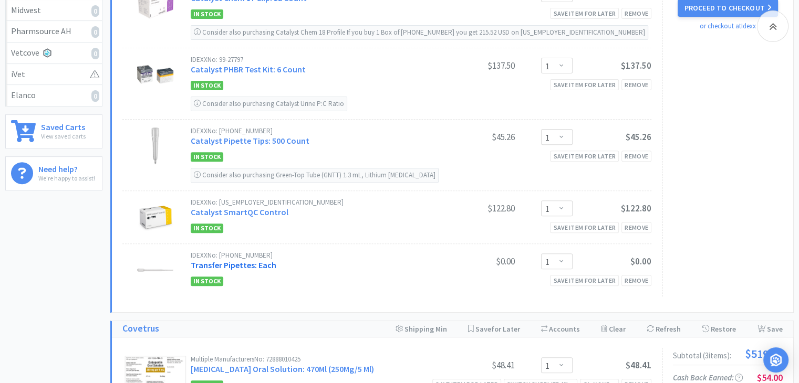
click at [253, 260] on link "Transfer Pipettes: Each" at bounding box center [234, 265] width 86 height 11
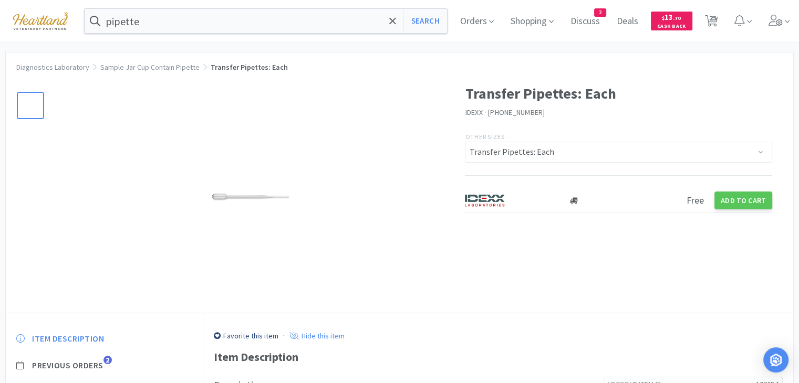
scroll to position [6, 0]
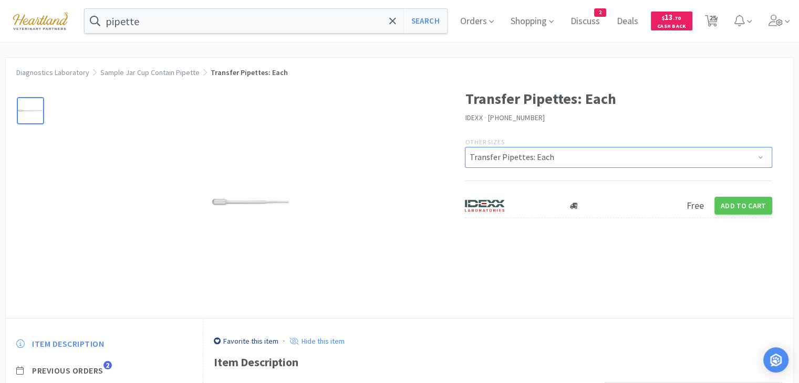
click at [565, 155] on select "Transfer Pipettes: Each Transfer Pipettes: 1ml, 500 Count" at bounding box center [618, 157] width 307 height 21
click at [476, 273] on div "Transfer Pipettes: Each IDEXX · [PHONE_NUMBER] Other Sizes Transfer Pipettes: E…" at bounding box center [399, 198] width 787 height 242
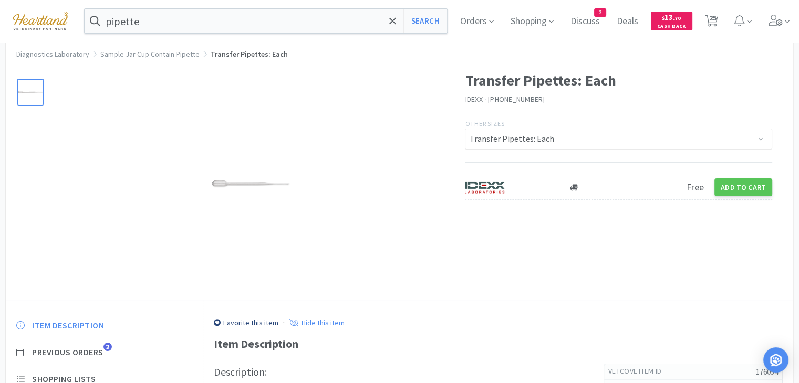
scroll to position [0, 0]
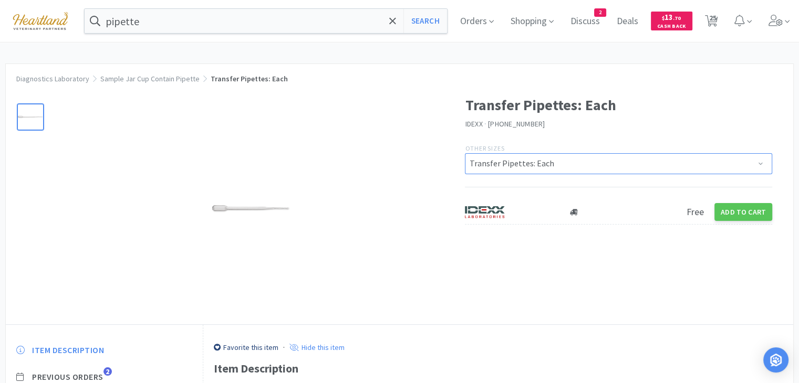
click at [503, 166] on select "Transfer Pipettes: Each Transfer Pipettes: 1ml, 500 Count" at bounding box center [618, 163] width 307 height 21
click at [465, 153] on select "Transfer Pipettes: Each Transfer Pipettes: 1ml, 500 Count" at bounding box center [618, 163] width 307 height 21
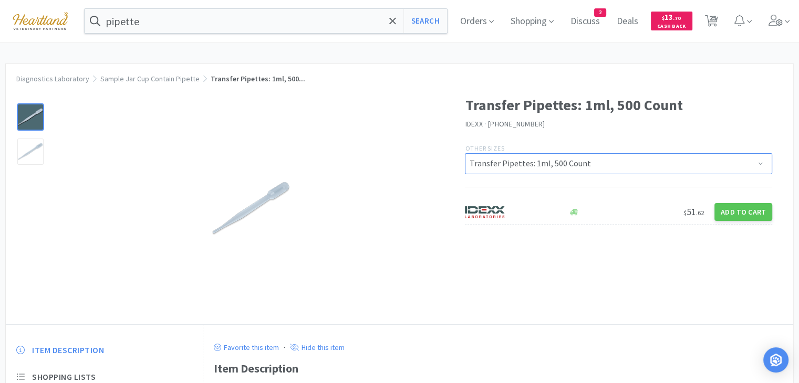
click at [502, 163] on select "Transfer Pipettes: Each Transfer Pipettes: 1ml, 500 Count" at bounding box center [618, 163] width 307 height 21
click at [465, 153] on select "Transfer Pipettes: Each Transfer Pipettes: 1ml, 500 Count" at bounding box center [618, 163] width 307 height 21
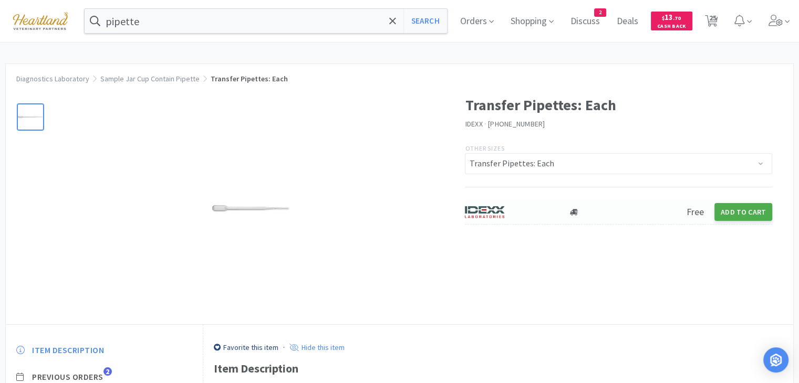
click at [752, 213] on button "Add to Cart" at bounding box center [743, 212] width 58 height 18
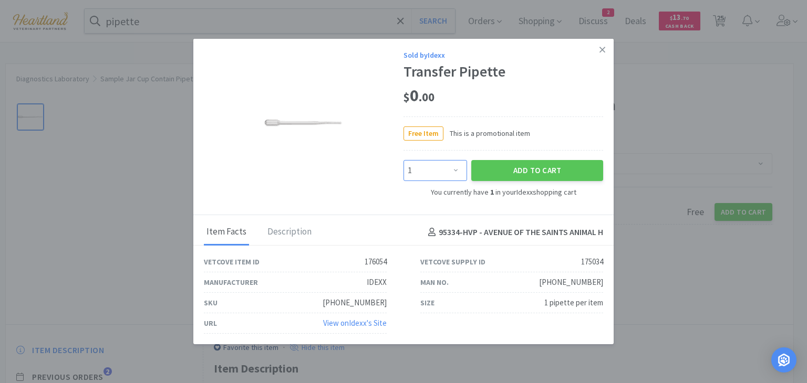
click at [450, 168] on select "Enter Quantity 1 2 3 4 5 6 7 8 9 10 11 12 13 14 15 16 17 18 19 20 Enter Quantity" at bounding box center [435, 170] width 64 height 21
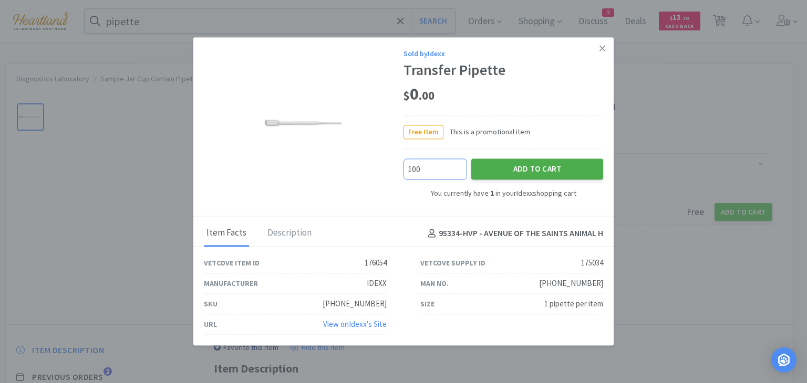
click at [506, 161] on button "Add to Cart" at bounding box center [537, 169] width 132 height 21
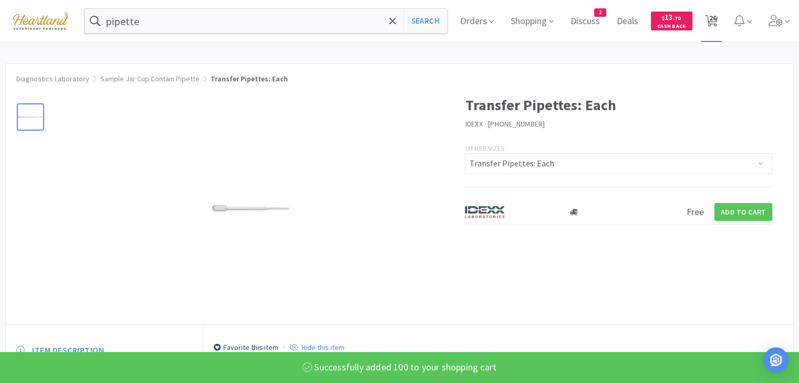
click at [716, 16] on span "26" at bounding box center [712, 18] width 7 height 42
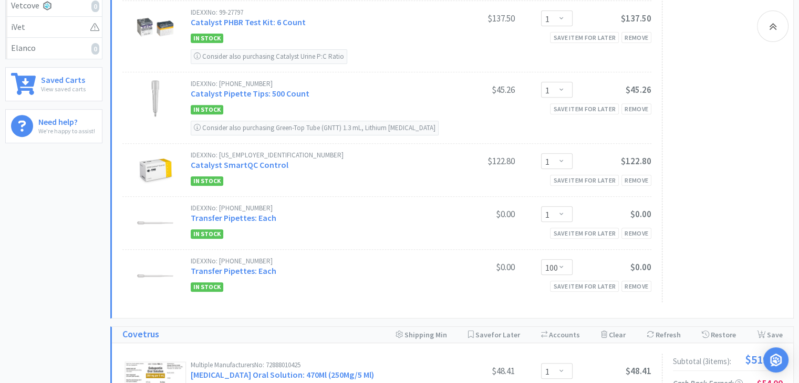
scroll to position [420, 0]
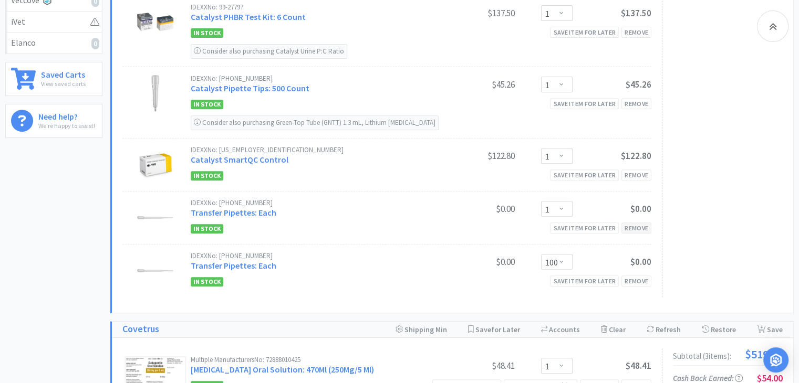
click at [638, 225] on div "Remove" at bounding box center [636, 228] width 30 height 11
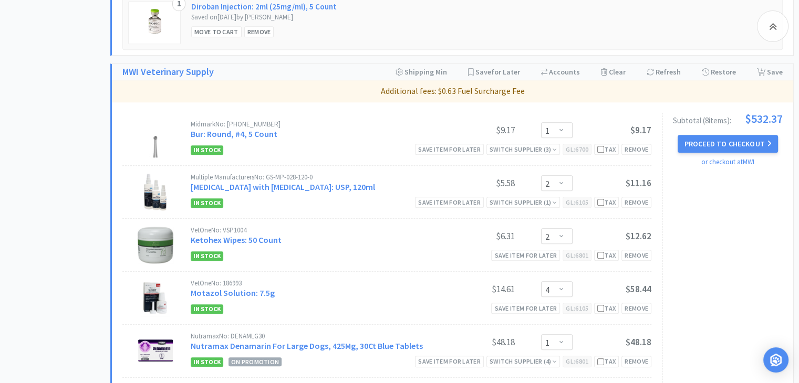
scroll to position [998, 0]
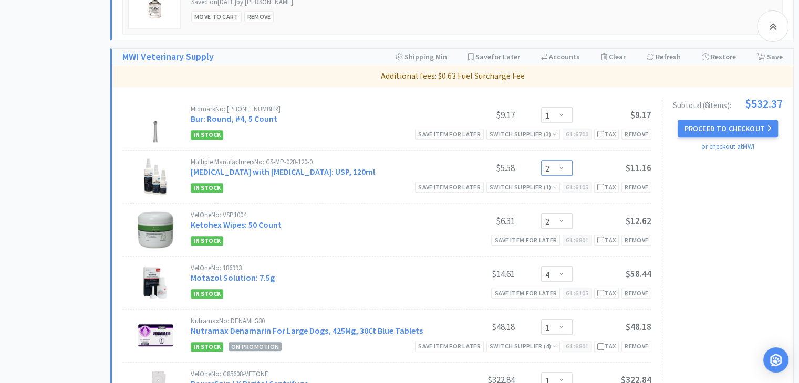
click at [564, 165] on select "Enter Quantity 1 2 3 4 5 6 7 8 9 10 11 12 13 14 15 16 17 18 19 20 Enter Quantity" at bounding box center [557, 168] width 32 height 16
click at [541, 160] on select "Enter Quantity 1 2 3 4 5 6 7 8 9 10 11 12 13 14 15 16 17 18 19 20 Enter Quantity" at bounding box center [557, 168] width 32 height 16
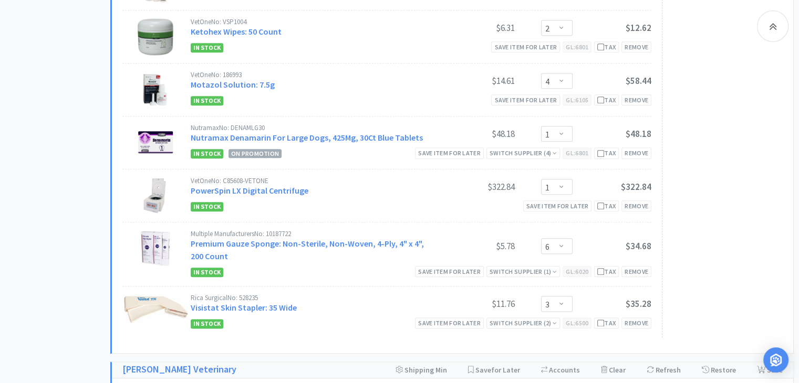
scroll to position [1208, 0]
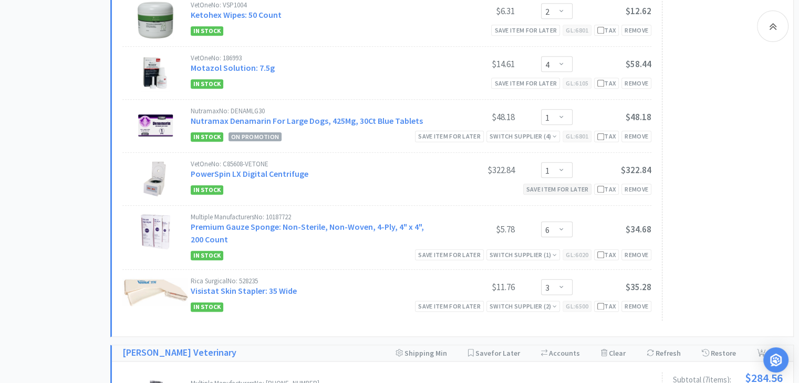
click at [535, 188] on div "Save item for later" at bounding box center [557, 189] width 69 height 11
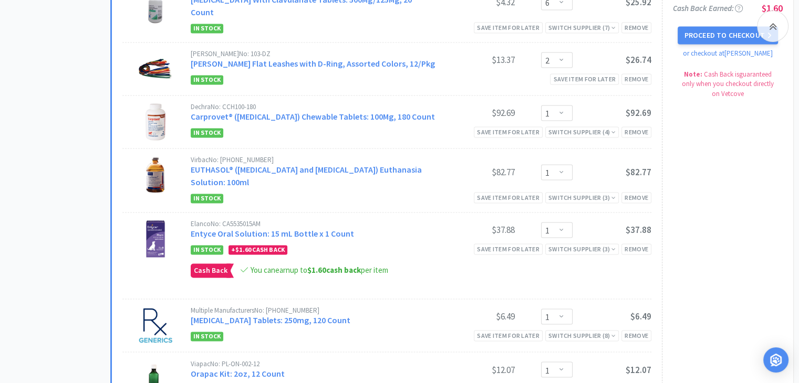
scroll to position [1681, 0]
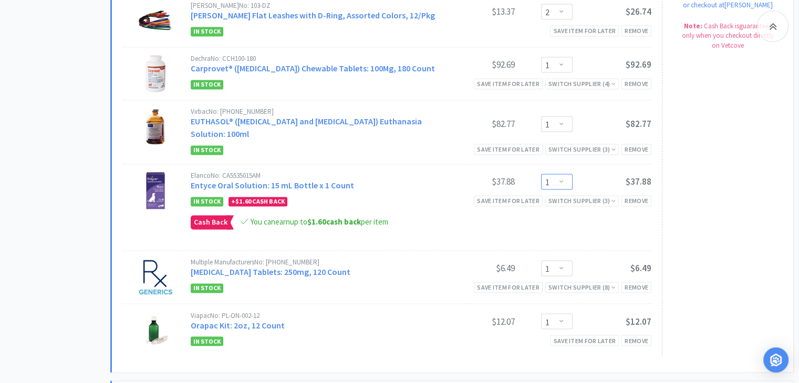
click at [564, 174] on select "Enter Quantity 1 2 3 4 5 6 7 8 9 10 11 12 13 14 15 16 17 18 19 20 Enter Quantity" at bounding box center [557, 182] width 32 height 16
click at [541, 174] on select "Enter Quantity 1 2 3 4 5 6 7 8 9 10 11 12 13 14 15 16 17 18 19 20 Enter Quantity" at bounding box center [557, 182] width 32 height 16
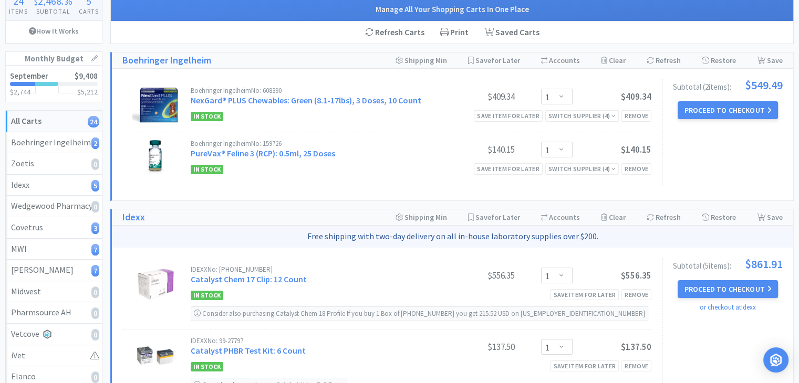
scroll to position [0, 0]
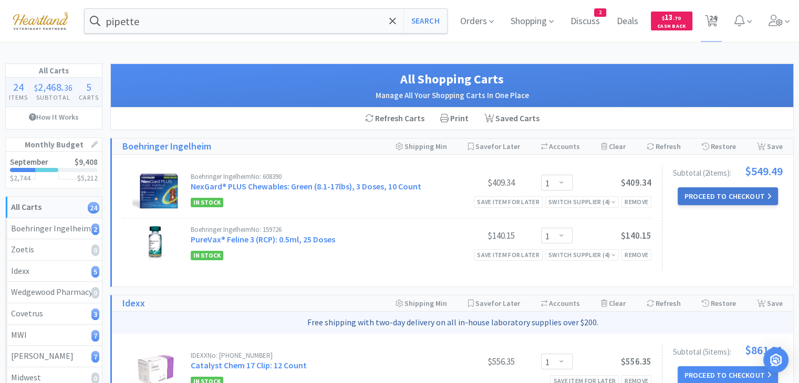
click at [698, 200] on button "Proceed to Checkout" at bounding box center [728, 197] width 100 height 18
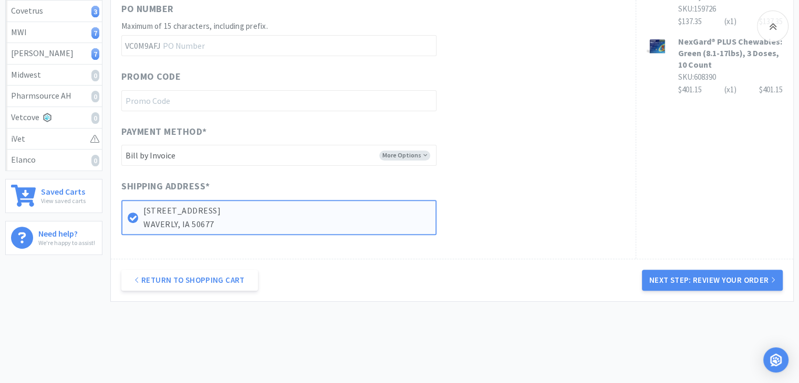
scroll to position [328, 0]
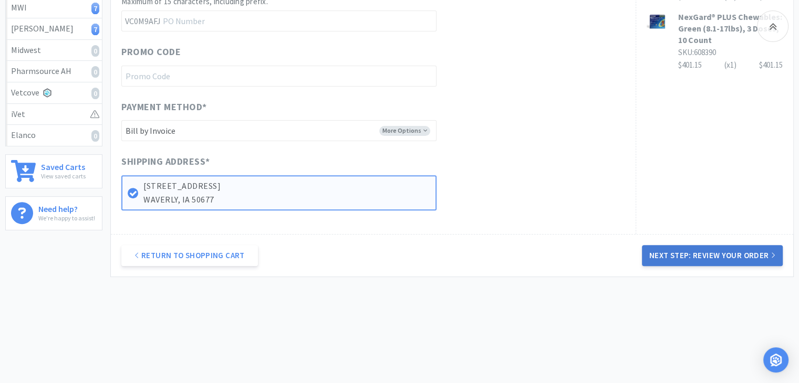
click at [678, 257] on button "Next Step: Review Your Order" at bounding box center [712, 255] width 141 height 21
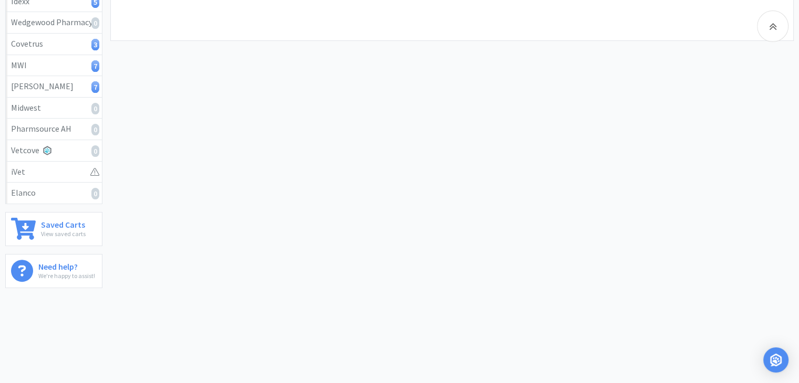
scroll to position [0, 0]
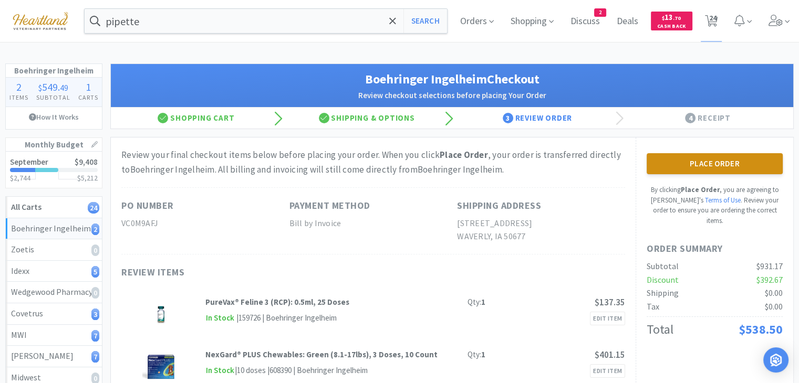
click at [709, 161] on button "Place Order" at bounding box center [715, 163] width 136 height 21
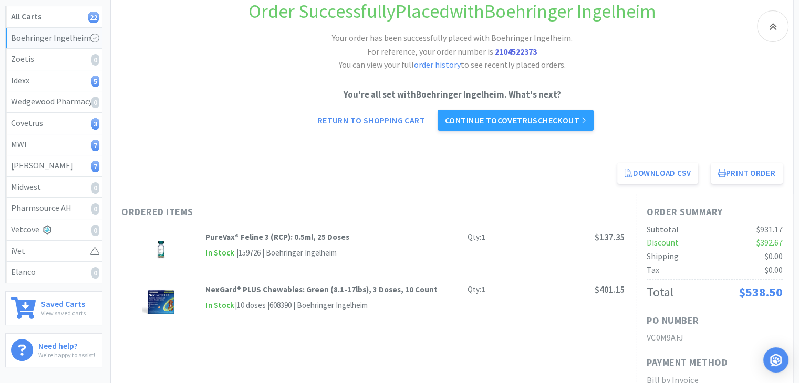
scroll to position [210, 0]
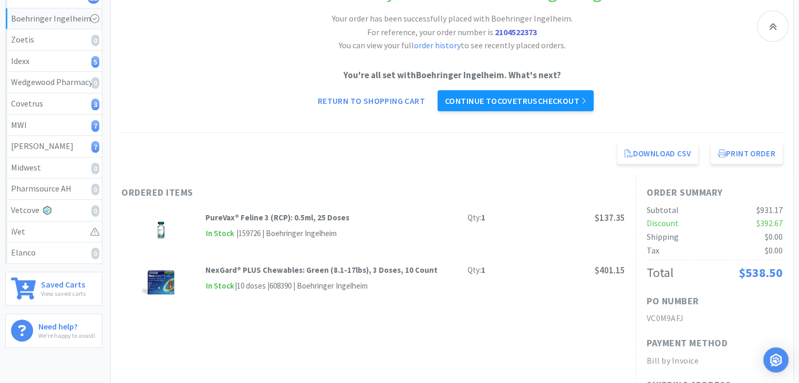
click at [506, 97] on link "Continue to Covetrus checkout" at bounding box center [516, 100] width 156 height 21
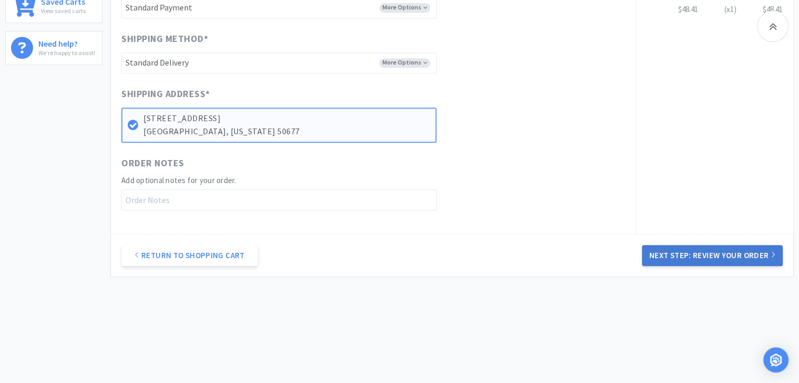
click at [735, 254] on button "Next Step: Review Your Order" at bounding box center [712, 255] width 141 height 21
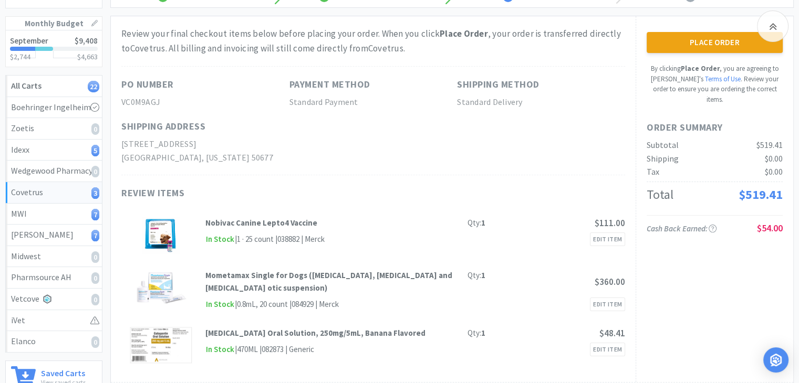
scroll to position [126, 0]
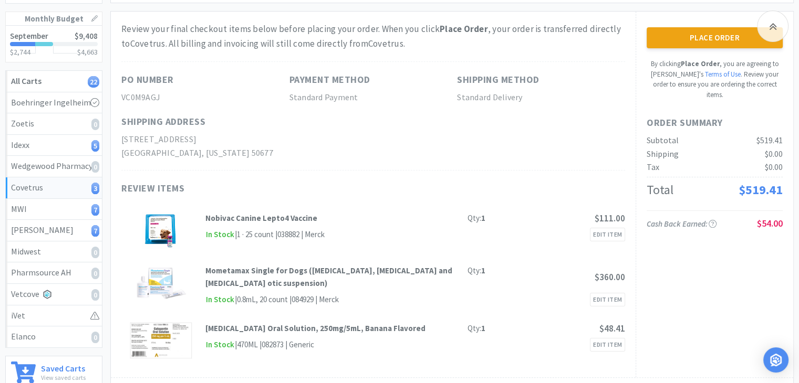
click at [724, 48] on div "Place Order By clicking Place Order , you are agreeing to Vetcove's Terms of Us…" at bounding box center [715, 63] width 136 height 72
click at [727, 41] on button "Place Order" at bounding box center [715, 37] width 136 height 21
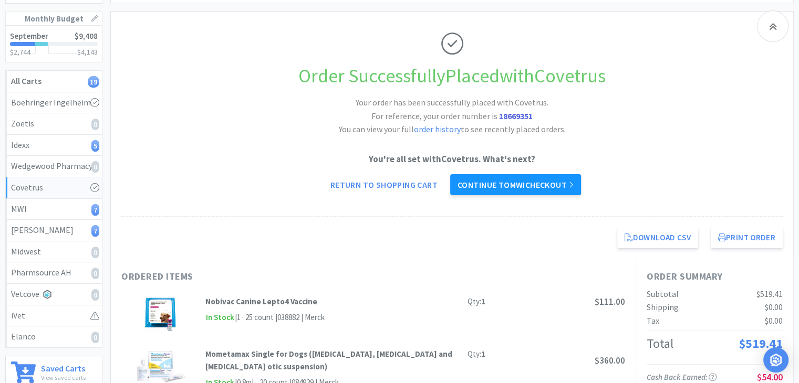
click at [536, 190] on link "Continue to MWI checkout" at bounding box center [515, 184] width 131 height 21
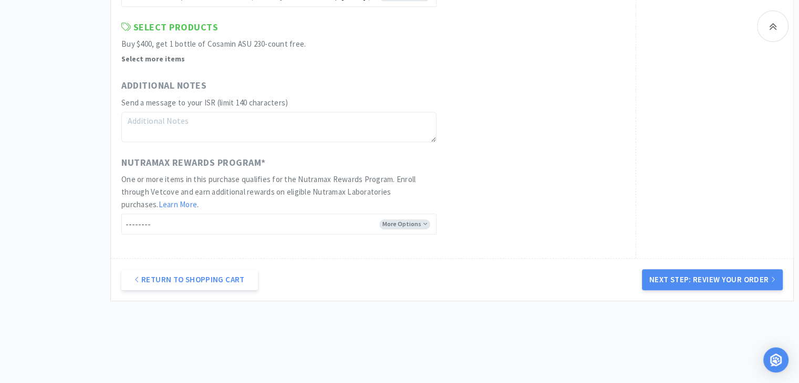
scroll to position [753, 0]
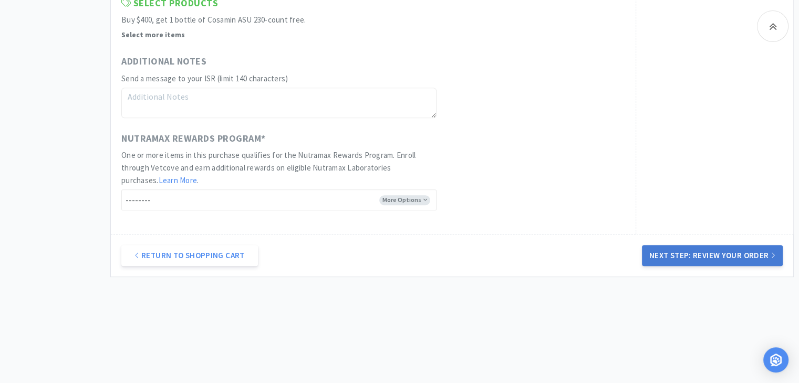
click at [712, 259] on button "Next Step: Review Your Order" at bounding box center [712, 255] width 141 height 21
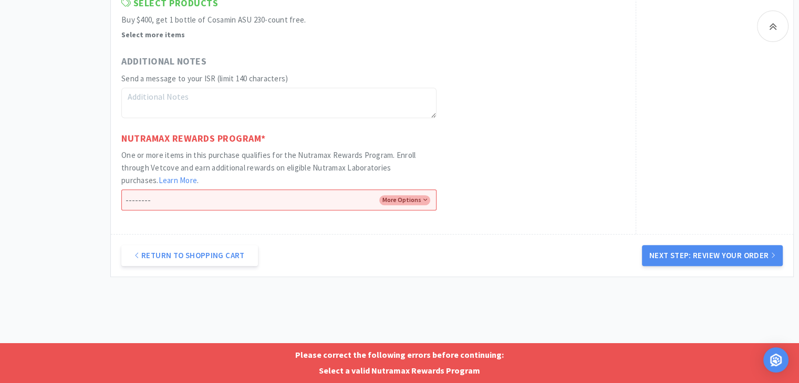
click at [402, 259] on div "Return to Shopping Cart Next Step: Review Your Order" at bounding box center [452, 255] width 682 height 43
click at [412, 196] on select "-------- Enroll me in the Nutramax Rewards Program No thank you" at bounding box center [278, 200] width 315 height 21
click at [121, 190] on select "-------- Enroll me in the Nutramax Rewards Program No thank you" at bounding box center [278, 200] width 315 height 21
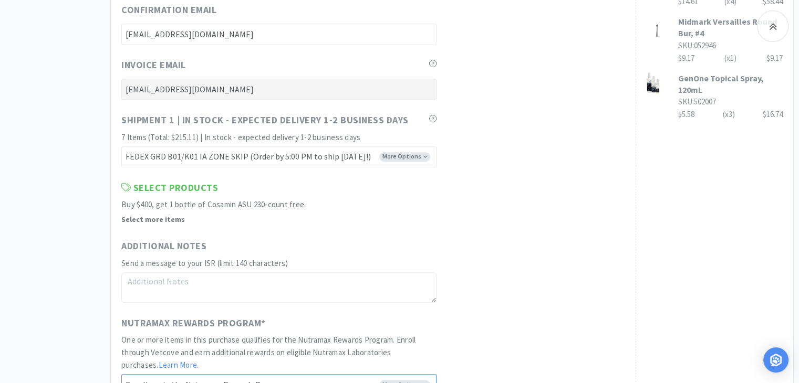
scroll to position [630, 0]
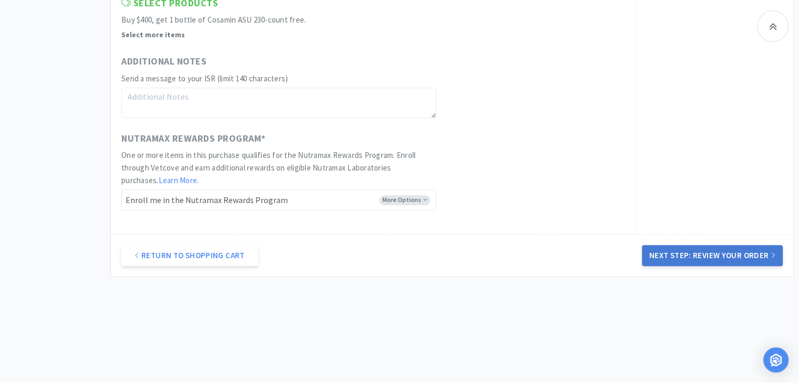
click at [766, 261] on button "Next Step: Review Your Order" at bounding box center [712, 255] width 141 height 21
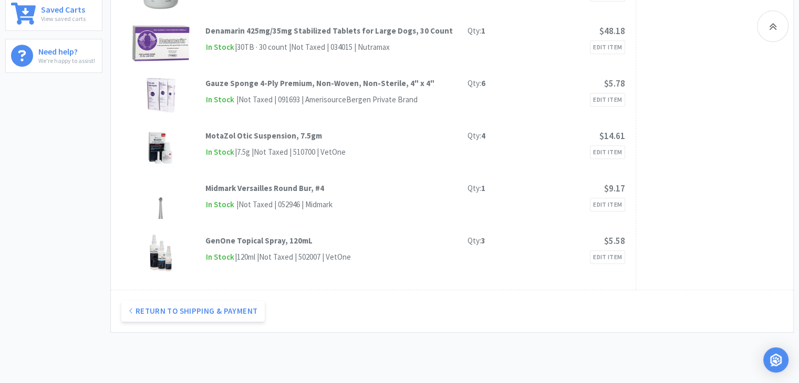
scroll to position [0, 0]
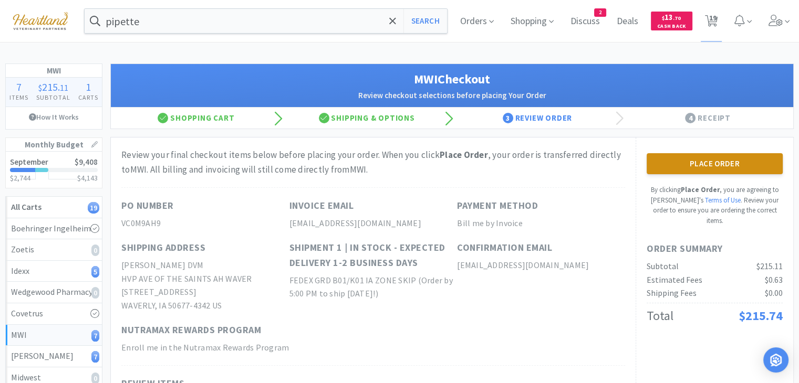
click at [685, 162] on button "Place Order" at bounding box center [715, 163] width 136 height 21
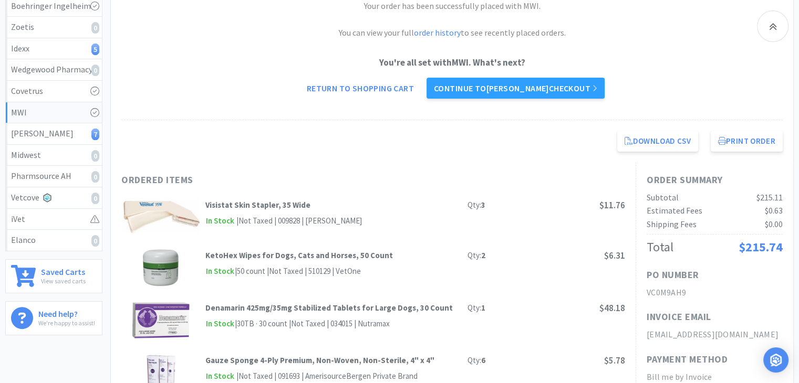
scroll to position [105, 0]
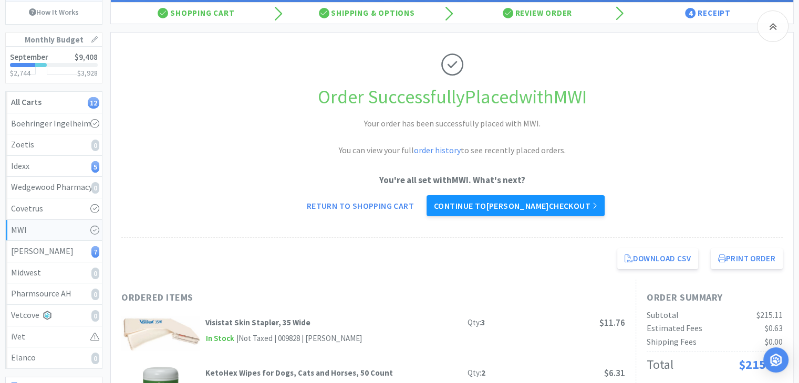
click at [592, 209] on icon at bounding box center [594, 206] width 5 height 8
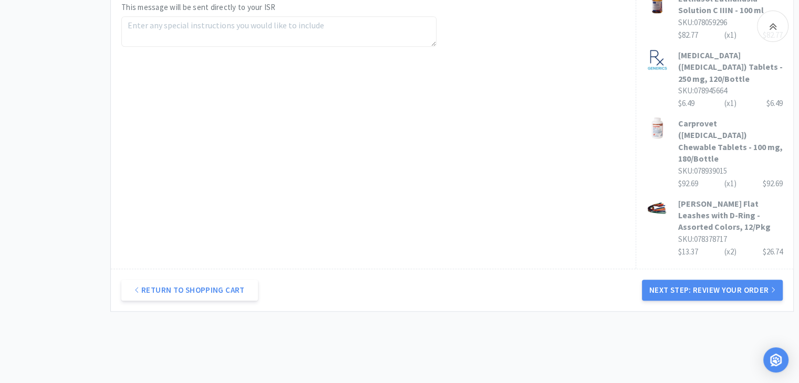
click at [724, 280] on button "Next Step: Review Your Order" at bounding box center [712, 290] width 141 height 21
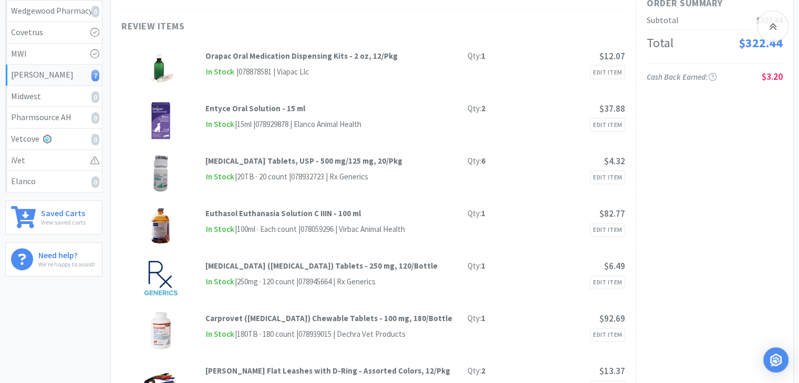
scroll to position [105, 0]
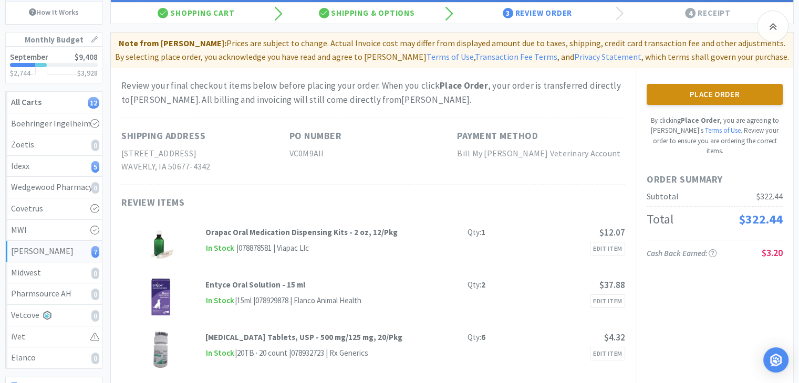
click at [755, 92] on button "Place Order" at bounding box center [715, 94] width 136 height 21
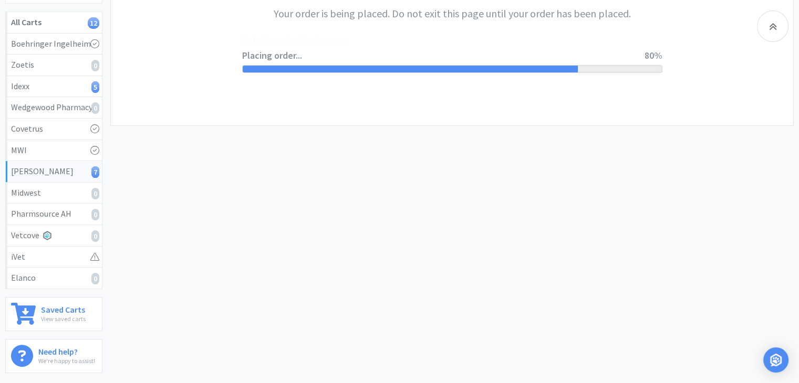
scroll to position [210, 0]
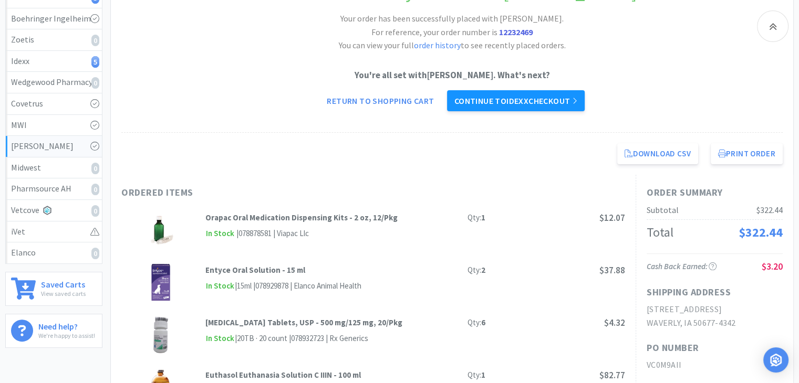
click at [544, 97] on link "Continue to Idexx checkout" at bounding box center [516, 100] width 138 height 21
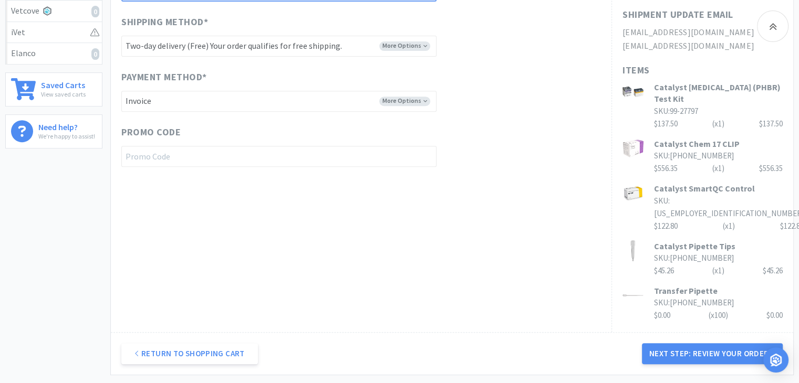
scroll to position [510, 0]
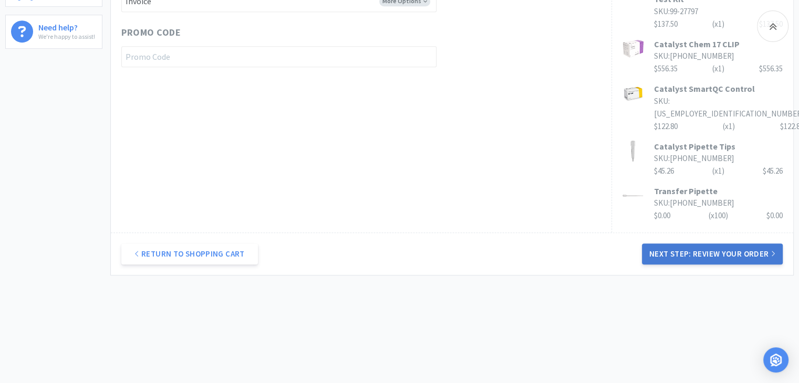
click at [743, 251] on button "Next Step: Review Your Order" at bounding box center [712, 254] width 141 height 21
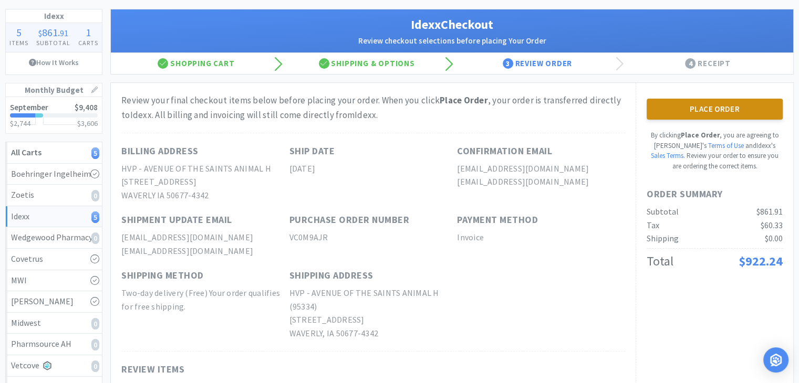
scroll to position [53, 0]
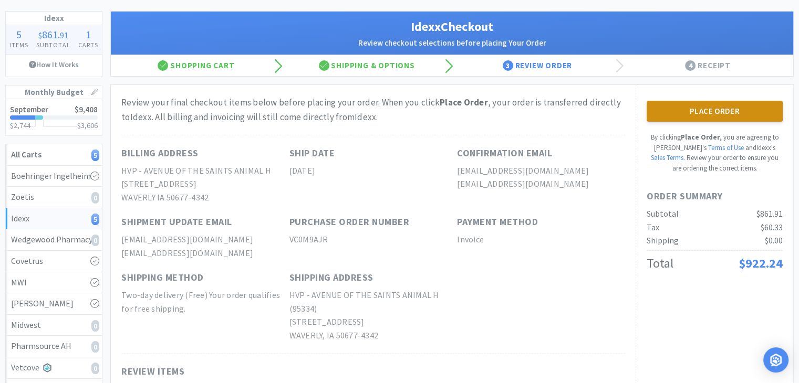
click at [740, 110] on button "Place Order" at bounding box center [715, 111] width 136 height 21
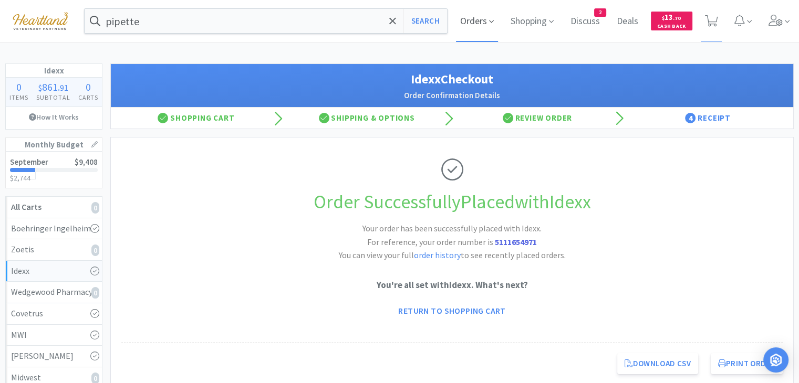
click at [473, 22] on span "Orders" at bounding box center [477, 21] width 42 height 42
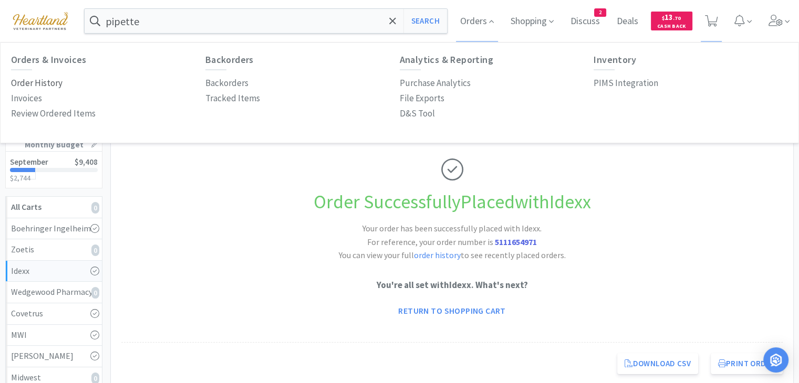
click at [43, 81] on p "Order History" at bounding box center [36, 83] width 51 height 14
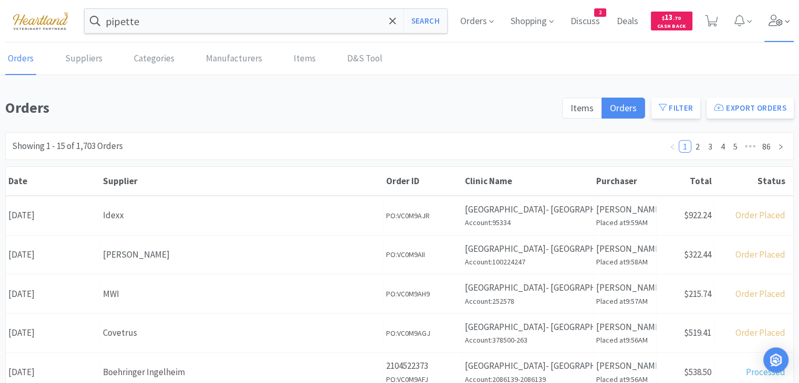
click at [775, 16] on icon at bounding box center [775, 21] width 15 height 12
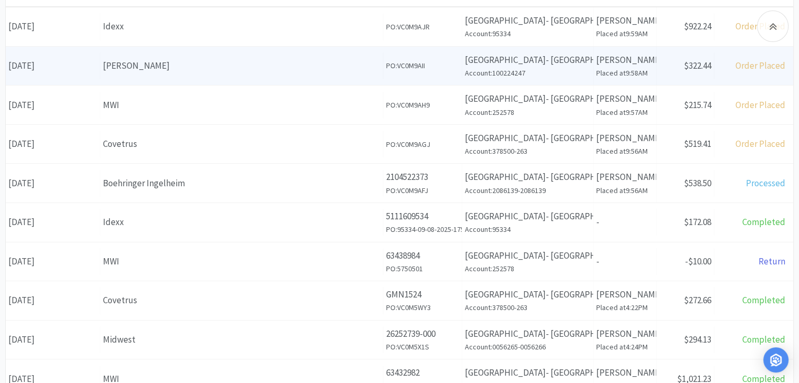
scroll to position [210, 0]
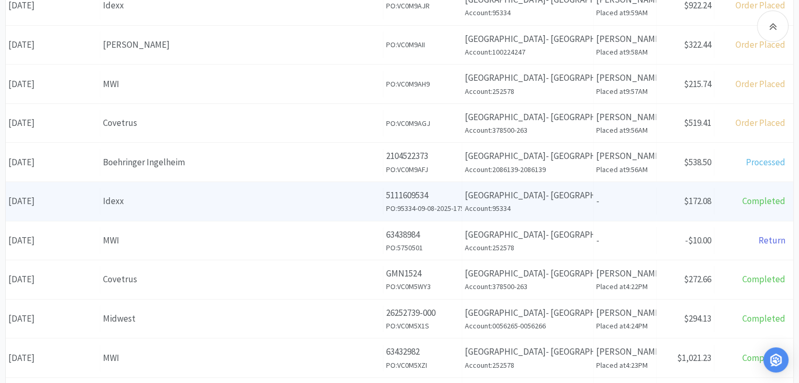
click at [519, 204] on h6 "Account: 95334" at bounding box center [528, 209] width 126 height 12
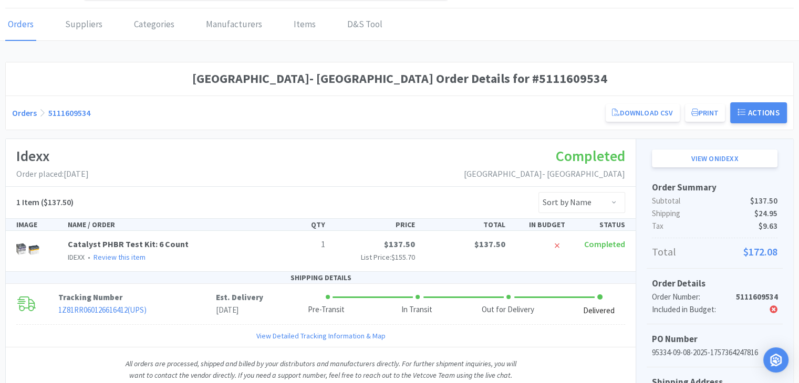
scroll to position [53, 0]
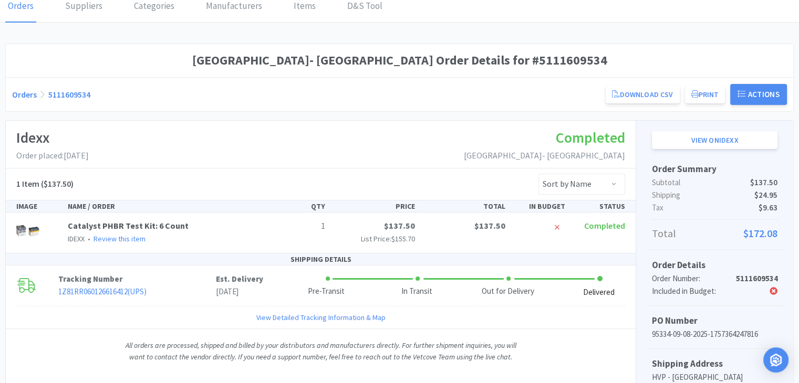
scroll to position [210, 0]
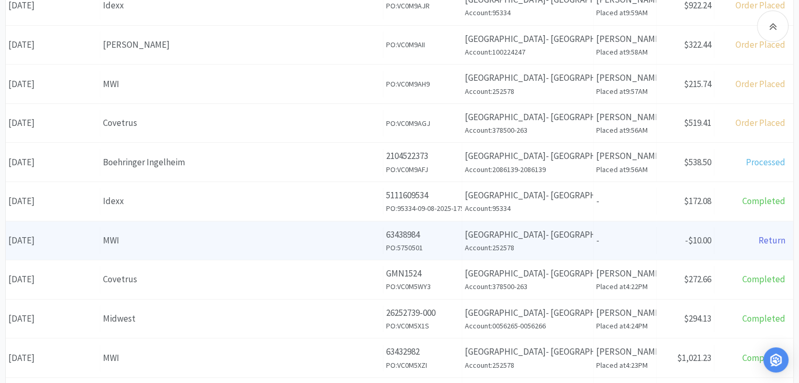
click at [534, 250] on h6 "Account: 252578" at bounding box center [528, 248] width 126 height 12
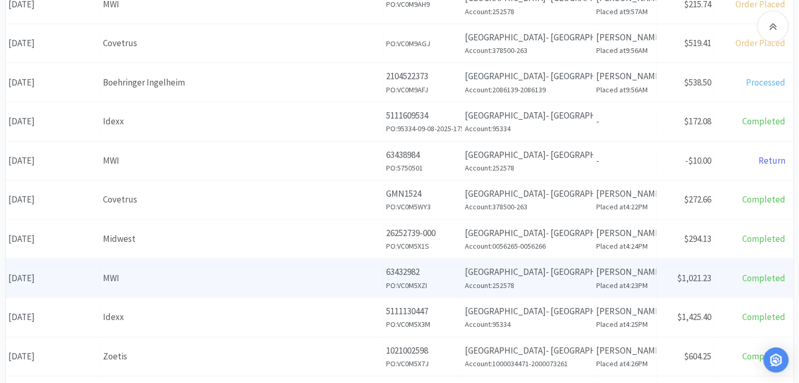
scroll to position [315, 0]
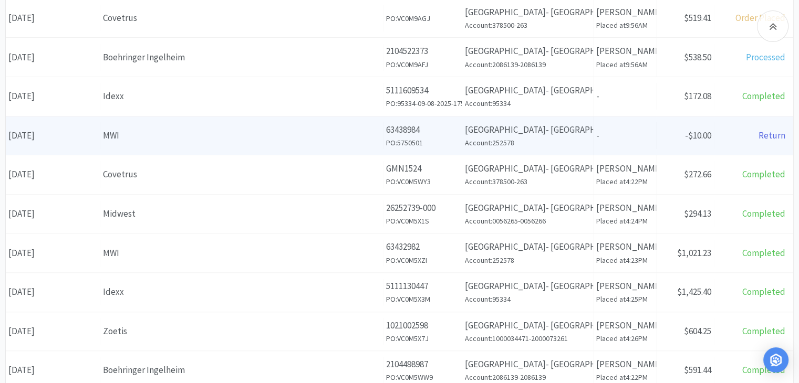
click at [583, 137] on h6 "Account: 252578" at bounding box center [528, 143] width 126 height 12
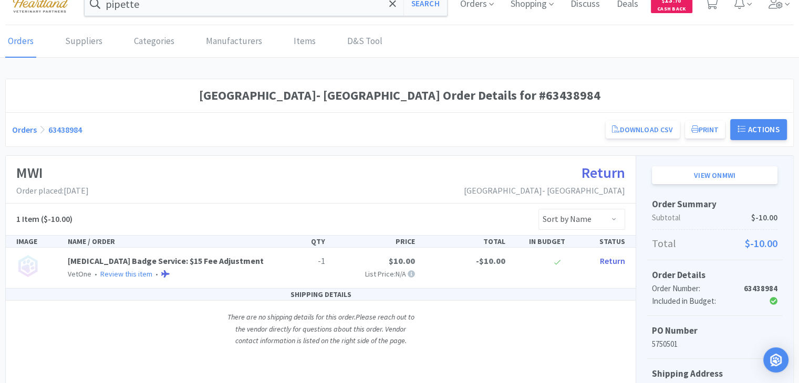
scroll to position [9, 0]
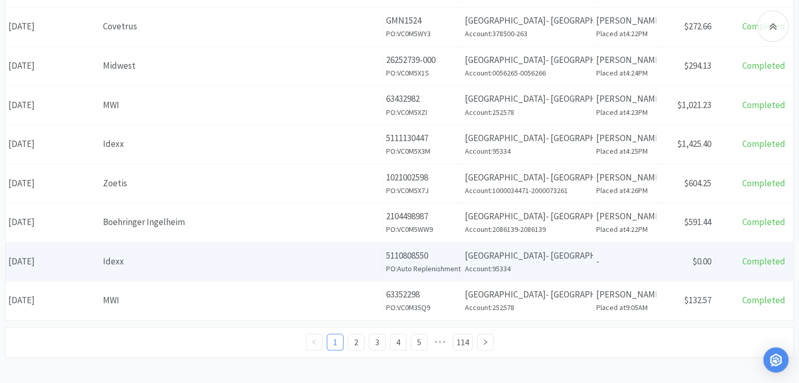
scroll to position [466, 0]
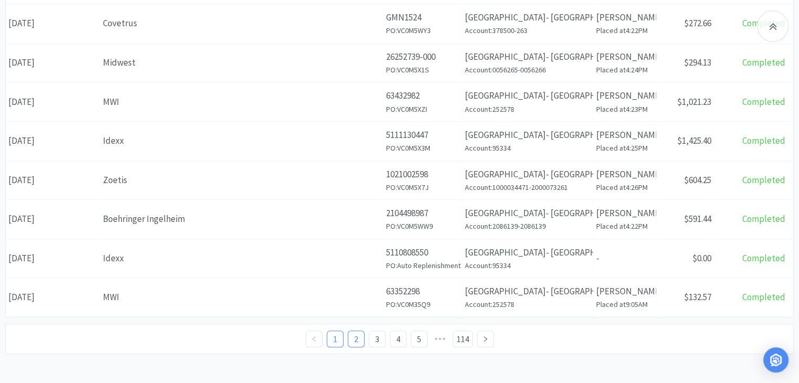
click at [354, 341] on link "2" at bounding box center [356, 339] width 16 height 16
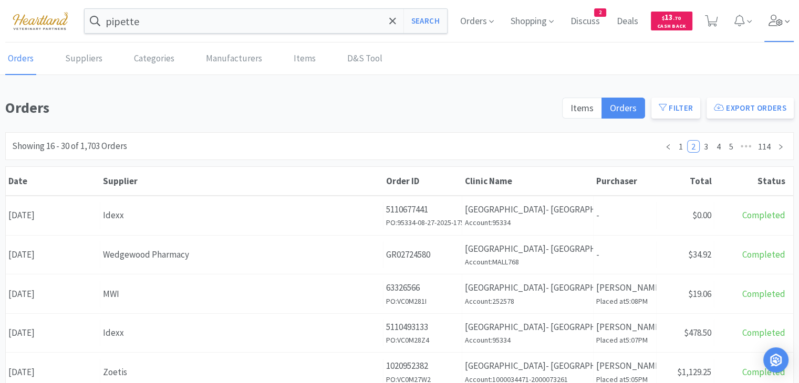
click at [771, 24] on icon at bounding box center [775, 21] width 15 height 12
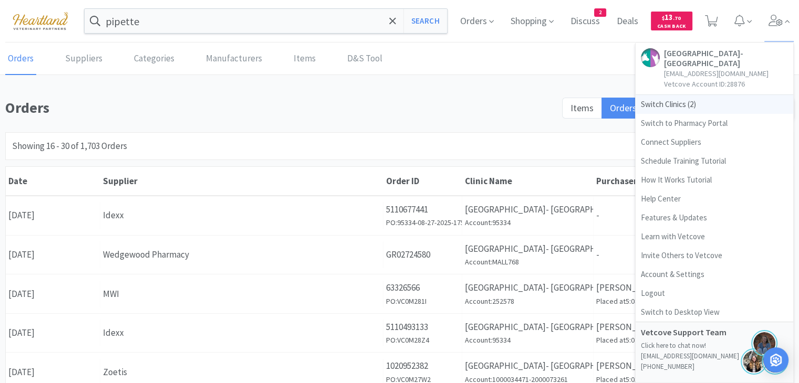
click at [657, 107] on span "Switch Clinics ( 2 )" at bounding box center [715, 104] width 158 height 19
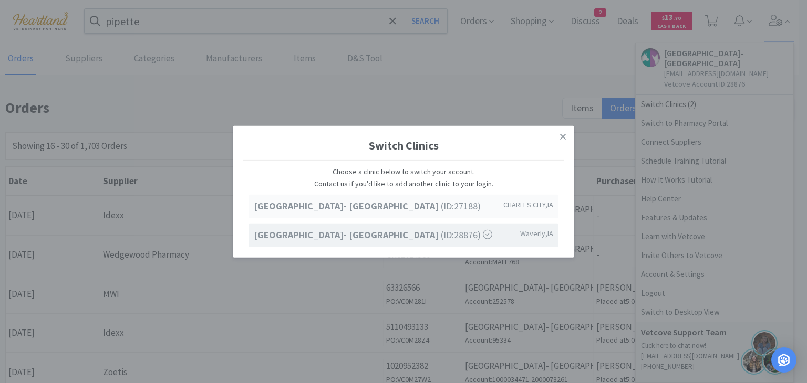
click at [409, 202] on strong "[GEOGRAPHIC_DATA]- [GEOGRAPHIC_DATA]" at bounding box center [347, 206] width 187 height 12
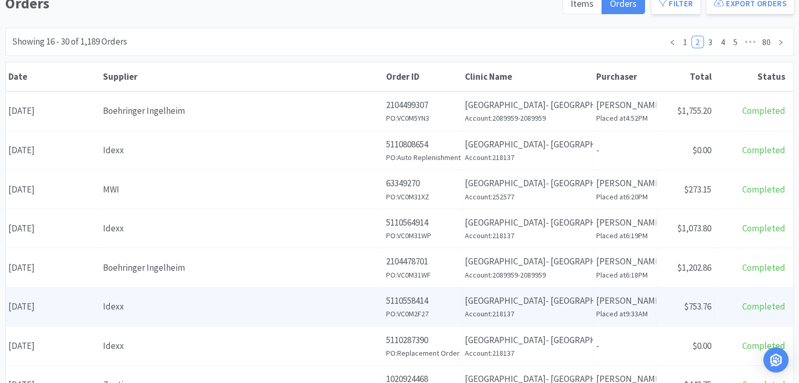
scroll to position [105, 0]
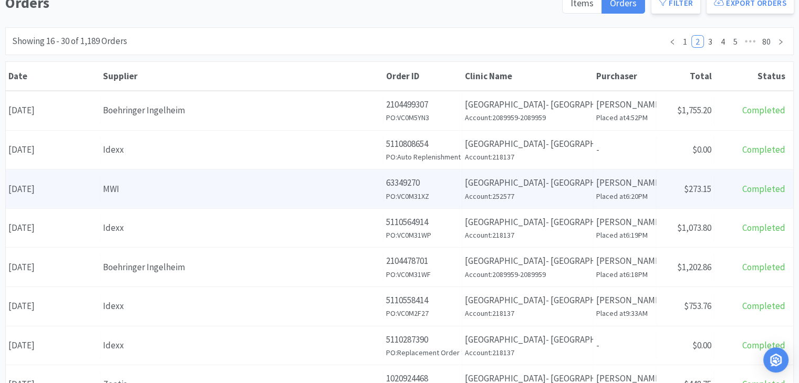
click at [518, 191] on h6 "Account: 252577" at bounding box center [528, 197] width 126 height 12
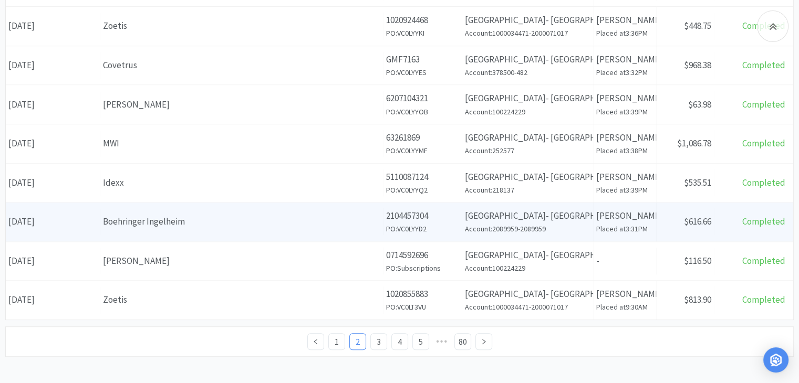
scroll to position [466, 0]
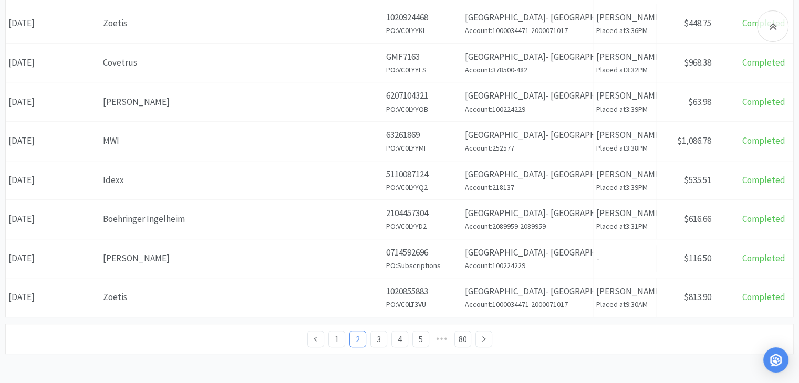
click at [535, 300] on h6 "Account: 1000034471-2000071017" at bounding box center [528, 305] width 126 height 12
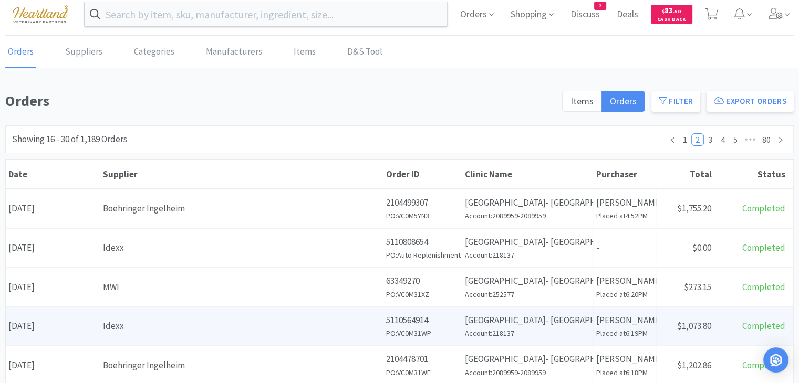
scroll to position [53, 0]
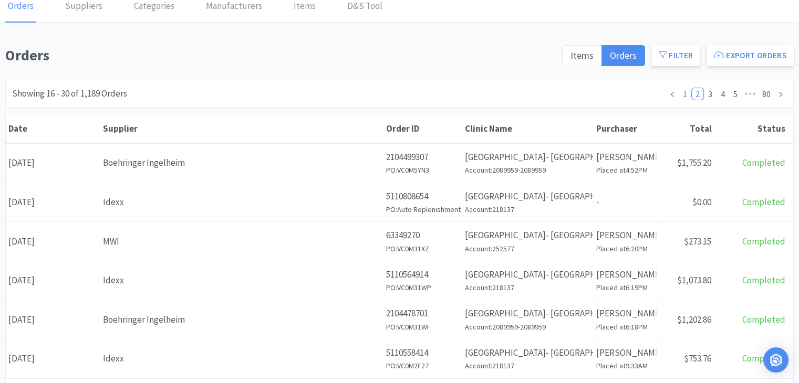
click at [685, 95] on link "1" at bounding box center [685, 94] width 12 height 12
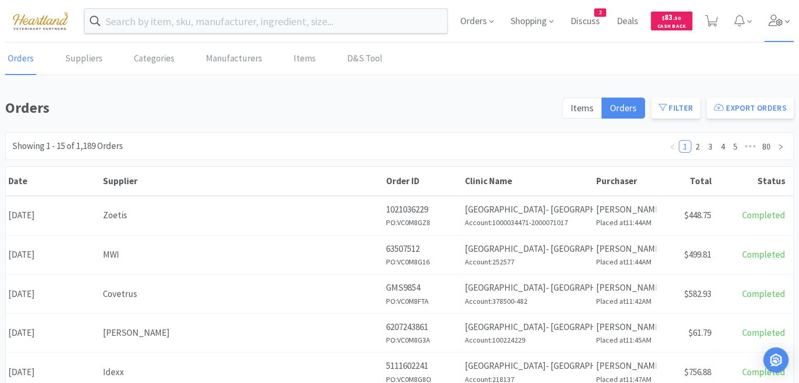
click at [768, 17] on icon at bounding box center [775, 21] width 15 height 12
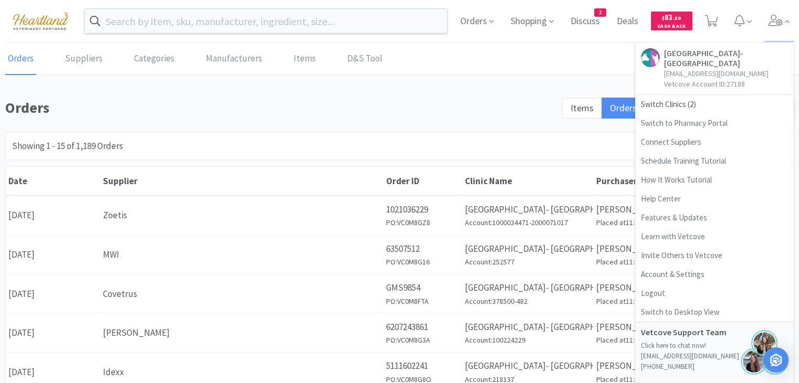
drag, startPoint x: 408, startPoint y: 99, endPoint x: 267, endPoint y: 100, distance: 140.2
click at [406, 99] on h1 "Orders" at bounding box center [280, 108] width 550 height 24
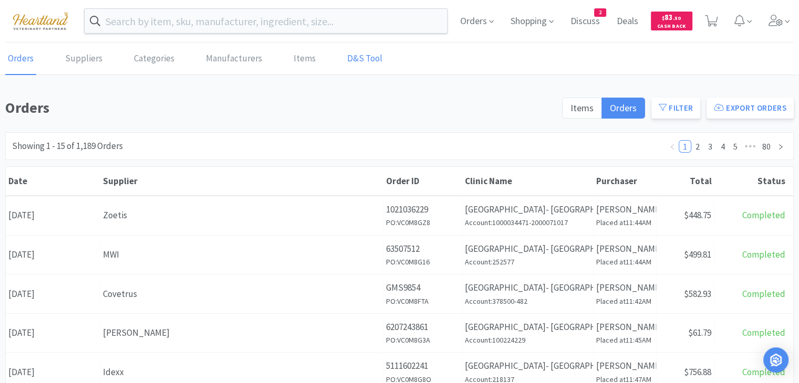
click at [349, 58] on link "D&S Tool" at bounding box center [365, 59] width 40 height 32
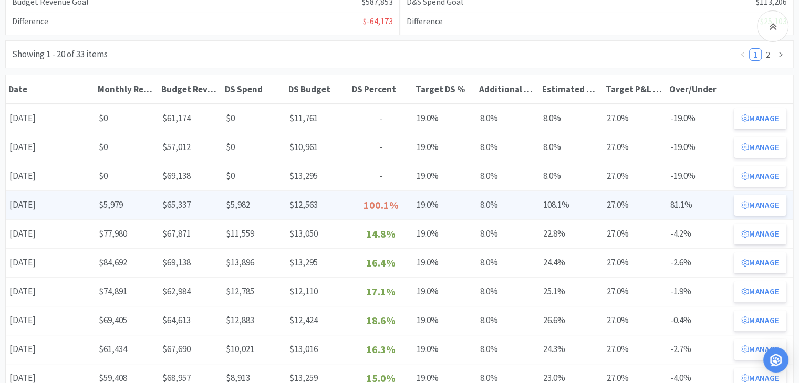
scroll to position [210, 0]
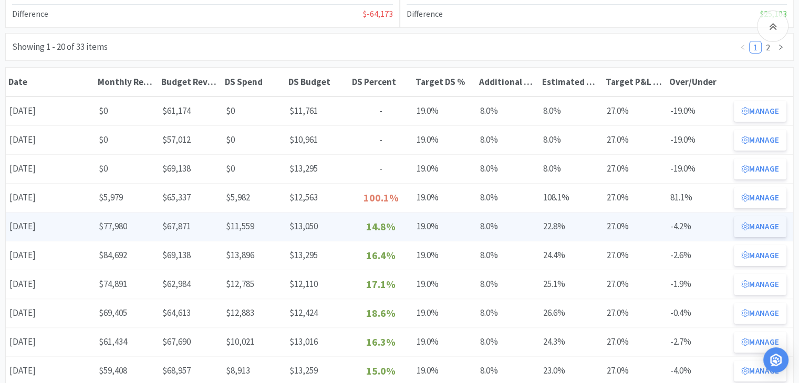
click at [774, 226] on button "Manage" at bounding box center [760, 226] width 53 height 21
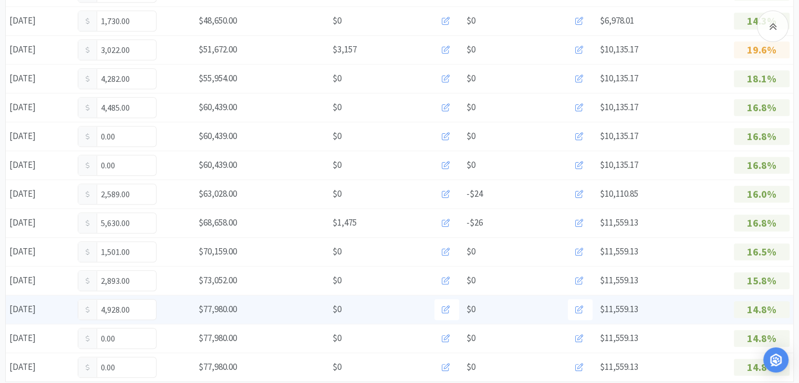
scroll to position [700, 0]
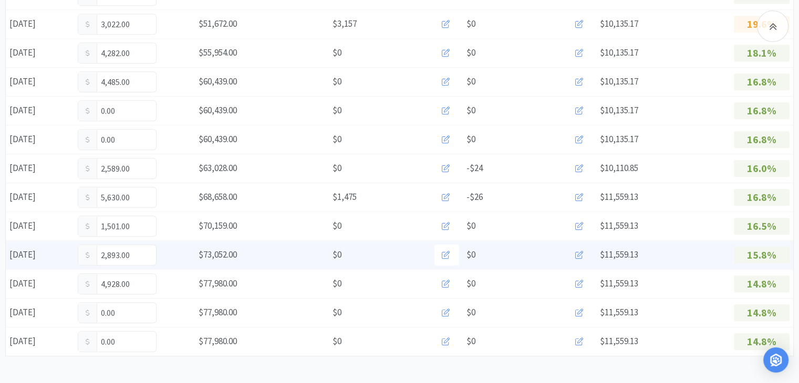
click at [582, 251] on icon at bounding box center [579, 255] width 8 height 8
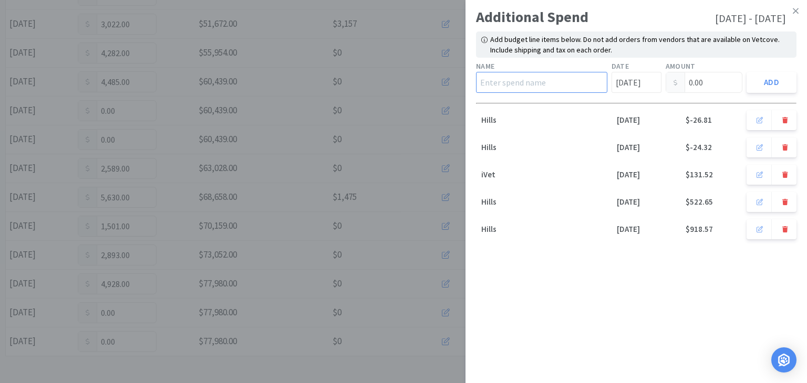
click at [552, 85] on input "text" at bounding box center [541, 82] width 131 height 21
type input "Hills"
click at [721, 85] on input "0.00" at bounding box center [704, 82] width 76 height 20
type input "0"
type input "1,875.99"
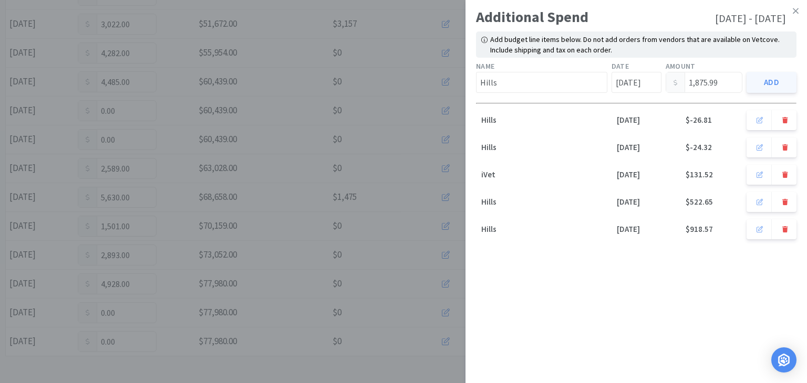
click at [773, 77] on button "Add" at bounding box center [771, 82] width 50 height 21
type input "Aug 1st"
type input "0.00"
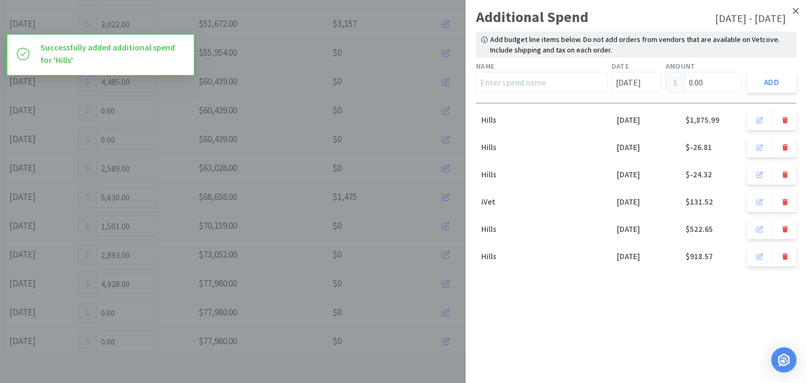
click at [795, 13] on icon at bounding box center [796, 10] width 6 height 9
